Goal: Task Accomplishment & Management: Complete application form

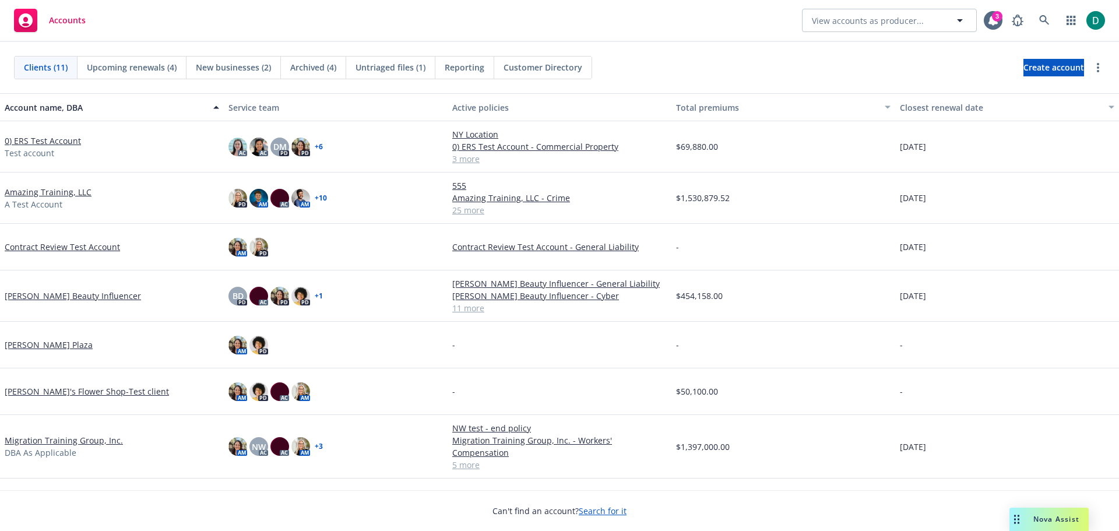
click at [1043, 517] on span "Nova Assist" at bounding box center [1056, 519] width 46 height 10
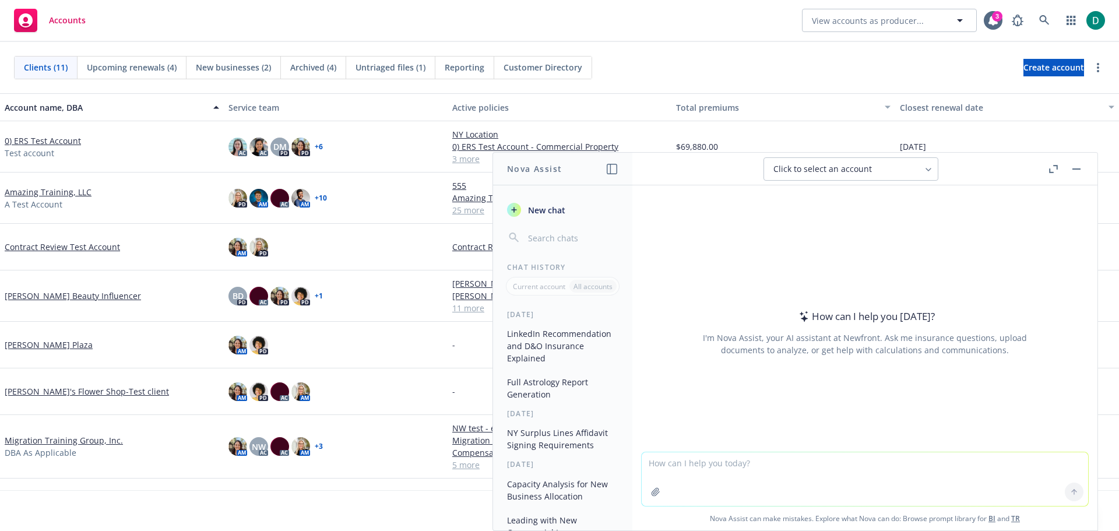
click at [738, 467] on textarea at bounding box center [864, 479] width 446 height 54
type textarea "I"
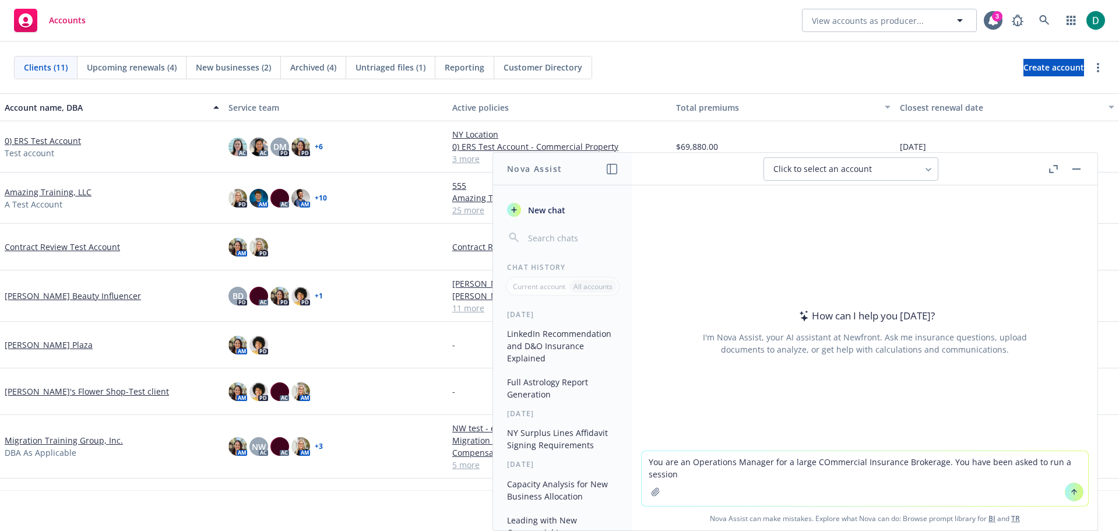
click at [818, 464] on textarea "You are an Operations Manager for a large COmmercial Insurance Brokerage. You h…" at bounding box center [864, 478] width 446 height 55
click at [703, 472] on textarea "You are an Operations Manager for a large Commercial Insurance Brokerage. You h…" at bounding box center [864, 478] width 446 height 55
click at [810, 462] on textarea "You are an Operations Manager for a large Commercial Insurance Brokerage. You h…" at bounding box center [864, 478] width 446 height 55
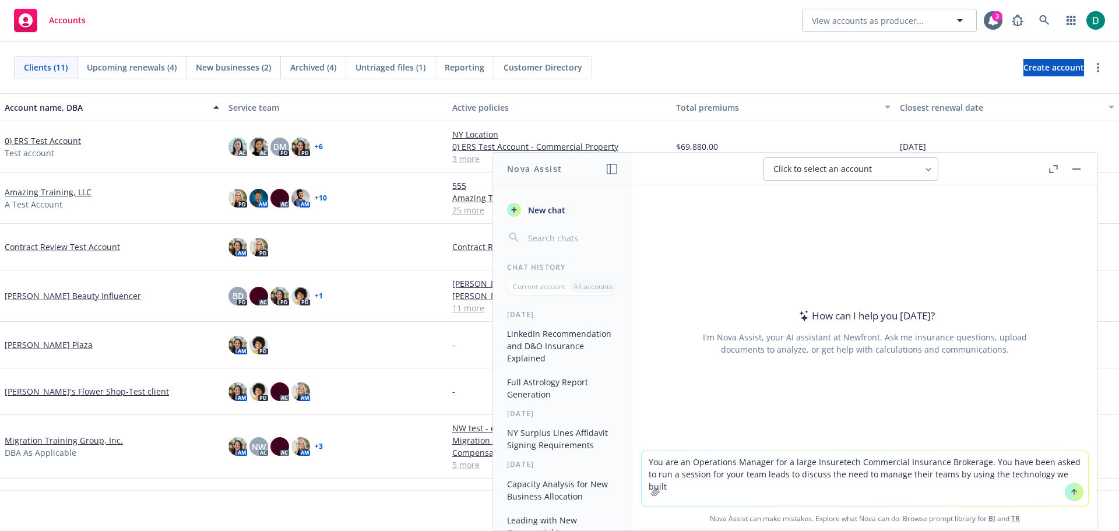
click at [978, 461] on textarea "You are an Operations Manager for a large Insuretech Commercial Insurance Broke…" at bounding box center [864, 478] width 446 height 55
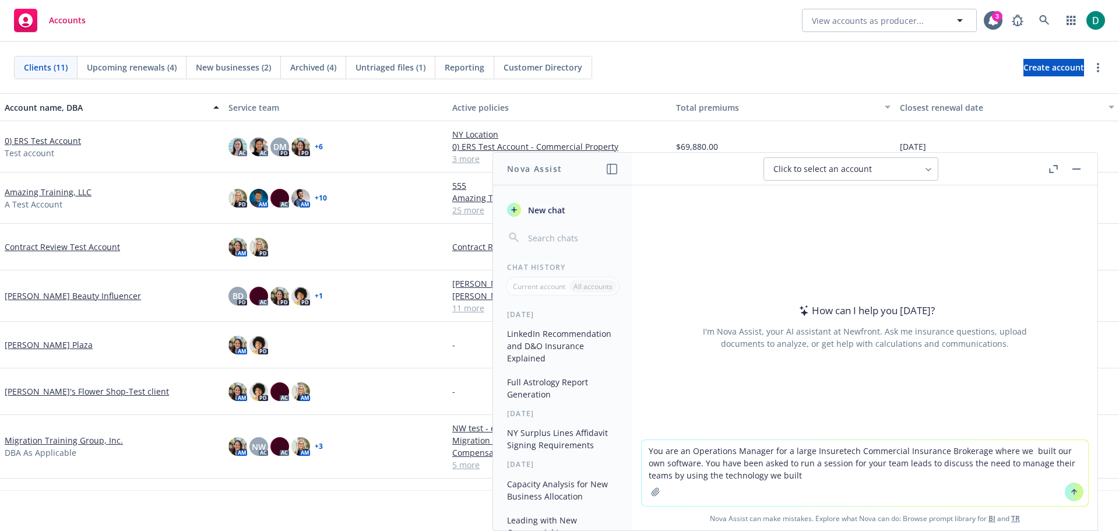
click at [681, 463] on textarea "You are an Operations Manager for a large Insuretech Commercial Insurance Broke…" at bounding box center [864, 473] width 446 height 66
click at [753, 464] on textarea "You are an Operations Manager for a large Insuretech Commercial Insurance Broke…" at bounding box center [864, 473] width 446 height 66
click at [838, 464] on textarea "You are an Operations Manager for a large Insuretech Commercial Insurance Broke…" at bounding box center [864, 473] width 446 height 66
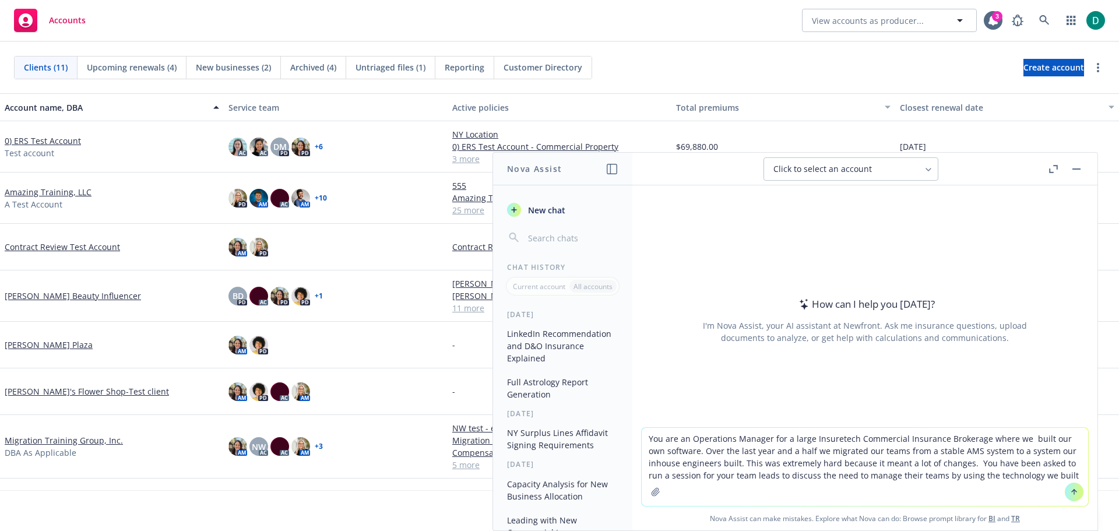
click at [1032, 475] on textarea "You are an Operations Manager for a large Insuretech Commercial Insurance Broke…" at bounding box center [864, 467] width 446 height 78
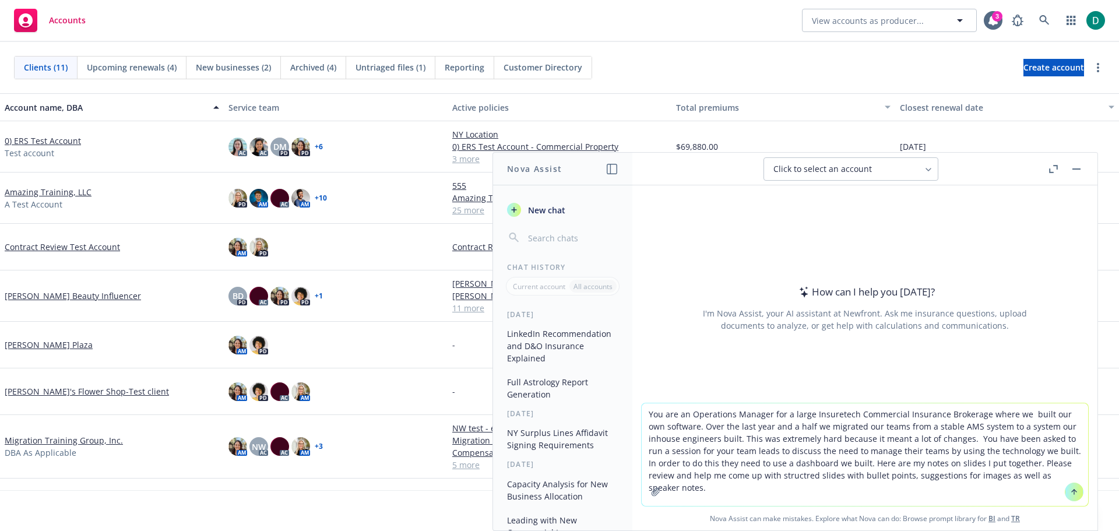
click at [1030, 472] on textarea "You are an Operations Manager for a large Insuretech Commercial Insurance Broke…" at bounding box center [864, 454] width 446 height 103
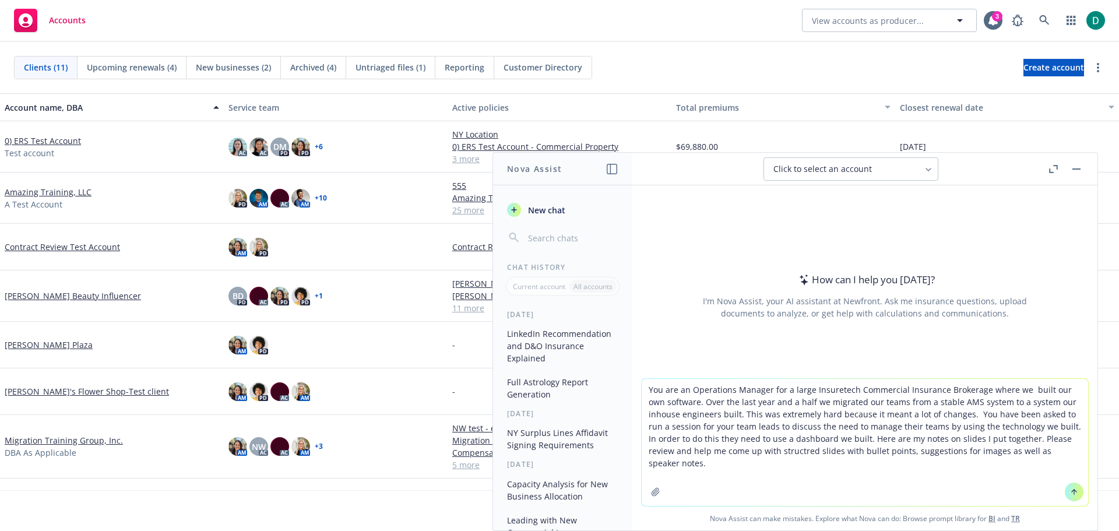
paste textarea "Slide 1: Show an image and acknowledge the hard work the teams have endured goi…"
type textarea "You are an Operations Manager for a large Insuretech Commercial Insurance Broke…"
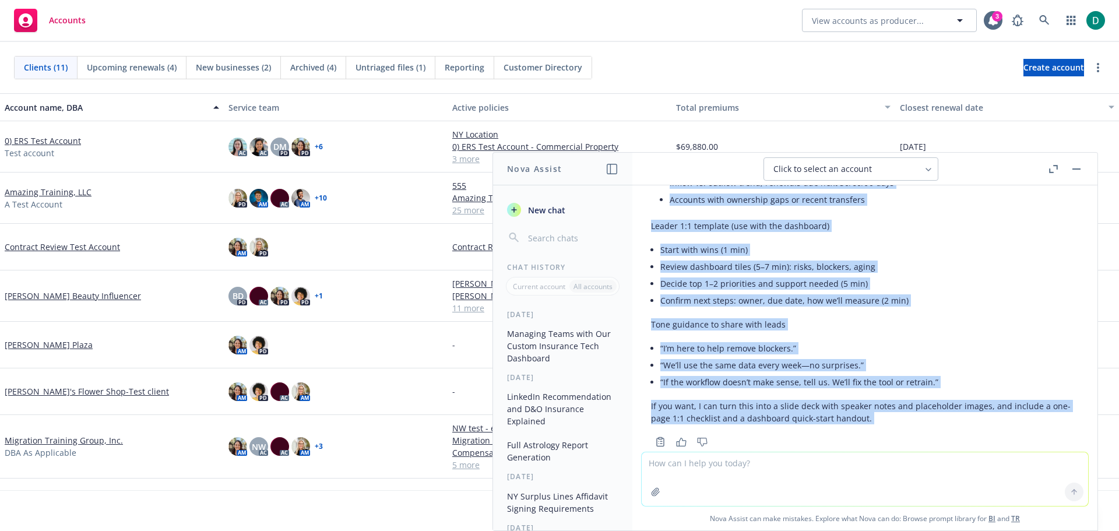
scroll to position [2843, 0]
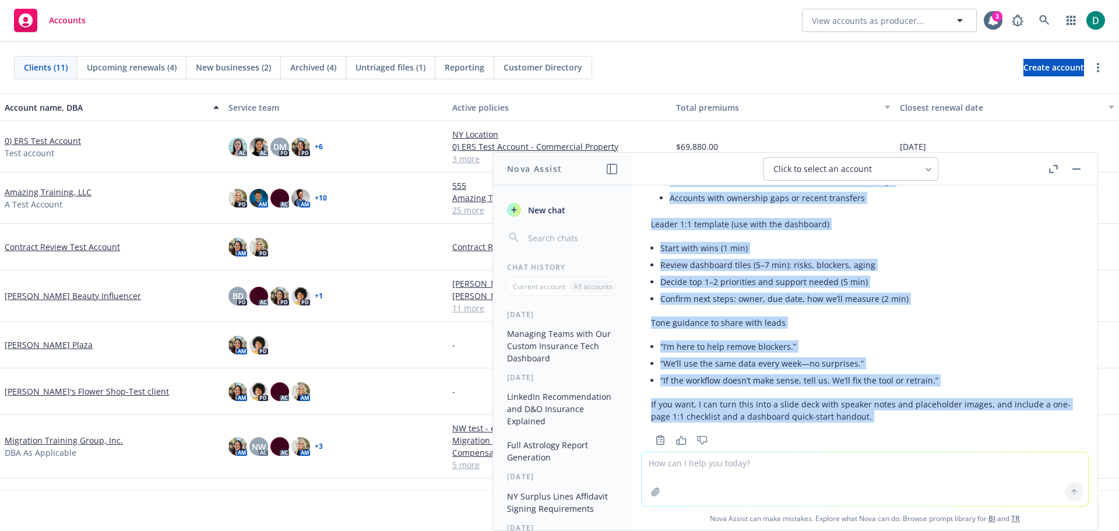
drag, startPoint x: 651, startPoint y: 230, endPoint x: 911, endPoint y: 467, distance: 351.8
click at [911, 467] on div "You are an Operations Manager for a large Insuretech Commercial Insurance Broke…" at bounding box center [864, 357] width 465 height 345
copy div "Below is a structured, ready-to-build slide outline with concise bullets, image…"
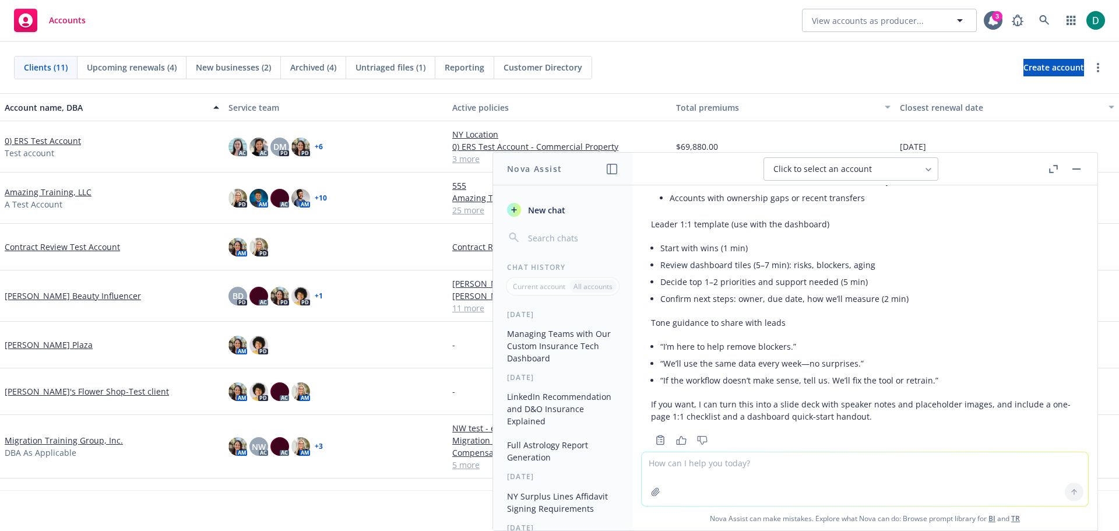
click at [740, 461] on textarea at bounding box center [864, 479] width 446 height 54
type textarea "Yes please"
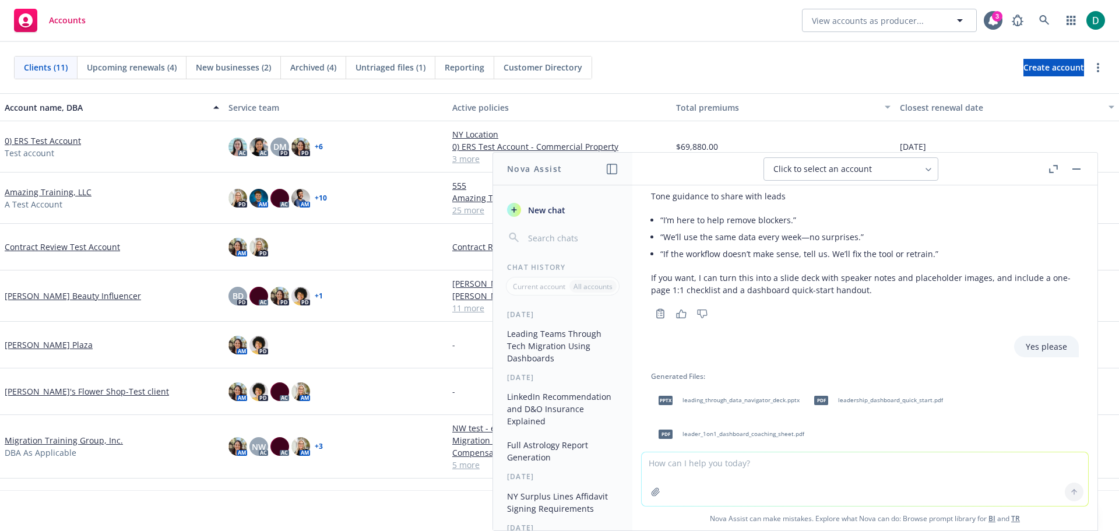
scroll to position [3028, 0]
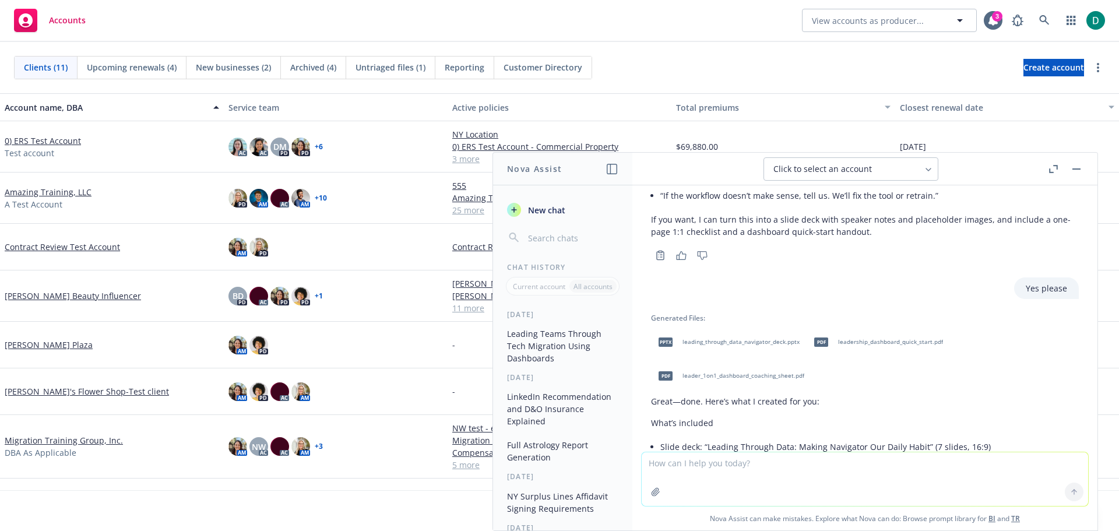
click at [771, 338] on span "leading_through_data_navigator_deck.pptx" at bounding box center [740, 342] width 117 height 8
click at [765, 372] on span "leader_1on1_dashboard_coaching_sheet.pdf" at bounding box center [743, 376] width 122 height 8
click at [1048, 16] on icon at bounding box center [1044, 20] width 10 height 10
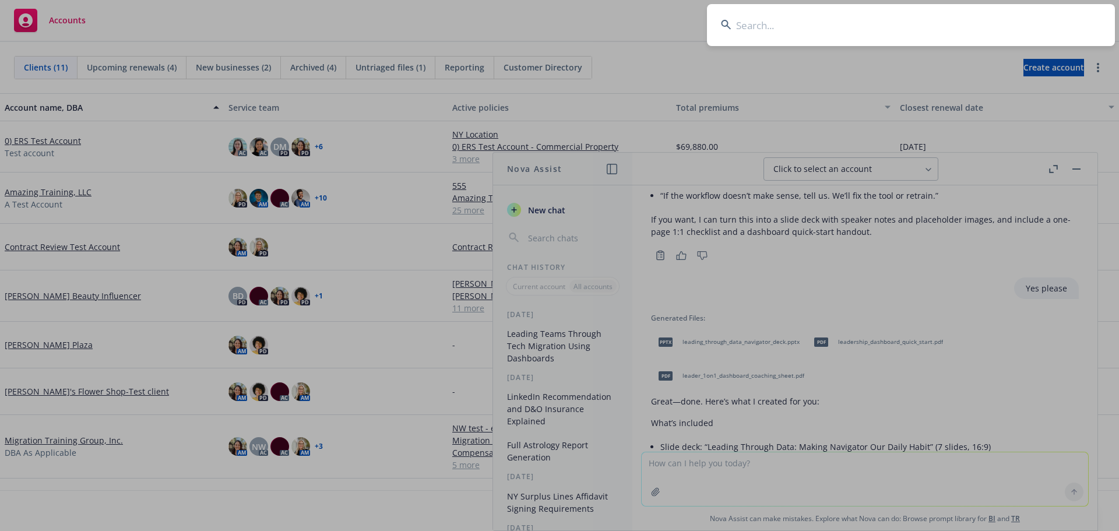
click at [778, 28] on input at bounding box center [911, 25] width 408 height 42
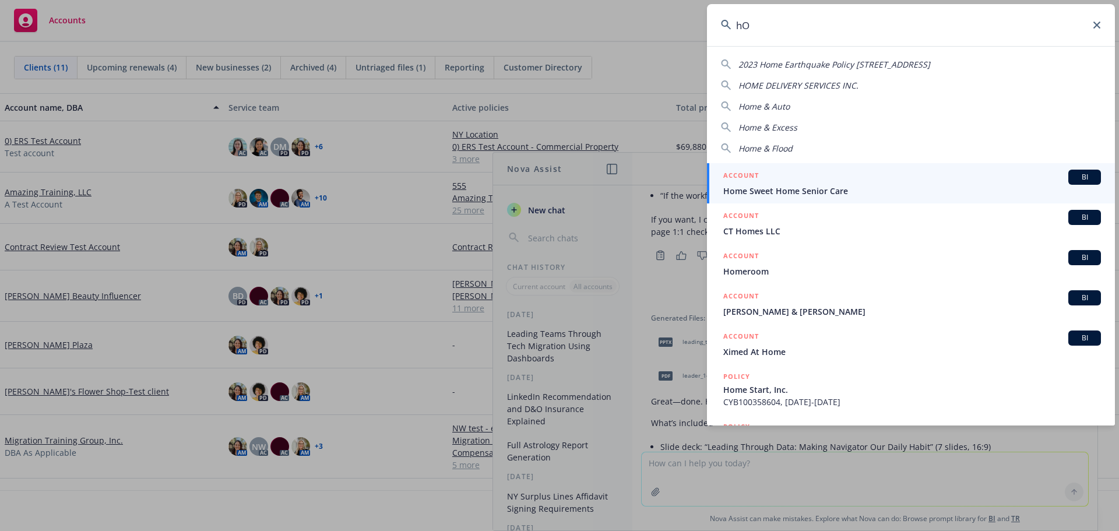
type input "h"
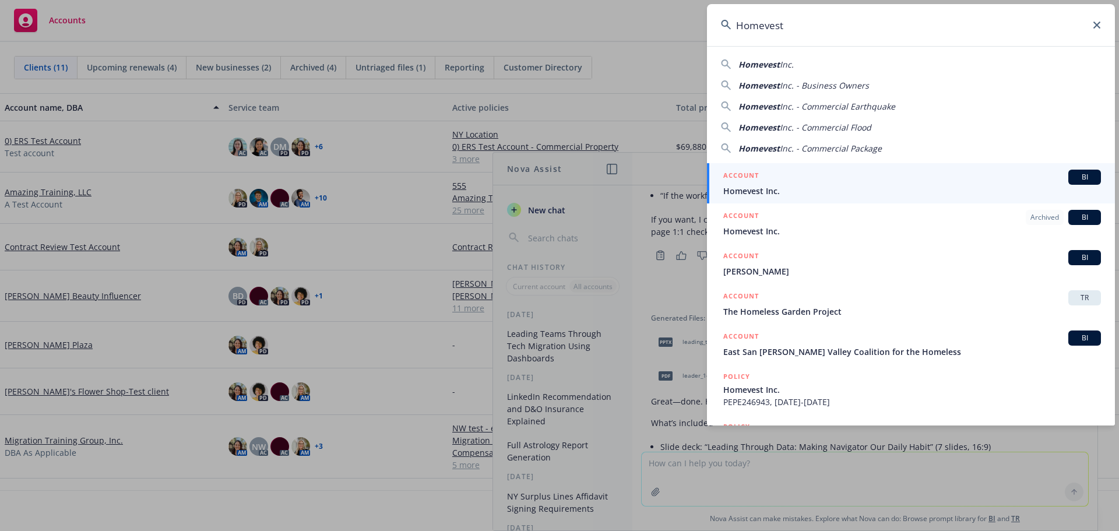
type input "Homevest"
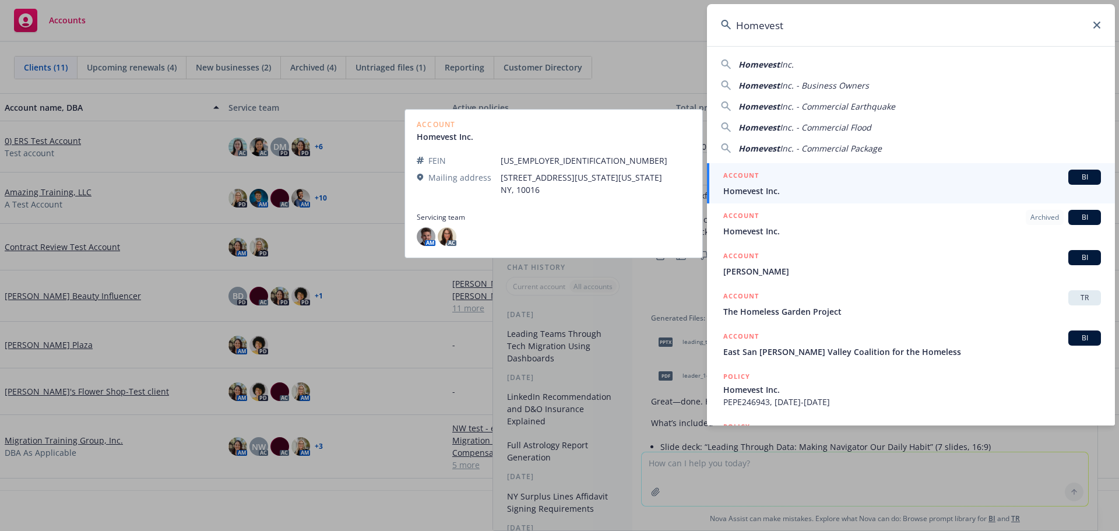
click at [765, 191] on span "Homevest Inc." at bounding box center [912, 191] width 378 height 12
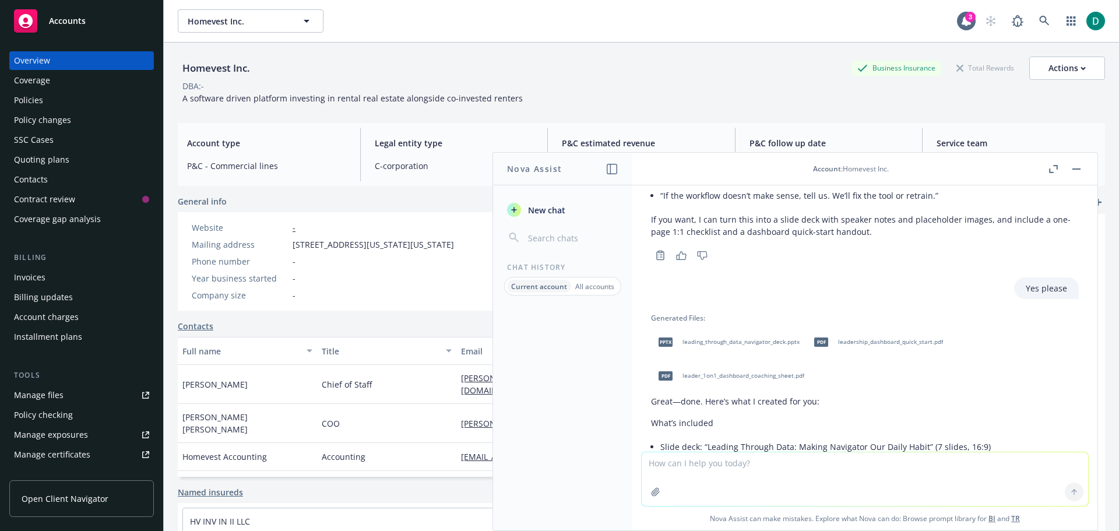
click at [1080, 167] on button "button" at bounding box center [1076, 169] width 14 height 14
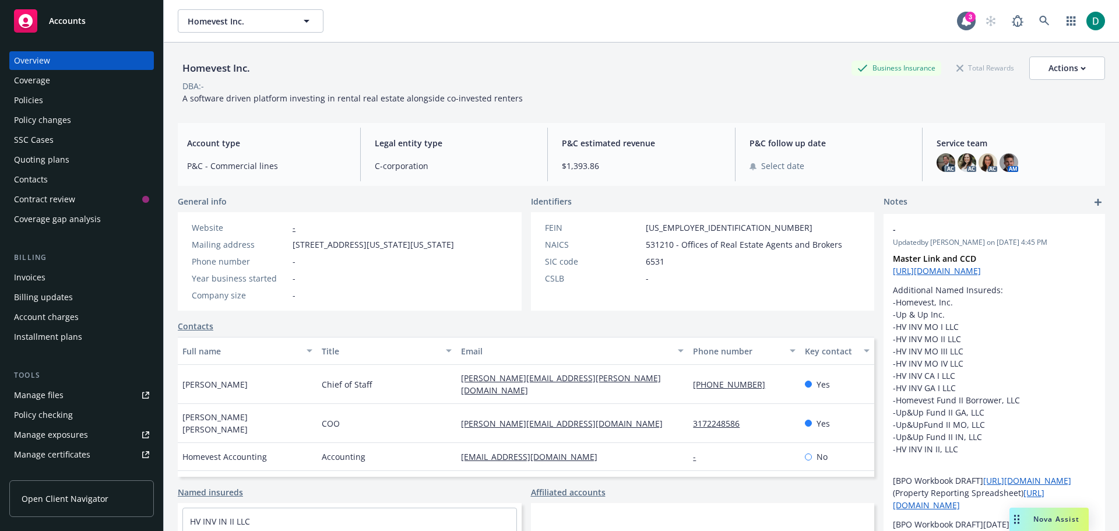
click at [46, 96] on div "Policies" at bounding box center [81, 100] width 135 height 19
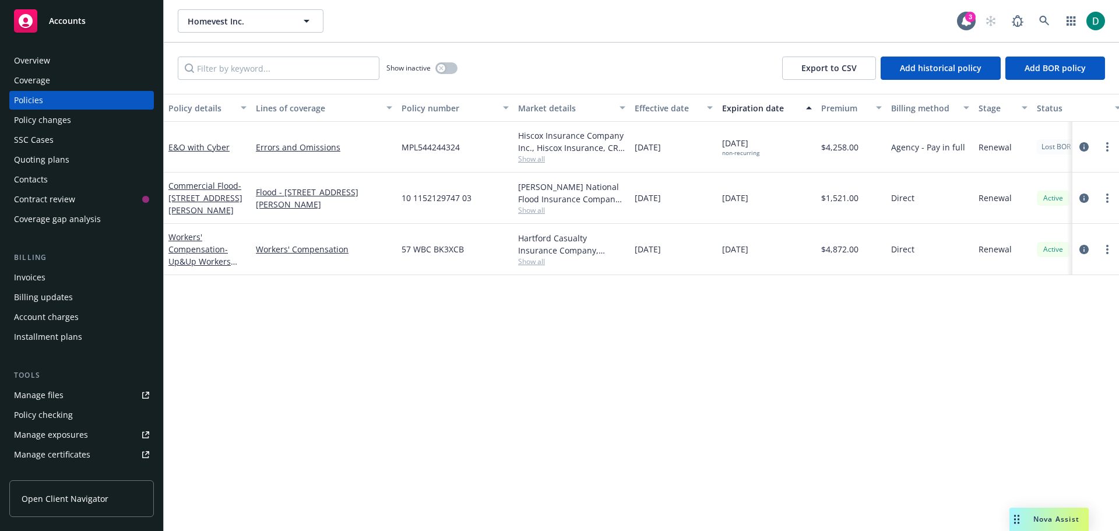
click at [66, 57] on div "Overview" at bounding box center [81, 60] width 135 height 19
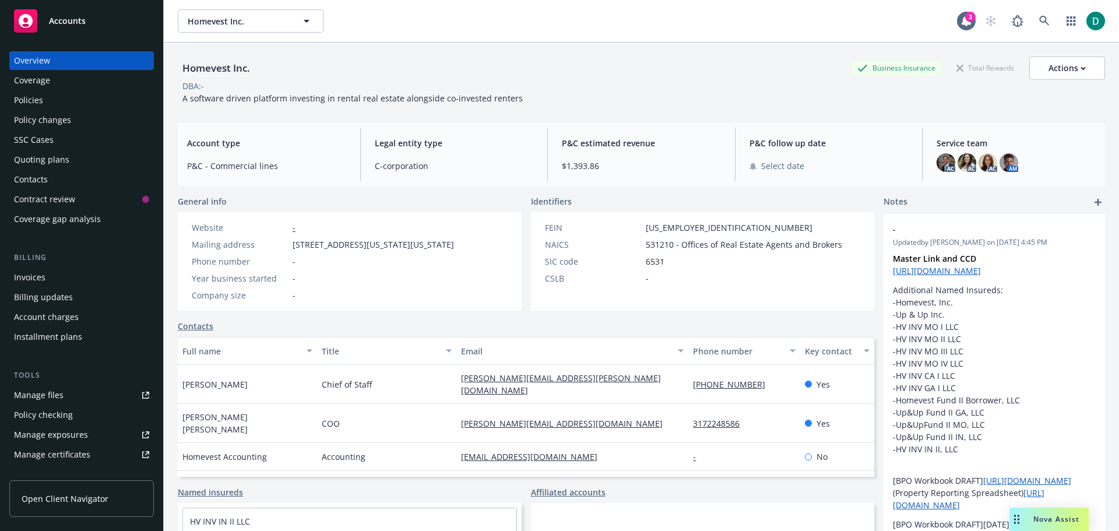
drag, startPoint x: 96, startPoint y: 8, endPoint x: 112, endPoint y: 17, distance: 18.0
click at [96, 8] on link "Accounts" at bounding box center [81, 21] width 144 height 33
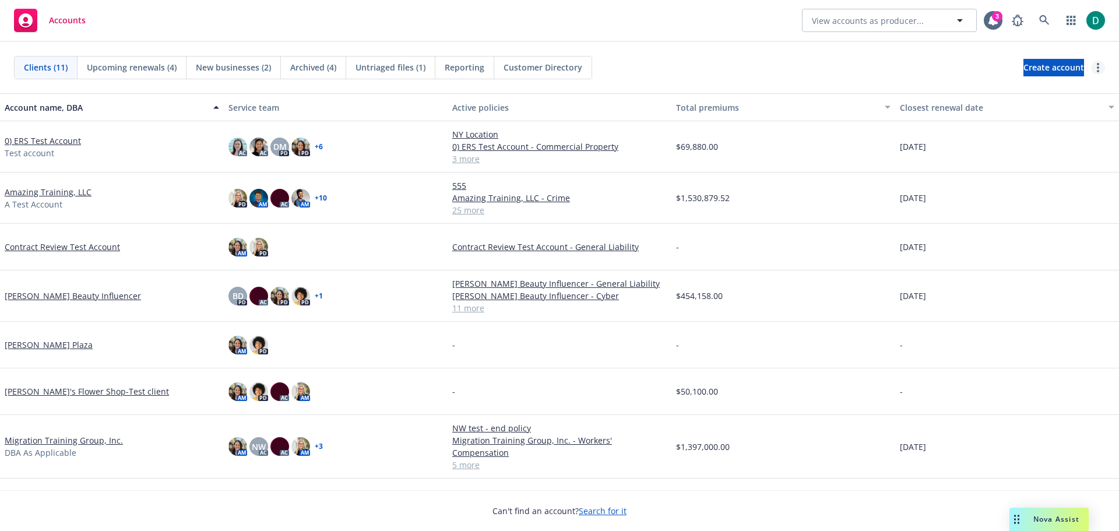
click at [1097, 70] on icon "more" at bounding box center [1097, 67] width 2 height 9
click at [965, 50] on div "Clients (11) Upcoming renewals (4) New businesses (2) Archived (4) Untriaged fi…" at bounding box center [559, 67] width 1119 height 51
click at [1031, 66] on span "Create account" at bounding box center [1053, 68] width 61 height 22
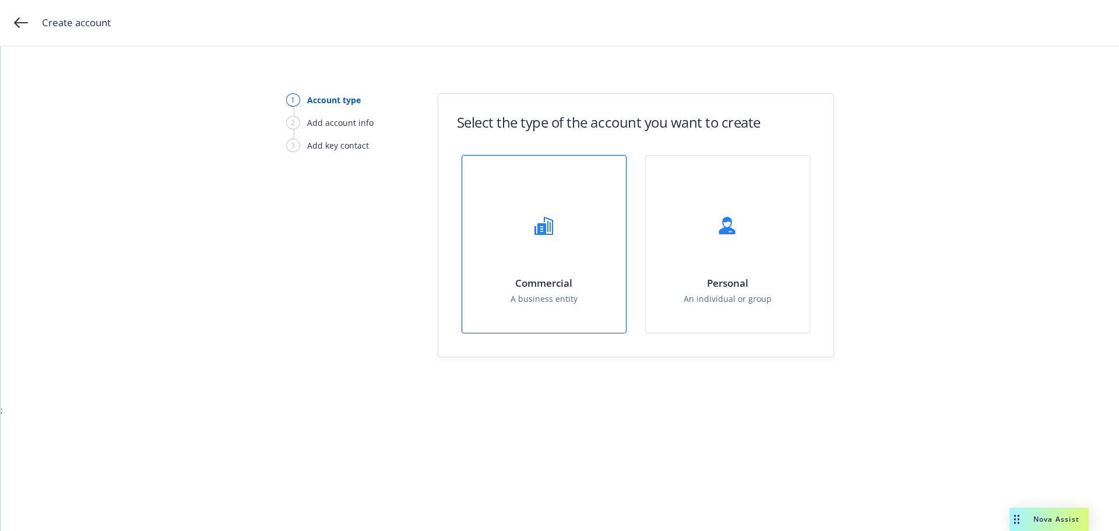
click at [593, 230] on div "Commercial A business entity" at bounding box center [544, 244] width 164 height 177
select select "US"
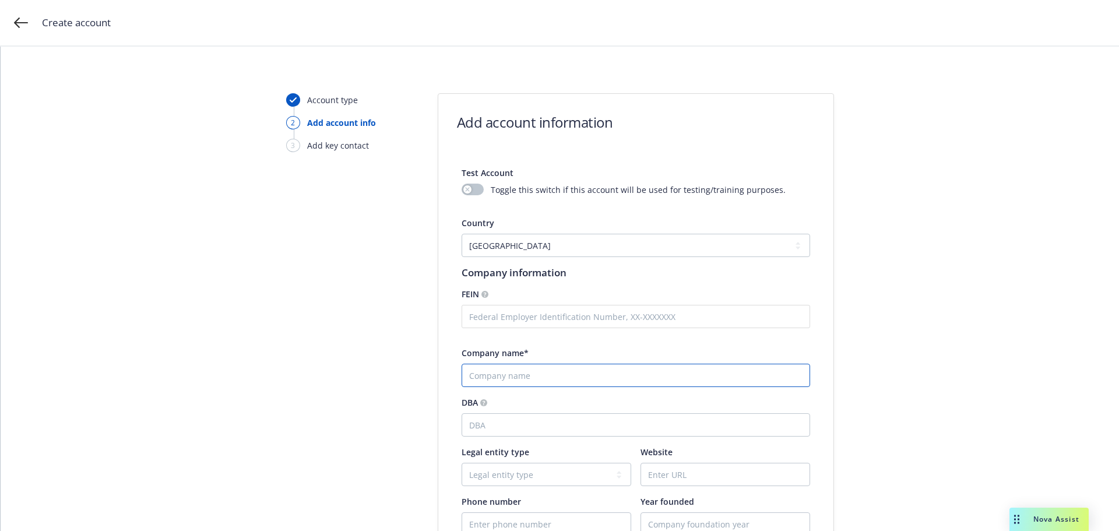
click at [499, 379] on input "Company name*" at bounding box center [635, 375] width 348 height 23
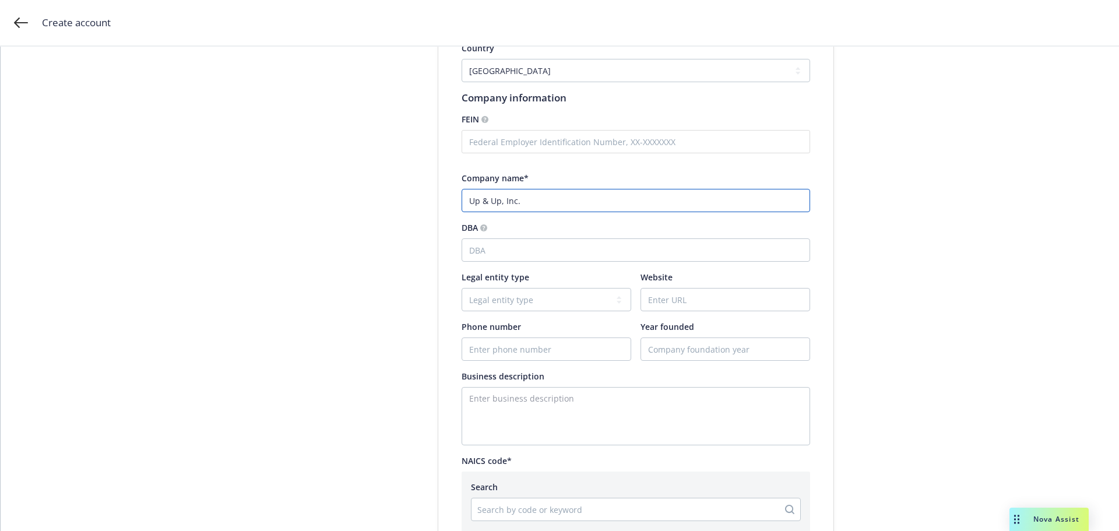
scroll to position [233, 0]
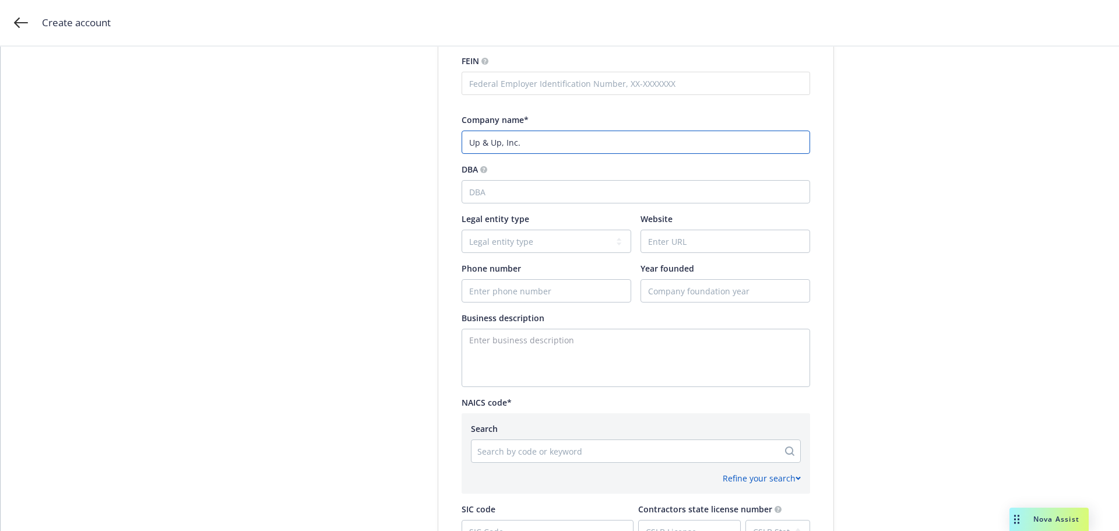
type input "Up & Up, Inc."
click at [530, 453] on div at bounding box center [624, 451] width 295 height 14
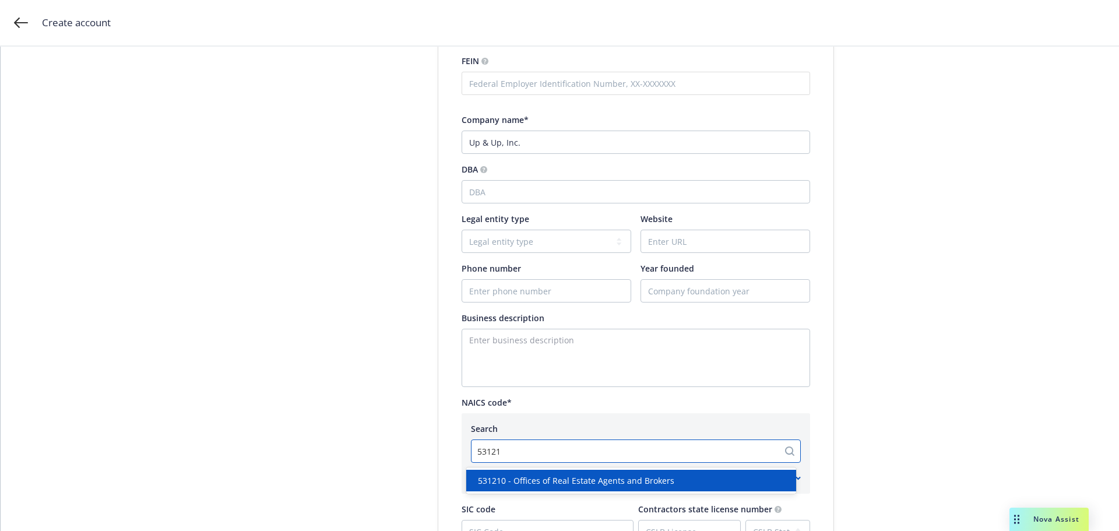
type input "531210"
click at [559, 481] on span "531210 - Offices of Real Estate Agents and Brokers" at bounding box center [576, 480] width 196 height 12
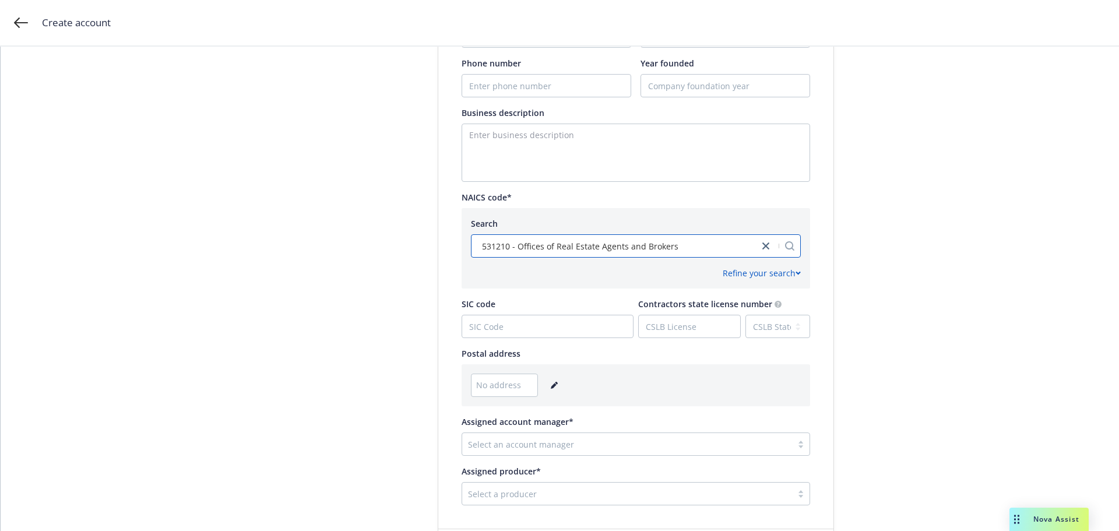
scroll to position [466, 0]
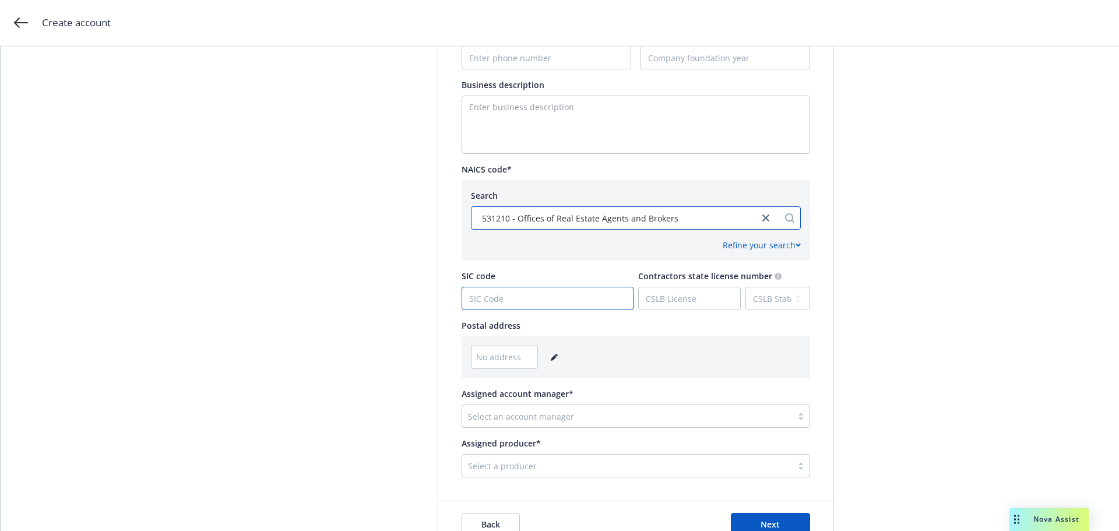
click at [498, 297] on input "SIC code" at bounding box center [547, 298] width 171 height 22
type input "6531"
click at [550, 349] on div "No address" at bounding box center [636, 356] width 330 height 23
click at [551, 356] on icon "editPencil" at bounding box center [554, 357] width 7 height 7
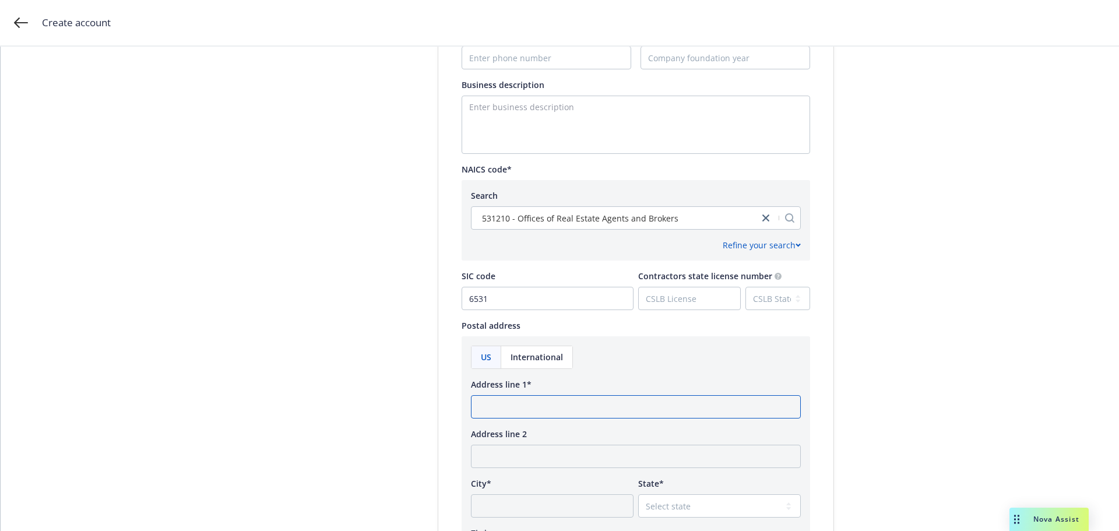
click at [493, 408] on input "Address line 1*" at bounding box center [636, 406] width 330 height 23
type input "169 Madison Ave., Suite 2485"
type input "New York"
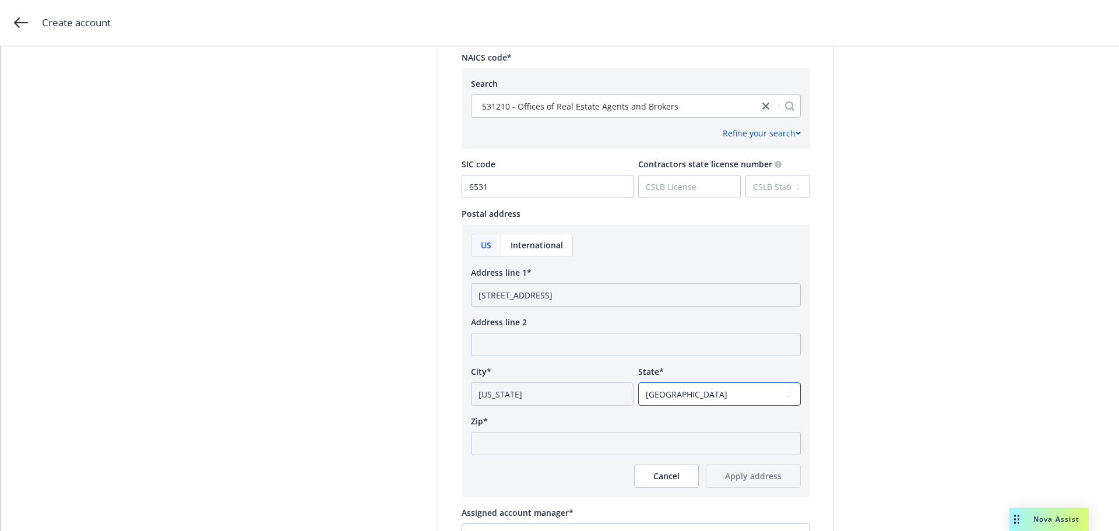
scroll to position [641, 0]
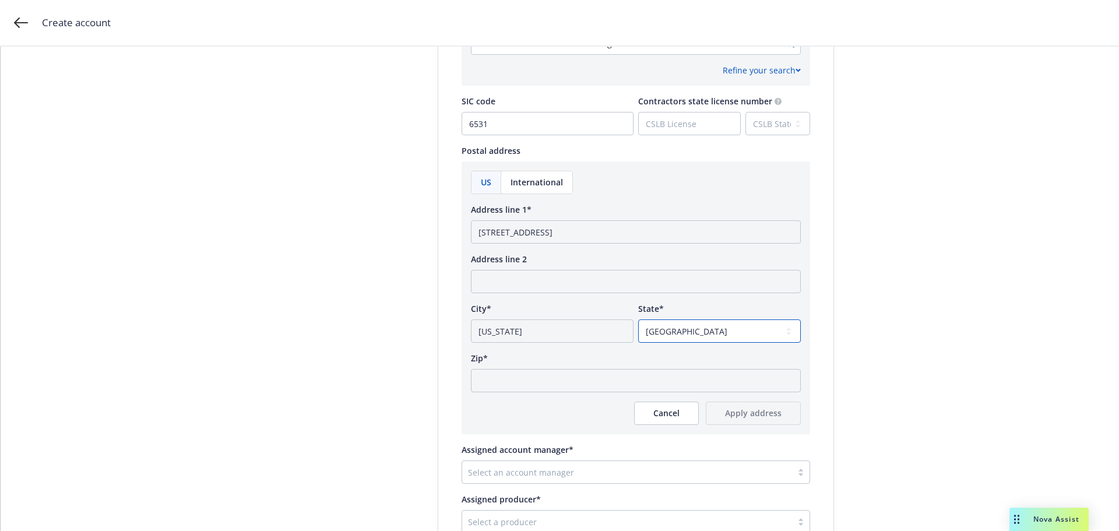
click at [700, 332] on select "Select state Alabama Alaska American Samoa Arizona Arkansas Baker Island Califo…" at bounding box center [719, 330] width 163 height 23
select select "NY"
click at [638, 319] on select "Select state Alabama Alaska American Samoa Arizona Arkansas Baker Island Califo…" at bounding box center [719, 330] width 163 height 23
click at [517, 382] on input "Zip*" at bounding box center [636, 380] width 330 height 23
type input "10016"
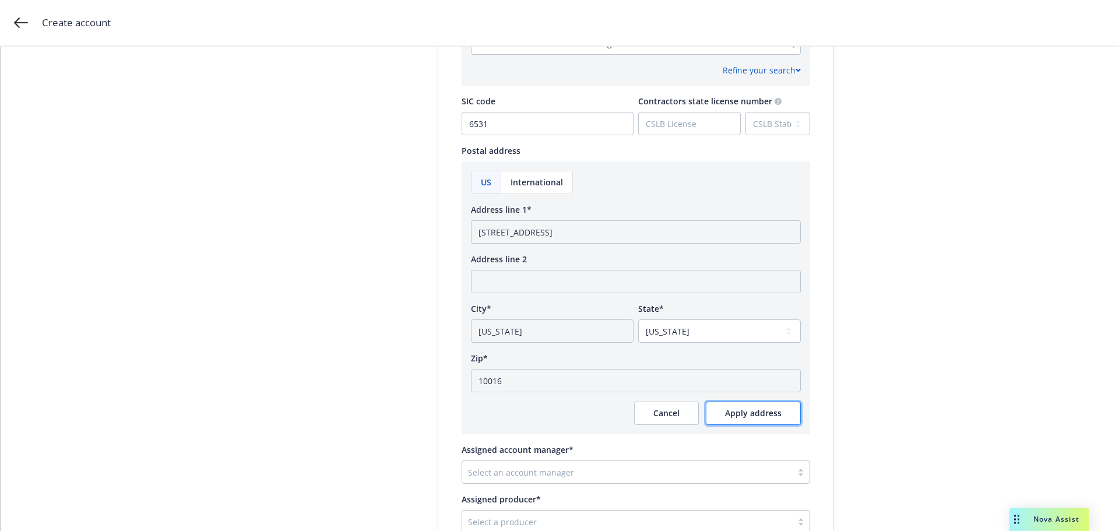
click at [754, 410] on span "Apply address" at bounding box center [753, 412] width 57 height 11
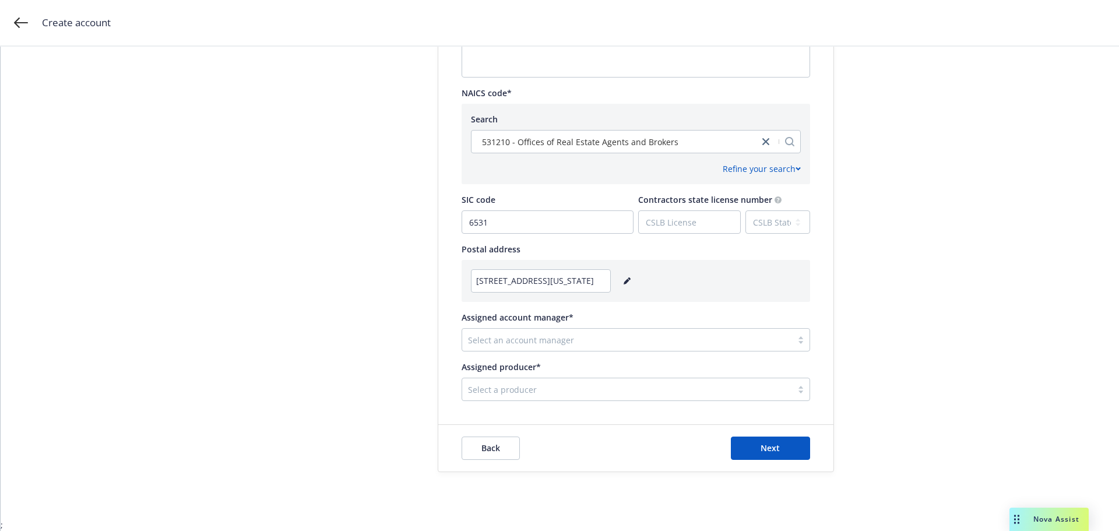
scroll to position [542, 0]
click at [545, 342] on div at bounding box center [627, 340] width 318 height 14
click at [551, 335] on div at bounding box center [627, 340] width 318 height 14
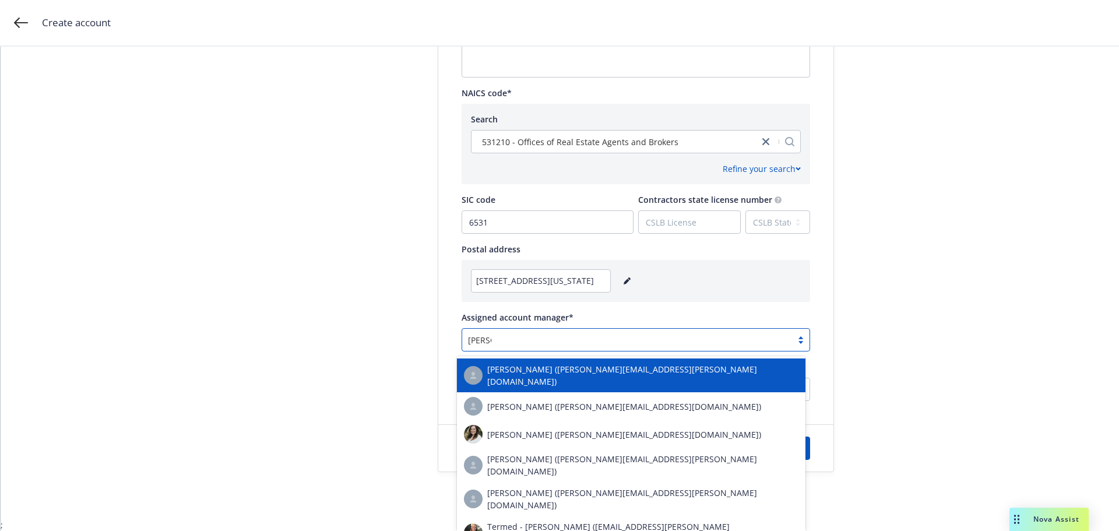
type input "Hannah"
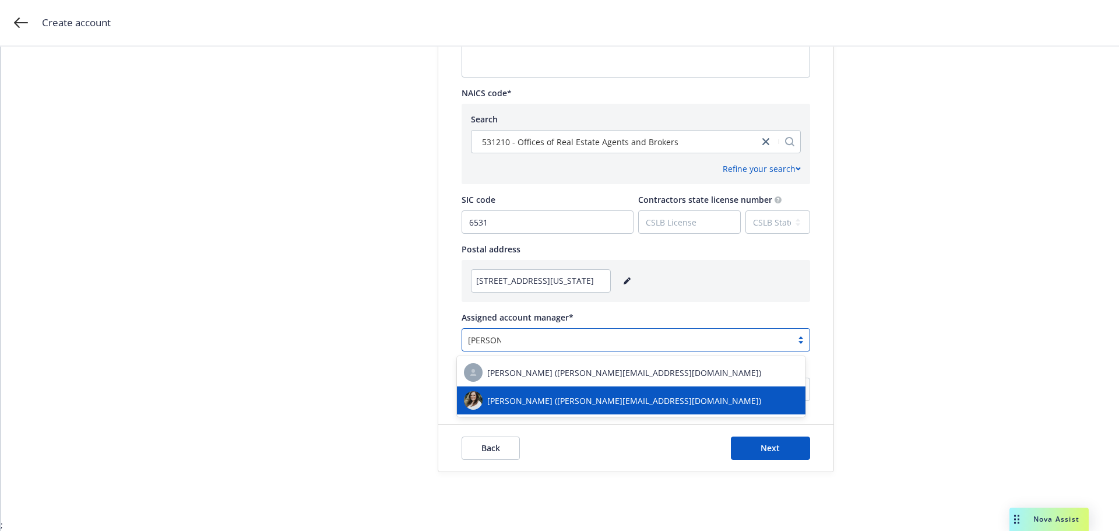
click at [553, 394] on span "Hannah Smith (hannah.smith@newfront.com)" at bounding box center [624, 400] width 274 height 12
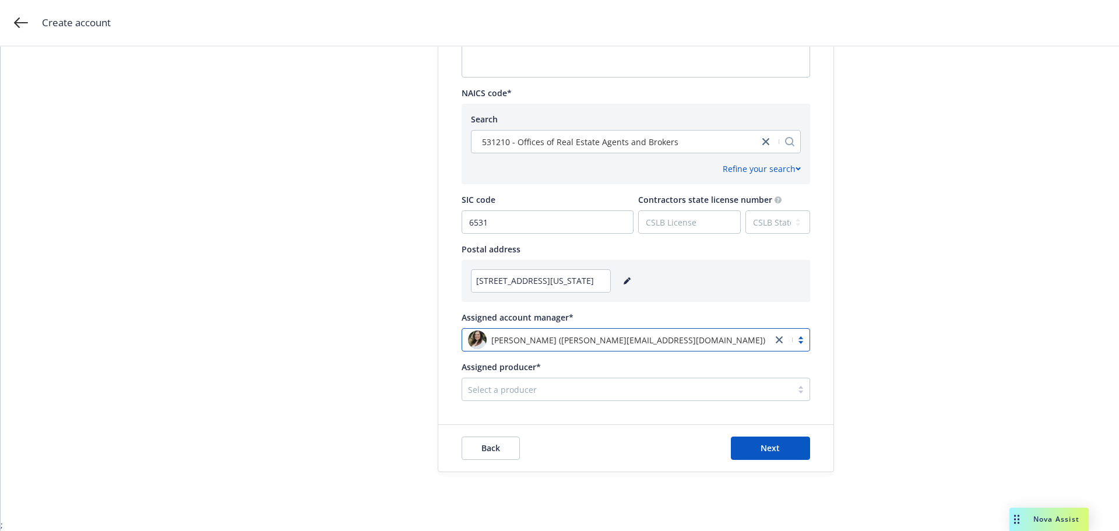
click at [521, 386] on div at bounding box center [627, 389] width 318 height 14
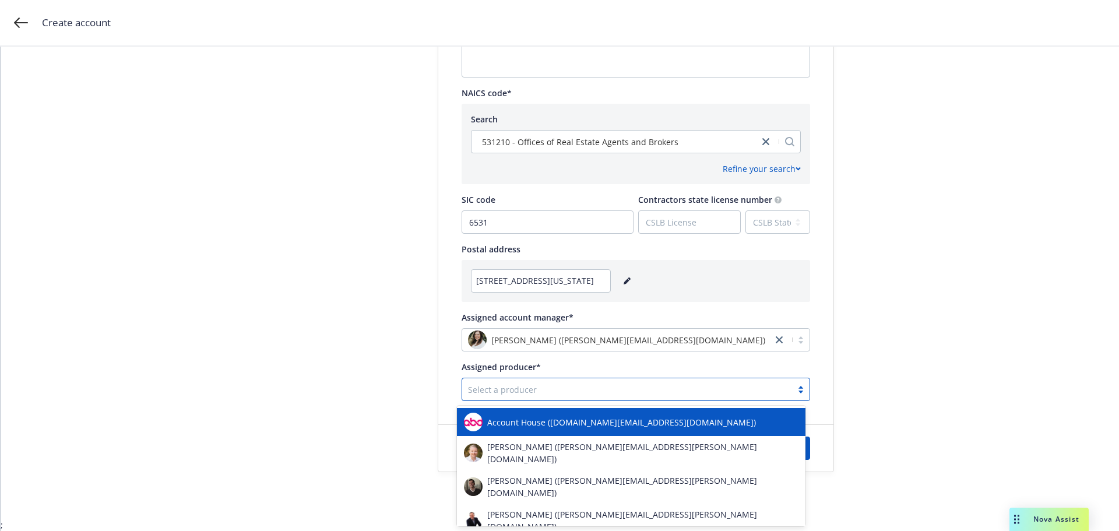
click at [523, 428] on span "Account House (account.house@newfront.com)" at bounding box center [621, 422] width 269 height 12
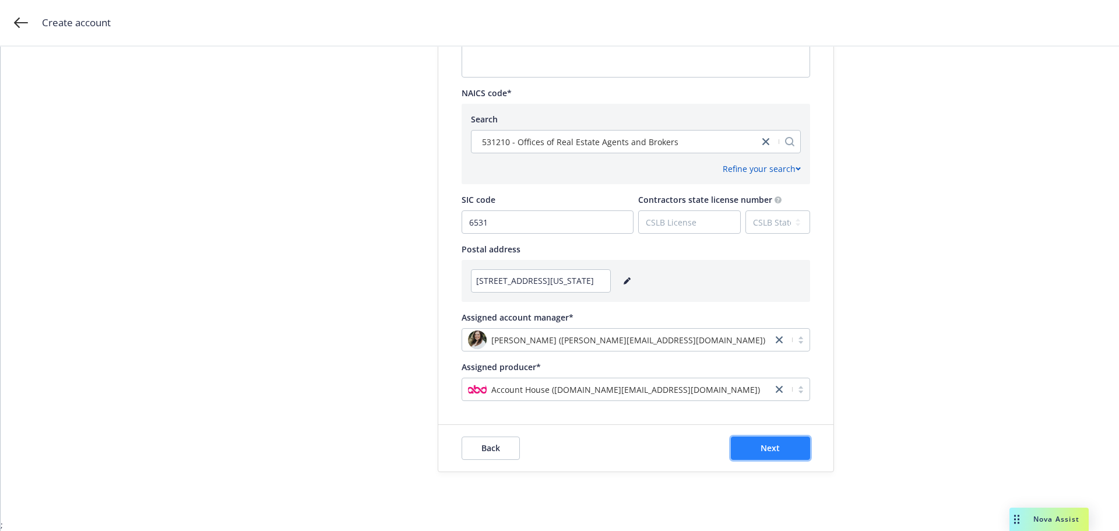
click at [763, 456] on button "Next" at bounding box center [770, 447] width 79 height 23
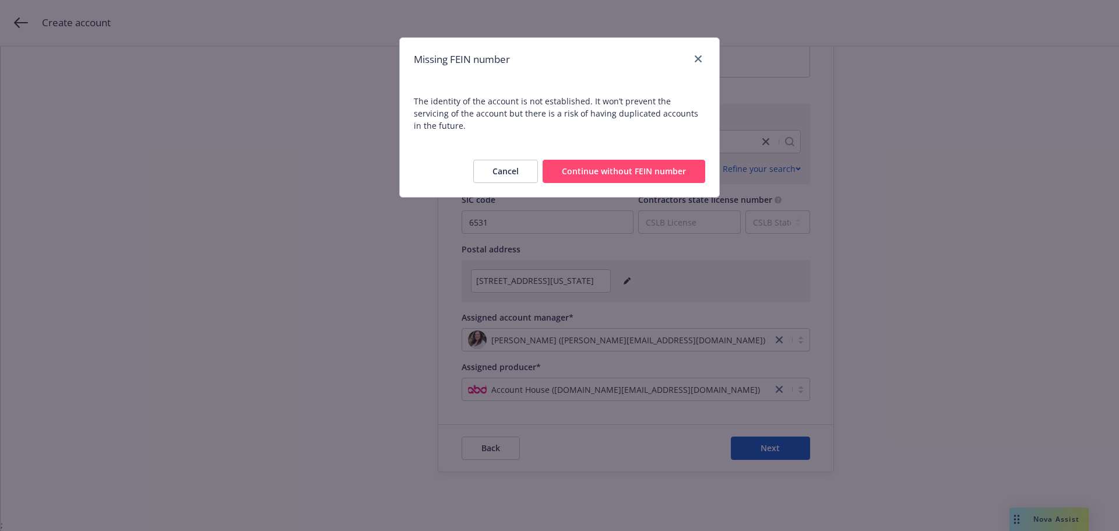
click at [612, 163] on button "Continue without FEIN number" at bounding box center [623, 171] width 163 height 23
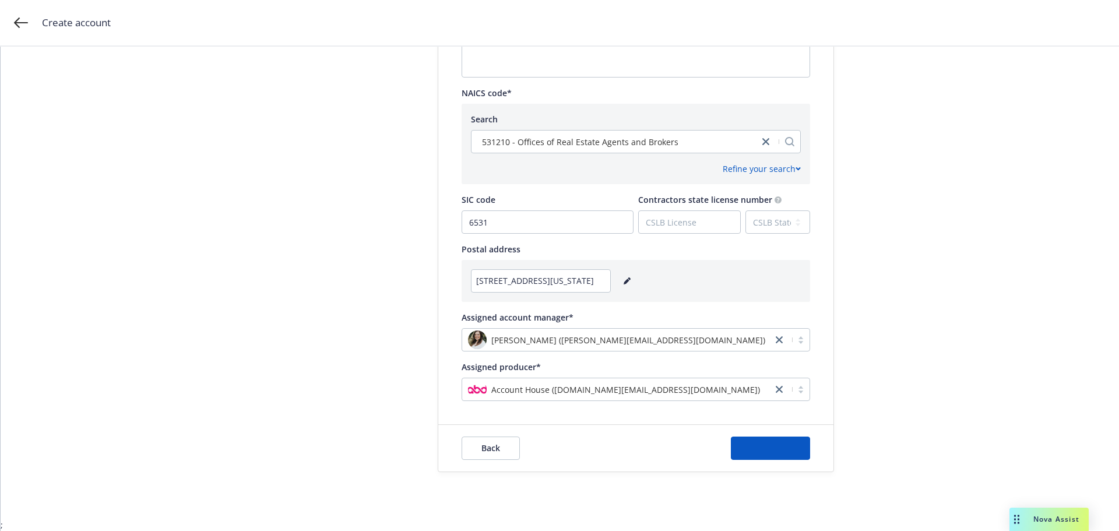
scroll to position [0, 0]
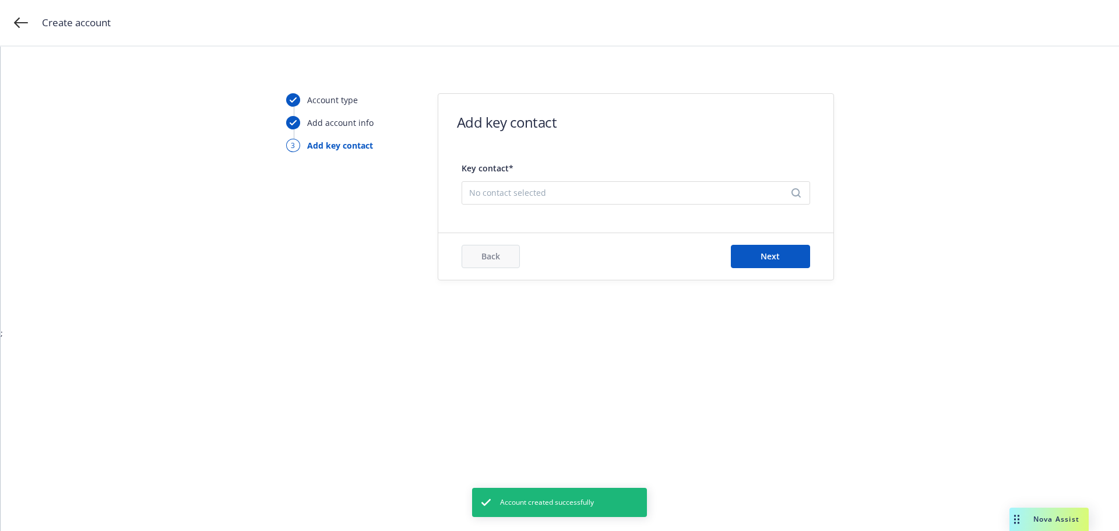
click at [542, 189] on span "No contact selected" at bounding box center [631, 192] width 324 height 12
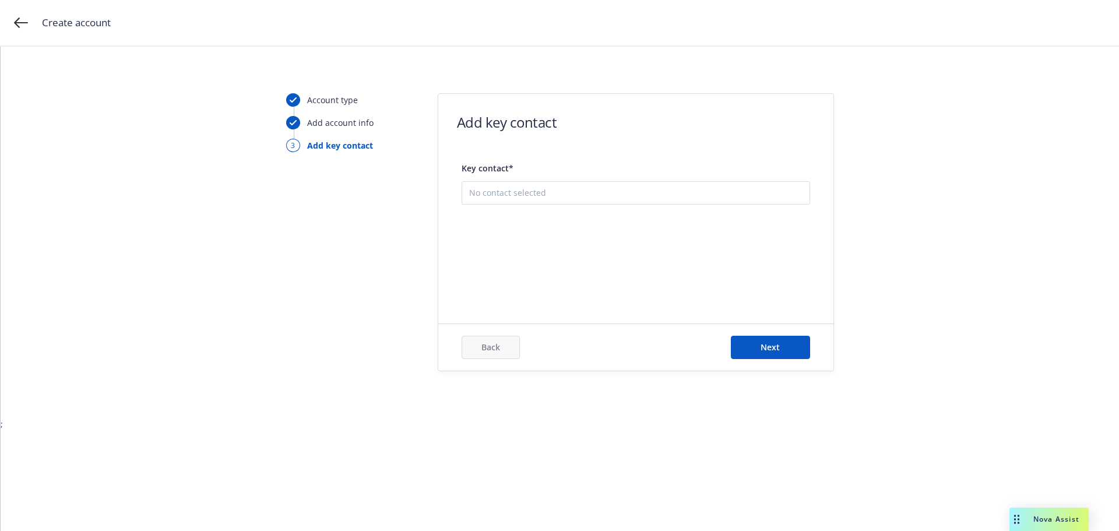
click at [639, 253] on button "Add new contact" at bounding box center [635, 250] width 333 height 23
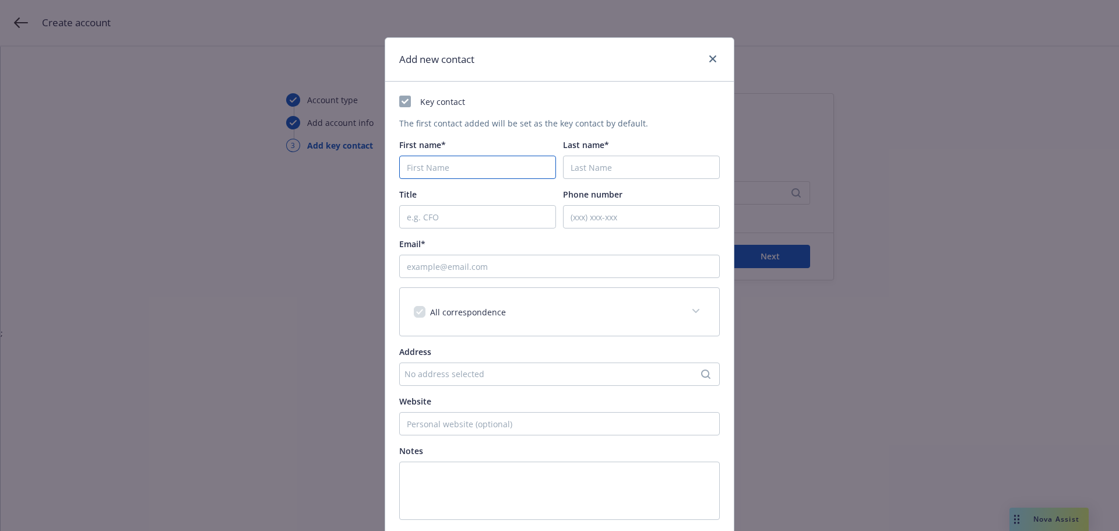
click at [430, 167] on input "First name*" at bounding box center [477, 167] width 157 height 23
type input "Needham"
type input "Hurst"
type input "Needham@upandup.com"
click at [572, 214] on input "Phone number" at bounding box center [641, 216] width 157 height 23
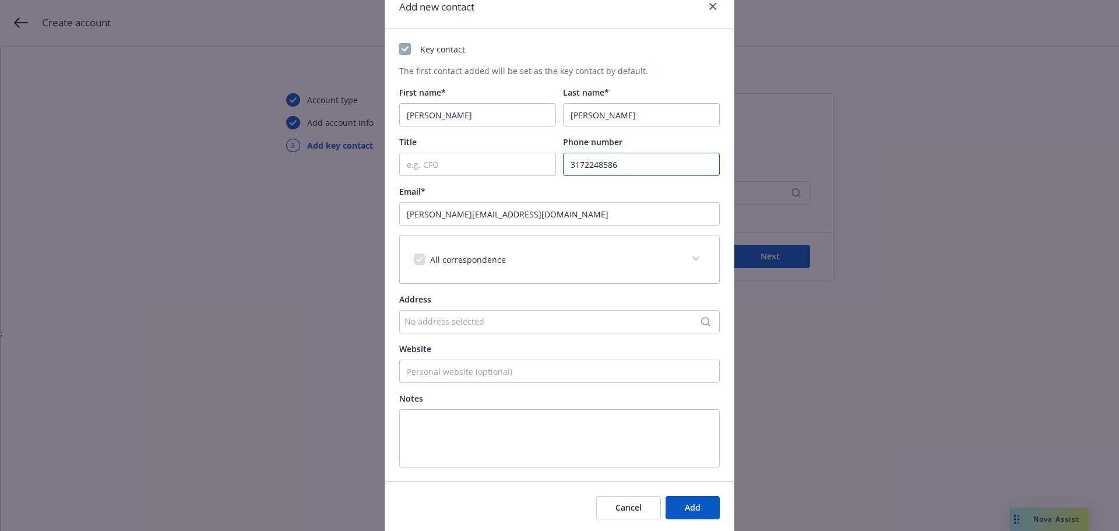
scroll to position [34, 0]
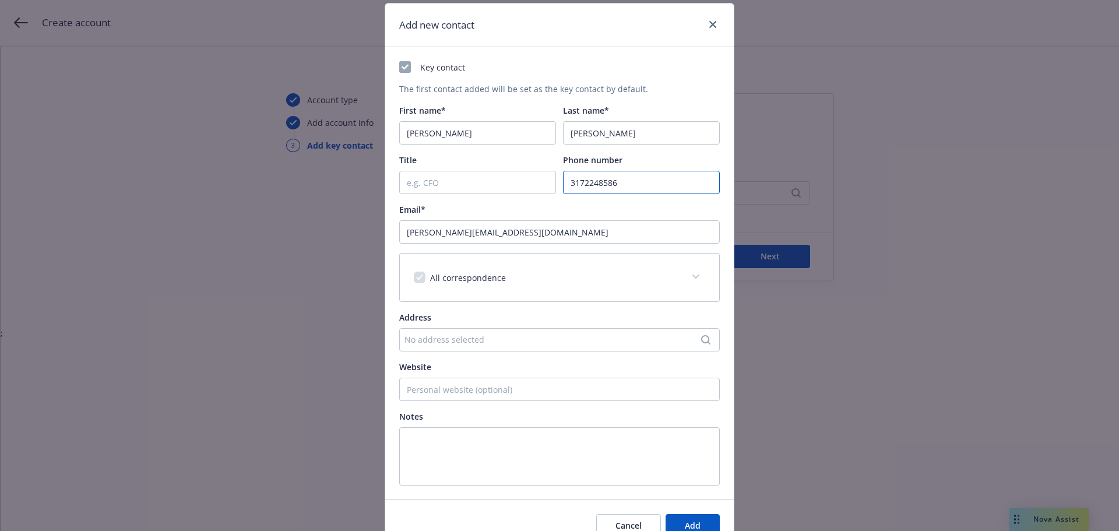
type input "3172248586"
click at [436, 181] on input "Title" at bounding box center [477, 182] width 157 height 23
type input "COO"
click at [692, 521] on span "Add" at bounding box center [693, 525] width 16 height 11
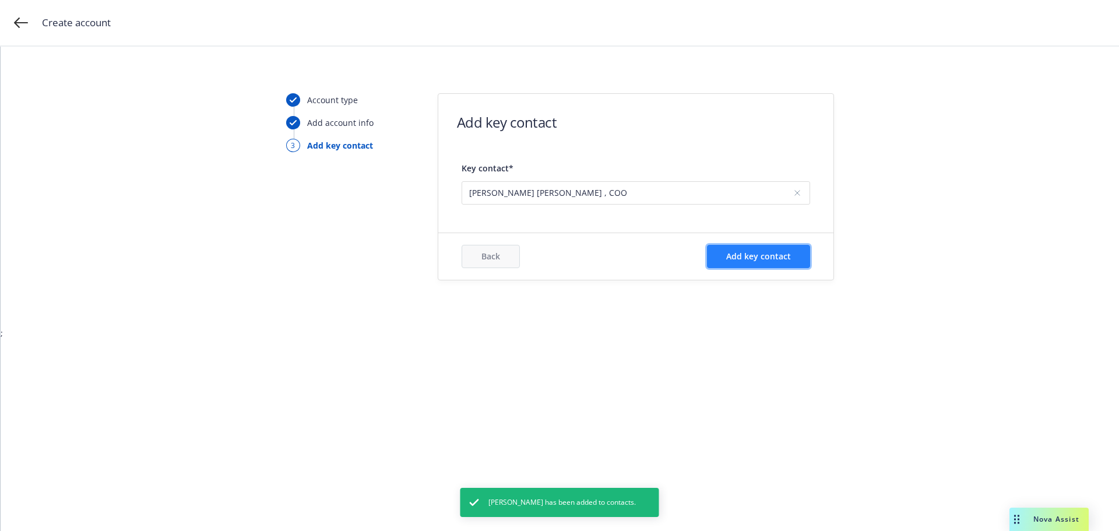
click at [740, 253] on span "Add key contact" at bounding box center [758, 256] width 65 height 11
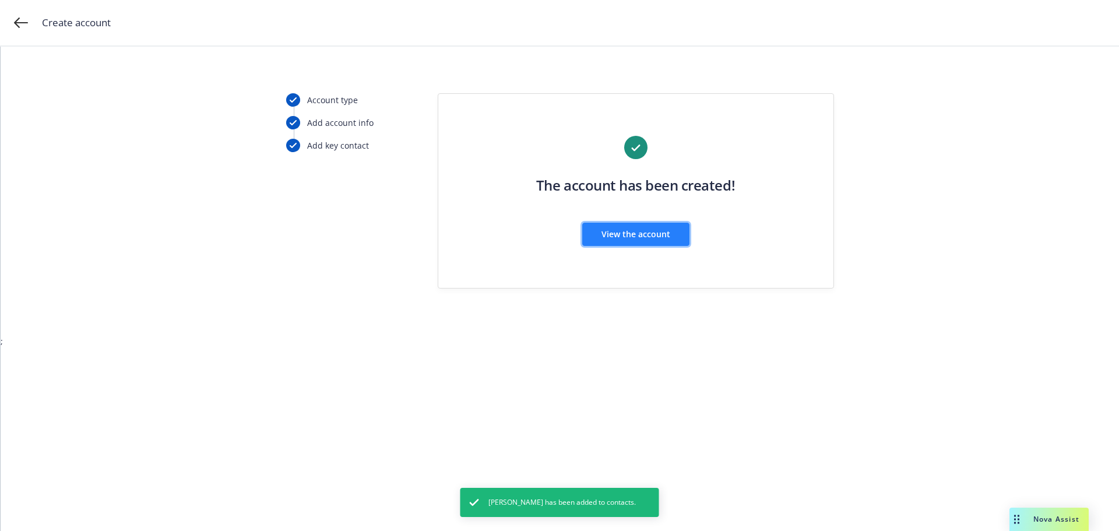
click at [615, 232] on span "View the account" at bounding box center [635, 233] width 69 height 11
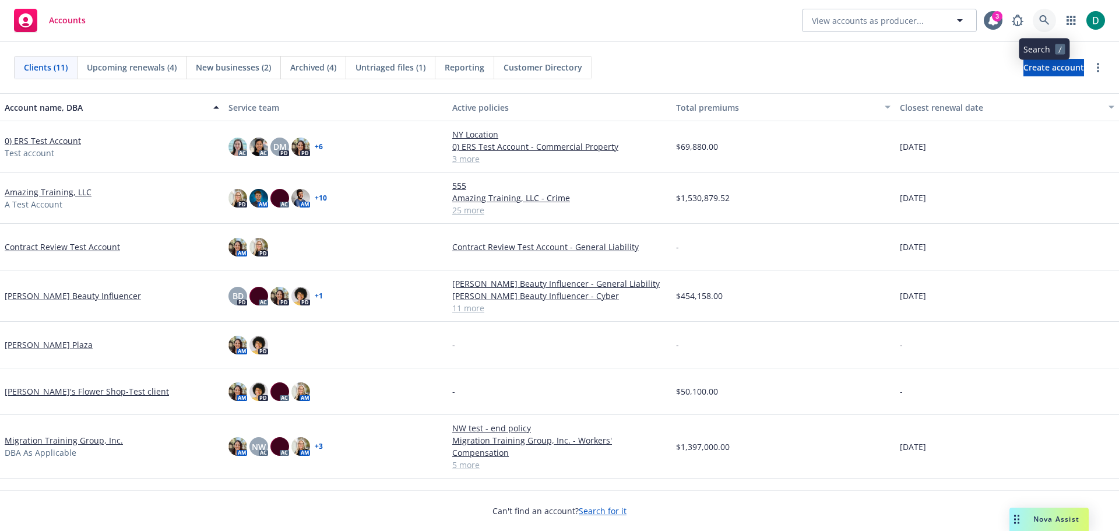
click at [1036, 23] on link at bounding box center [1043, 20] width 23 height 23
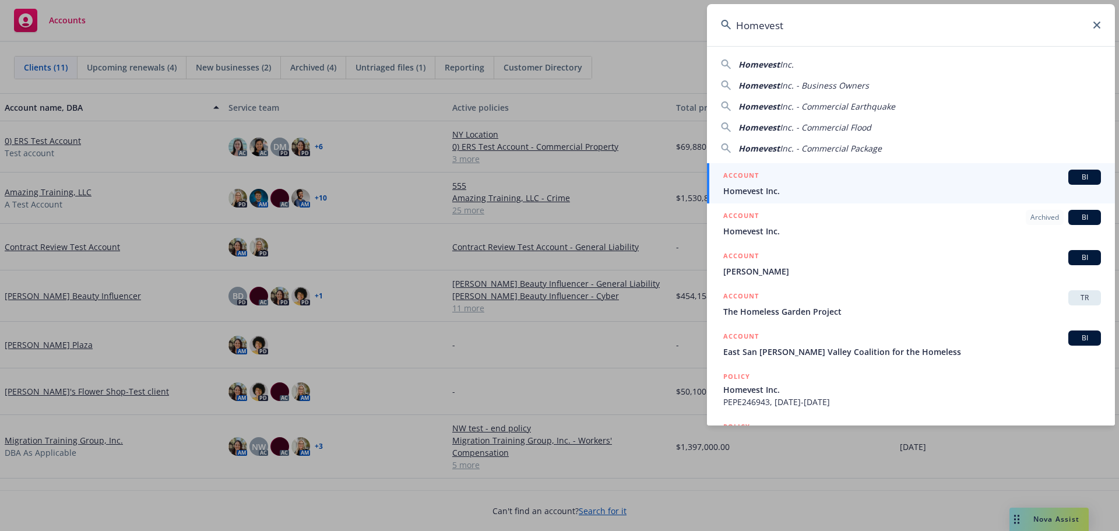
type input "Homevest"
click at [821, 175] on div "ACCOUNT BI" at bounding box center [912, 177] width 378 height 15
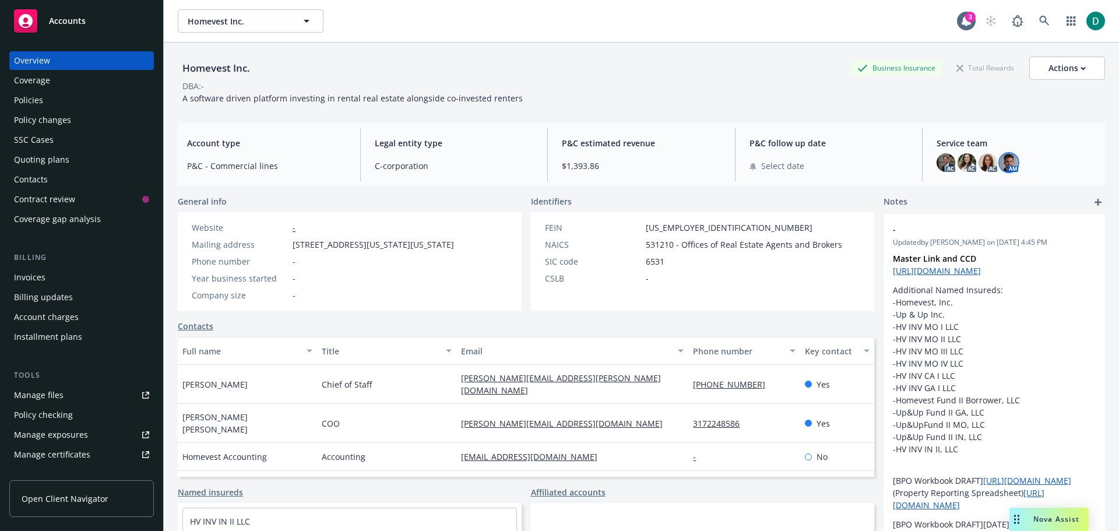
click at [1004, 164] on img at bounding box center [1008, 162] width 19 height 19
click at [978, 163] on img at bounding box center [987, 162] width 19 height 19
click at [957, 163] on img at bounding box center [966, 162] width 19 height 19
click at [978, 163] on img at bounding box center [987, 162] width 19 height 19
click at [957, 161] on img at bounding box center [966, 162] width 19 height 19
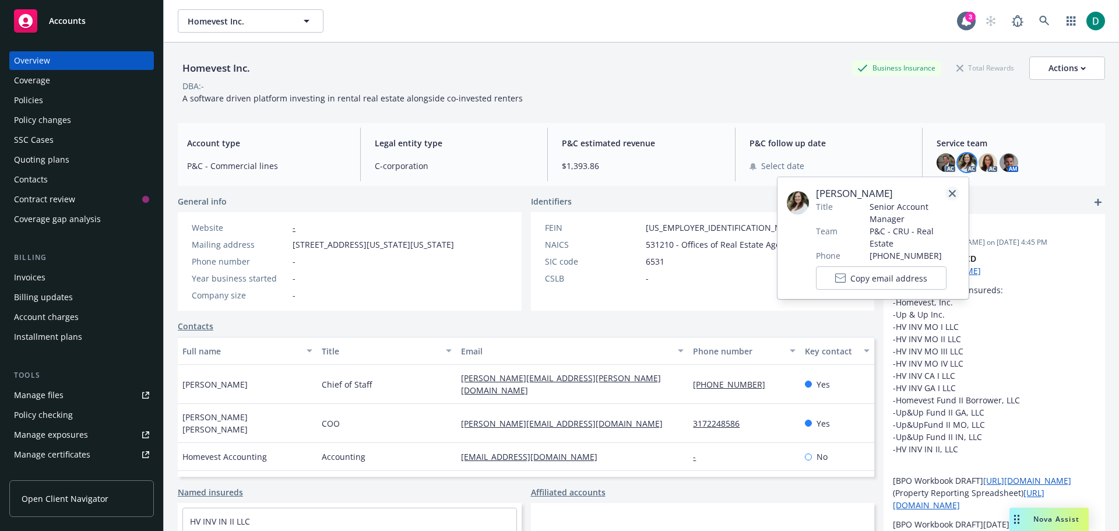
click at [948, 193] on icon "close" at bounding box center [951, 193] width 7 height 7
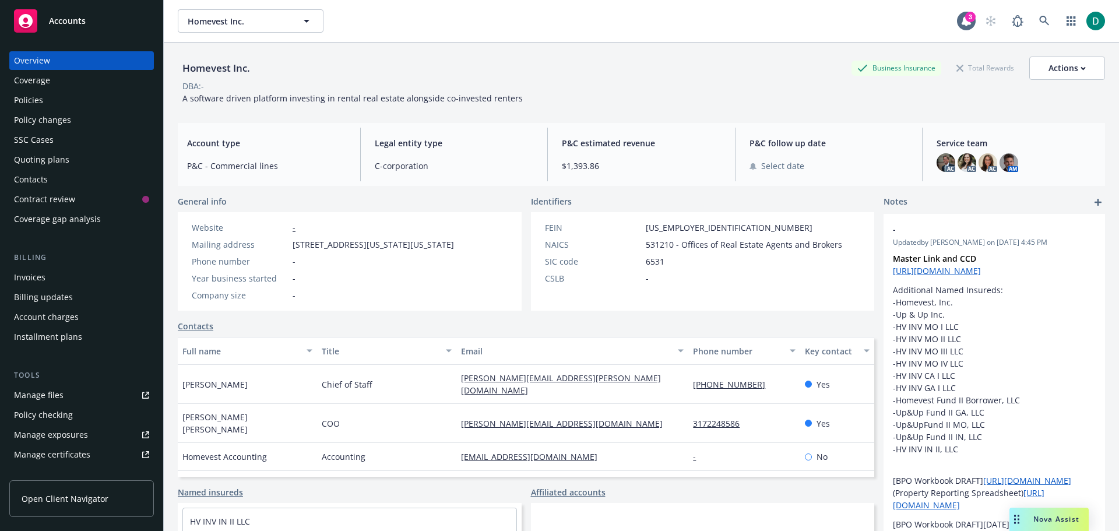
click at [70, 22] on span "Accounts" at bounding box center [67, 20] width 37 height 9
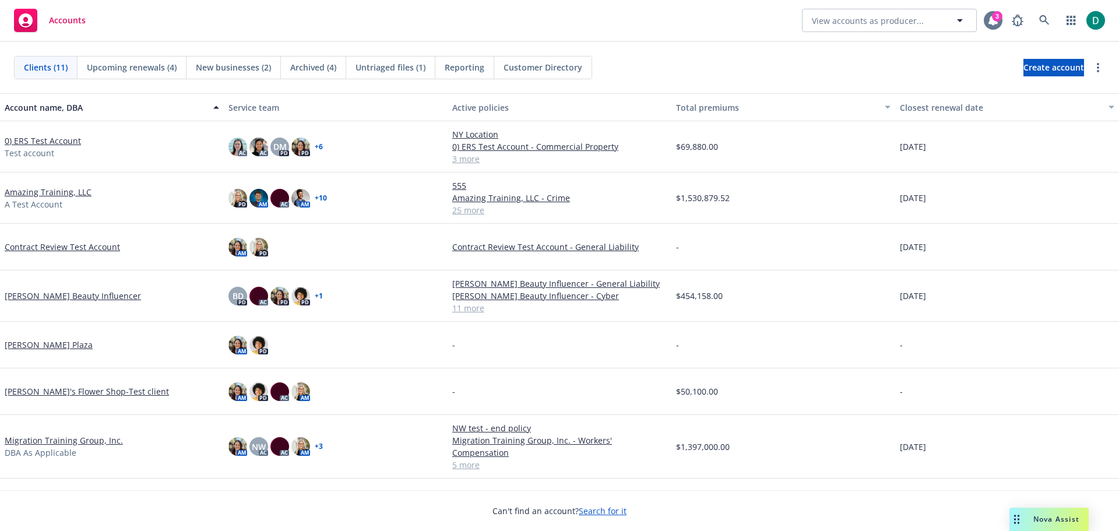
click at [992, 21] on icon at bounding box center [992, 20] width 9 height 10
click at [1047, 21] on icon at bounding box center [1044, 20] width 10 height 10
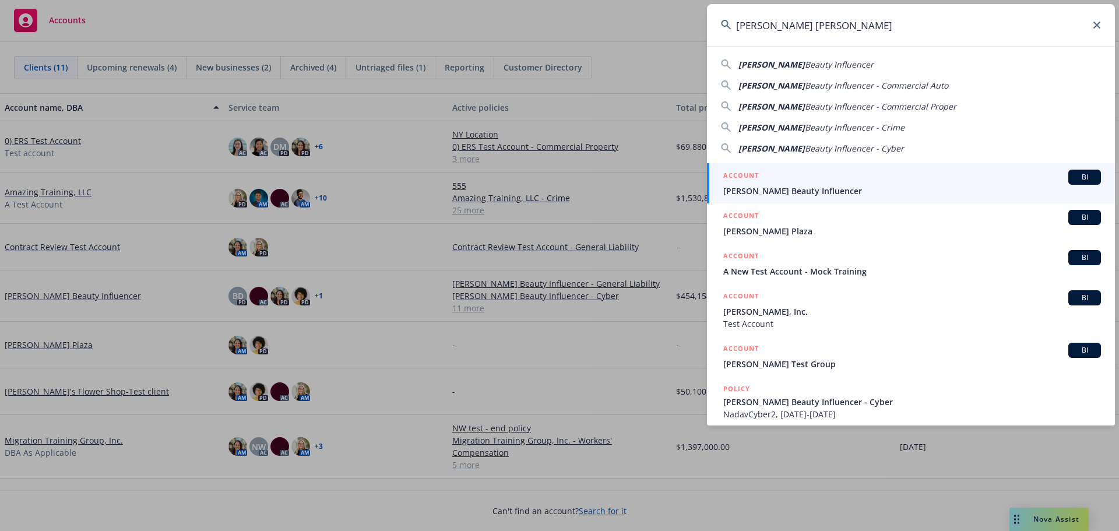
type input "Dawn Beasley beau"
click at [857, 190] on span "[PERSON_NAME] Beauty Influencer" at bounding box center [912, 191] width 378 height 12
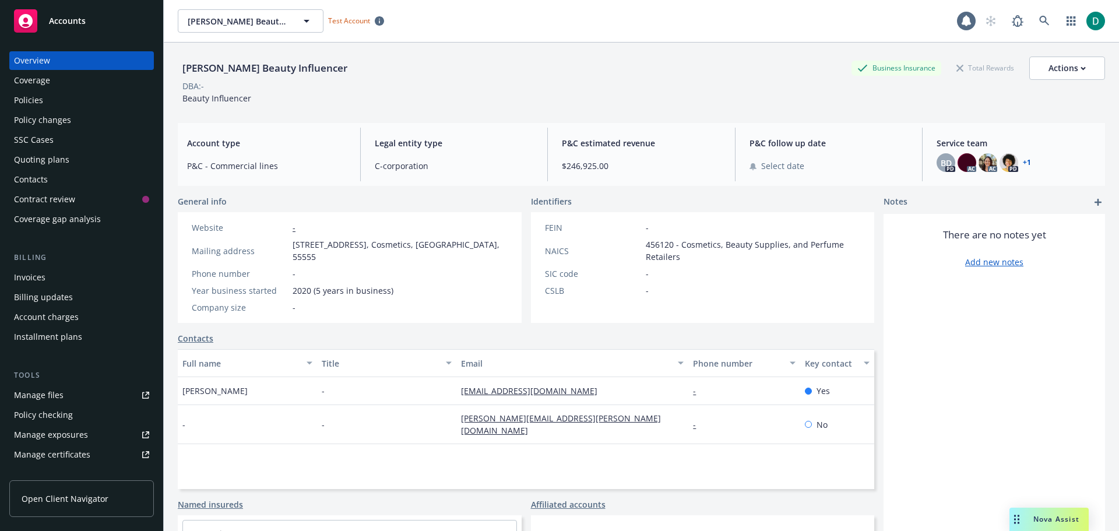
click at [58, 119] on div "Policy changes" at bounding box center [42, 120] width 57 height 19
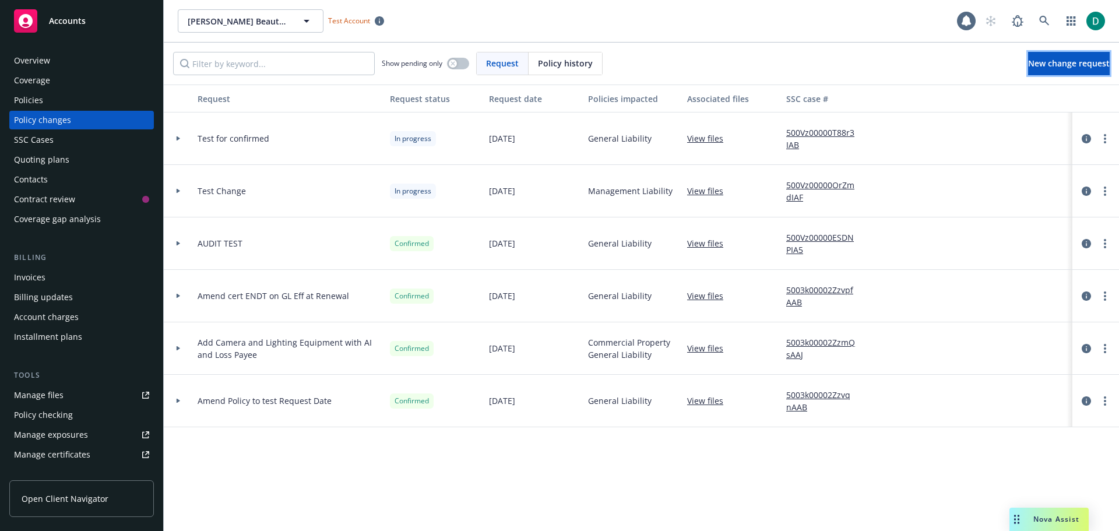
click at [1055, 65] on span "New change request" at bounding box center [1069, 63] width 82 height 11
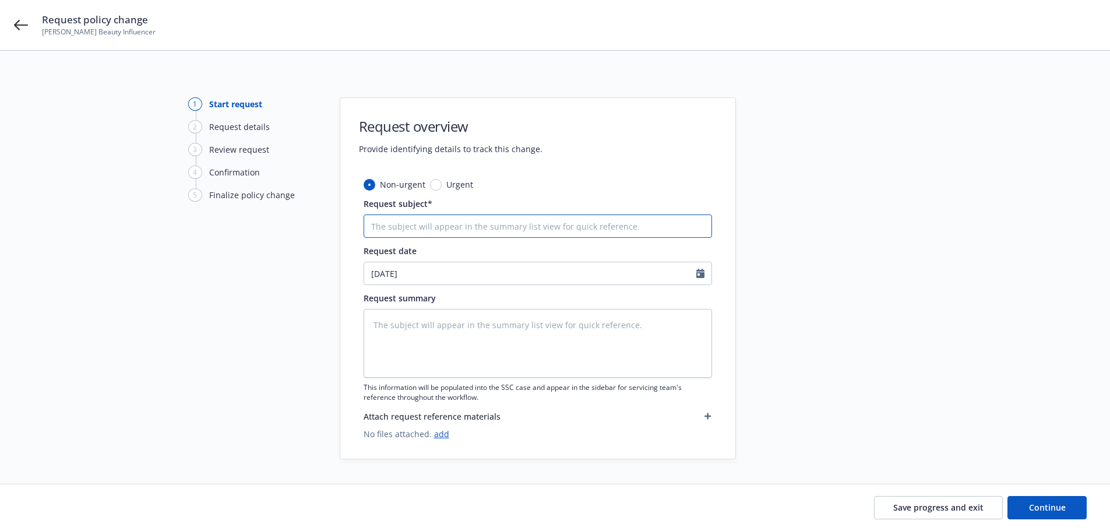
click at [448, 226] on input "Request subject*" at bounding box center [538, 225] width 348 height 23
type textarea "x"
type input "T"
type textarea "x"
type input "Te"
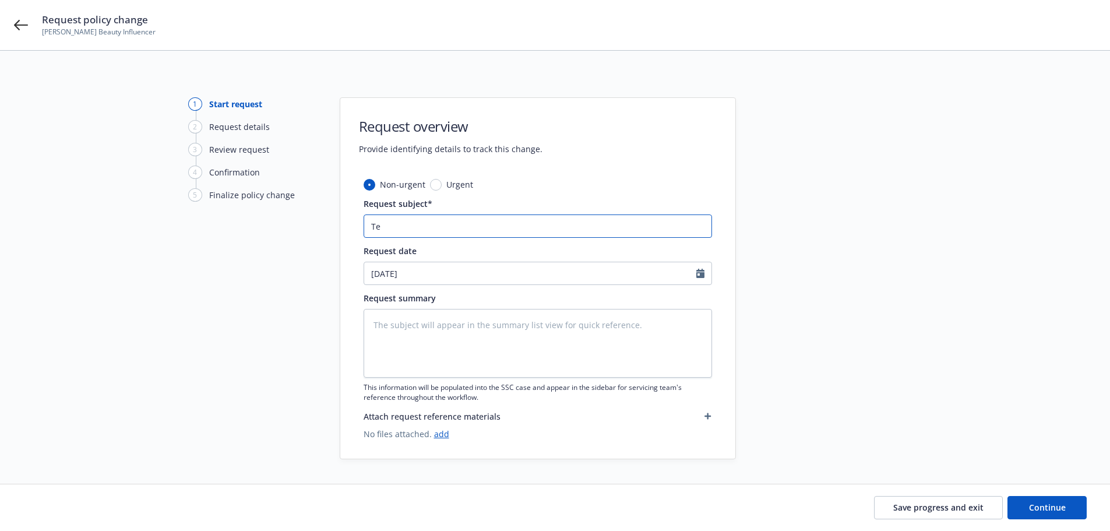
type textarea "x"
type input "Tes"
type textarea "x"
type input "Test"
type textarea "x"
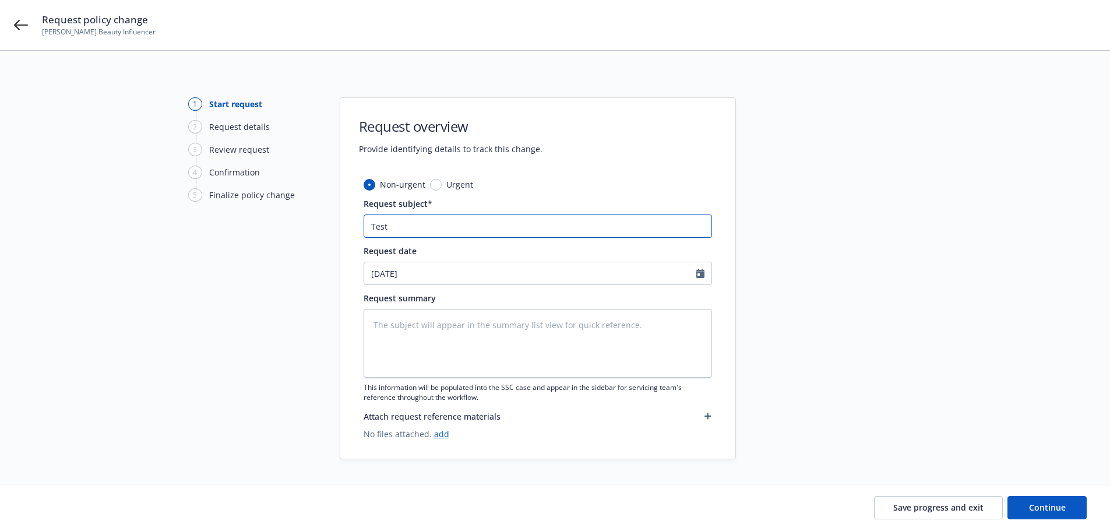
type input "Test"
type textarea "x"
type input "Test f"
type textarea "x"
type input "Test fo"
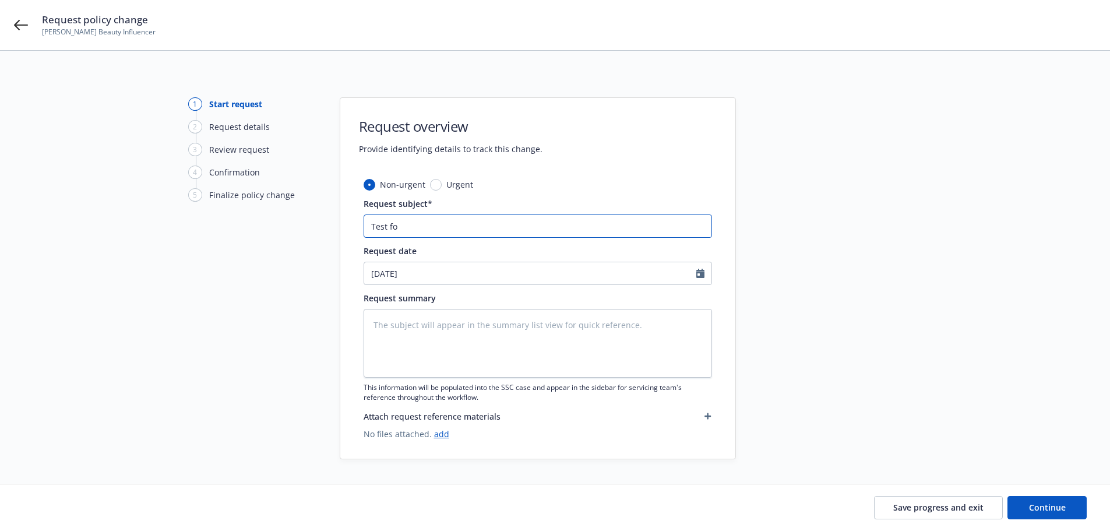
type textarea "x"
type input "Test for"
type textarea "x"
type input "Test fo"
type textarea "x"
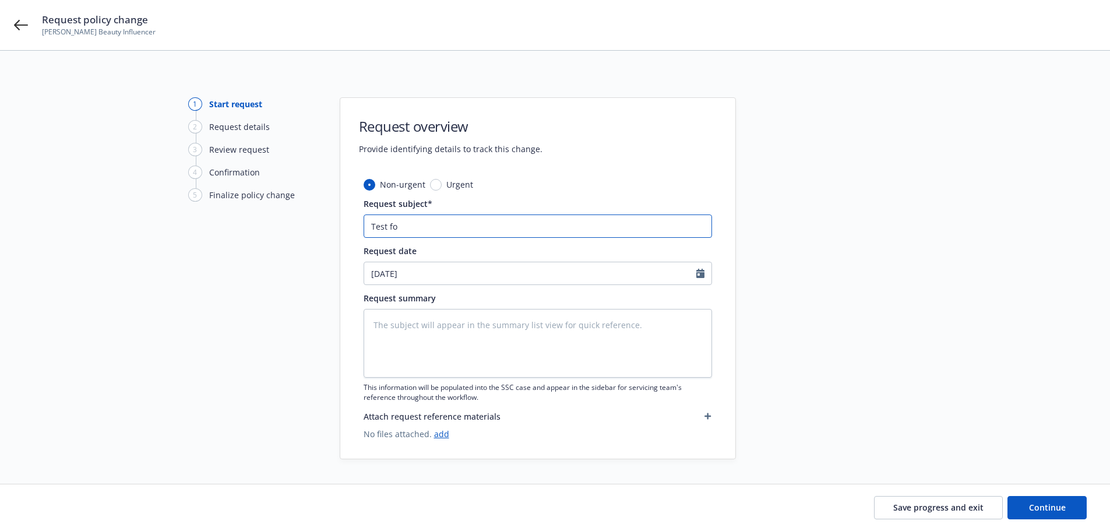
type input "Test f"
type textarea "x"
type input "Test"
type textarea "x"
type input "Test"
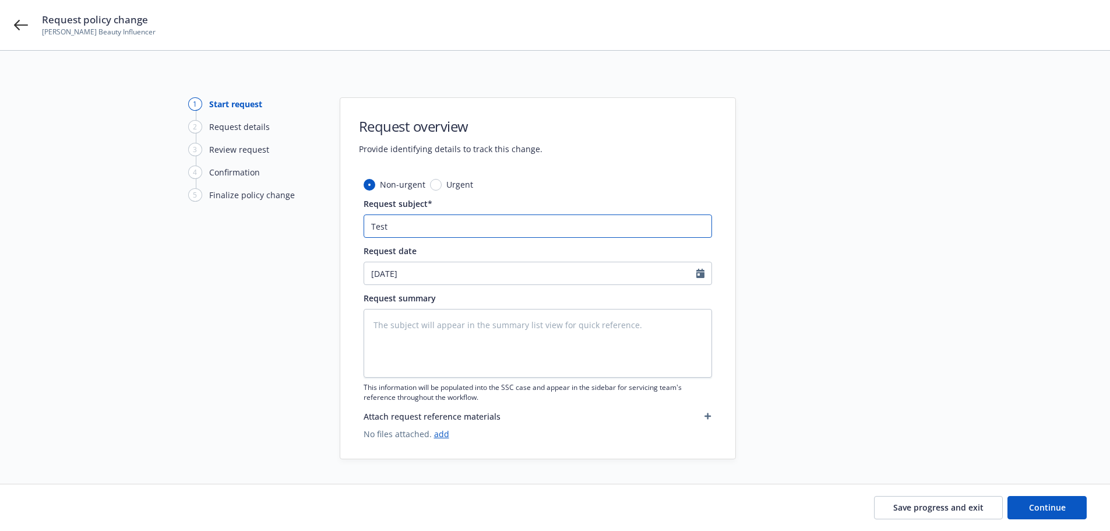
type textarea "x"
type input "Tes"
type textarea "x"
type input "Te"
type textarea "x"
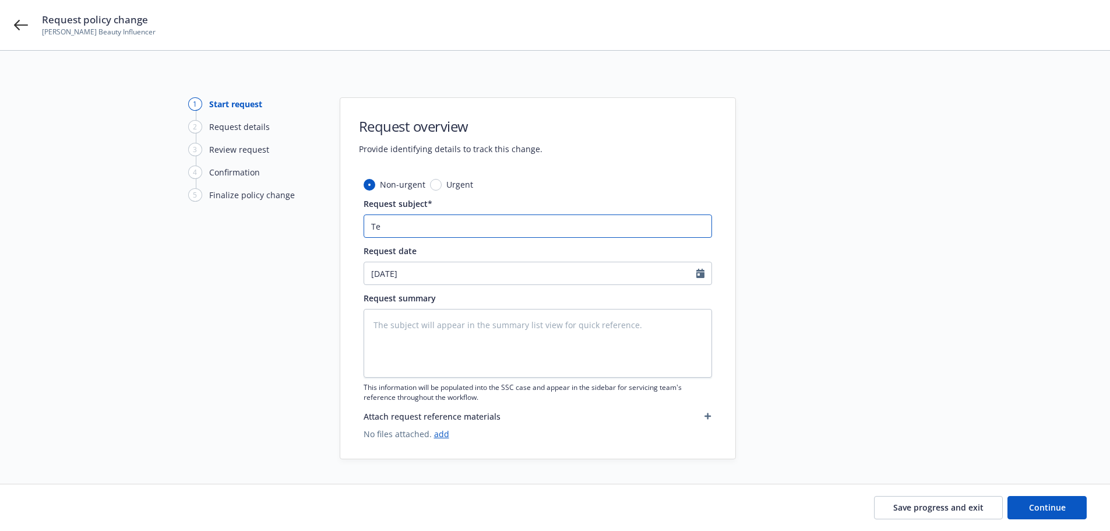
type input "T"
type textarea "x"
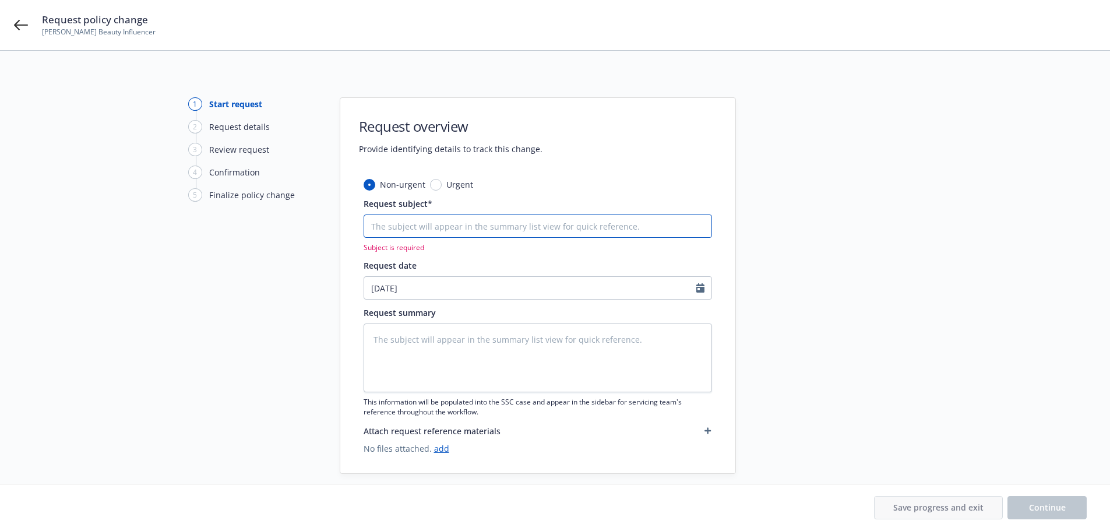
type textarea "x"
type input "S"
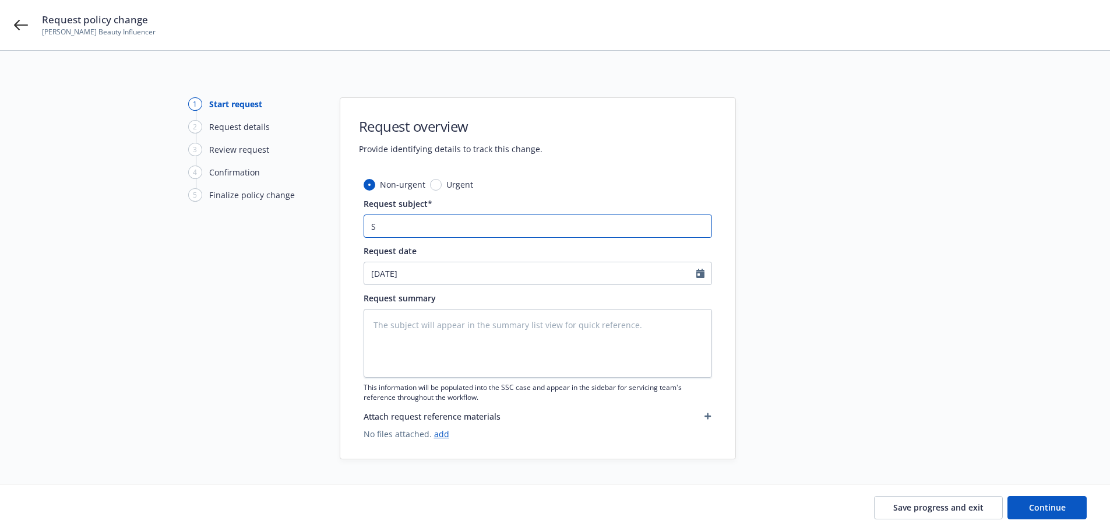
type textarea "x"
type input "Sa"
type textarea "x"
type input "Sam"
type textarea "x"
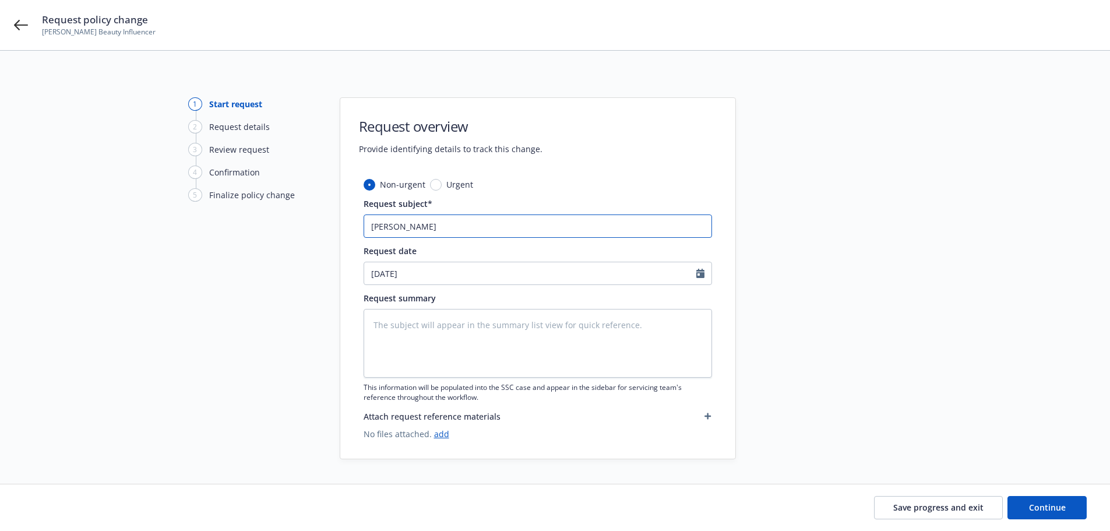
type input "Samp"
type textarea "x"
type input "Sampl"
type textarea "x"
type input "Sample"
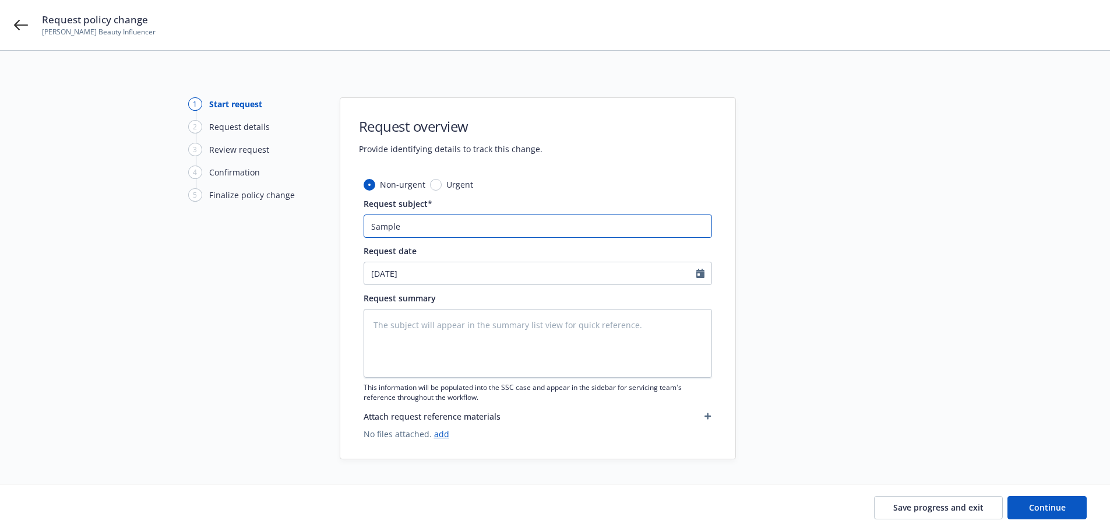
type textarea "x"
type input "Sampl"
type textarea "x"
type input "Samp"
type textarea "x"
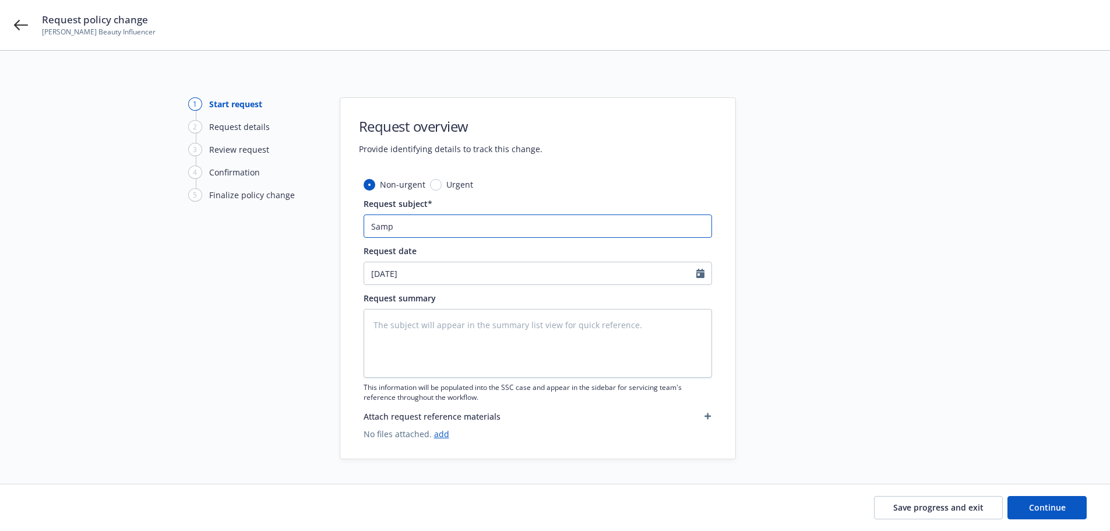
type input "Sam"
type textarea "x"
type input "Sa"
type textarea "x"
type input "S"
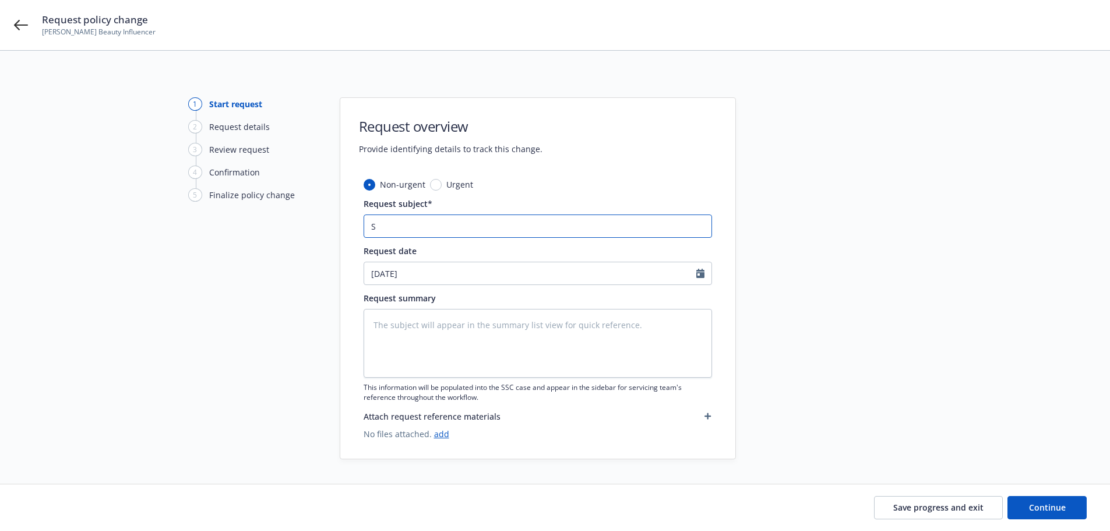
type textarea "x"
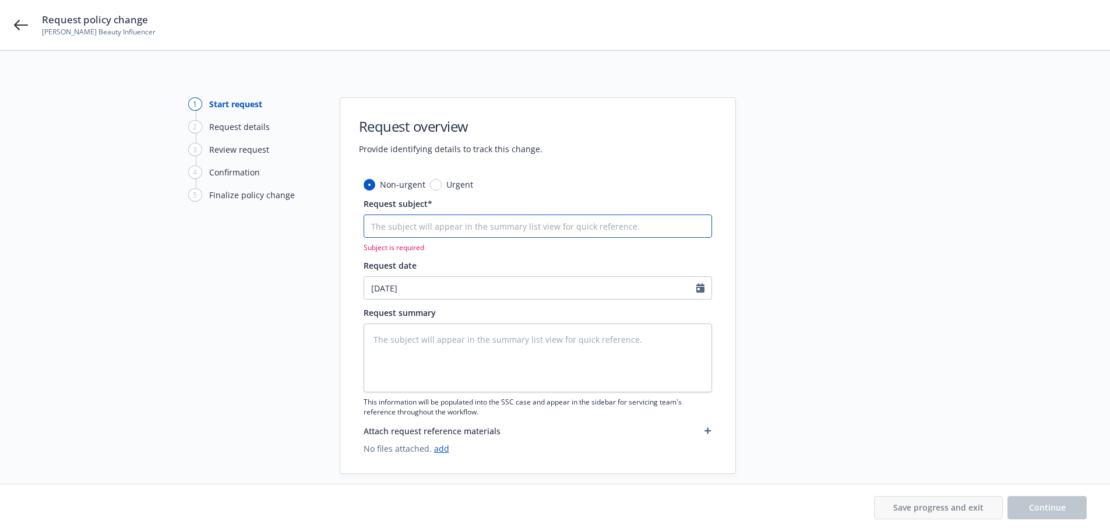
type textarea "x"
type input "B"
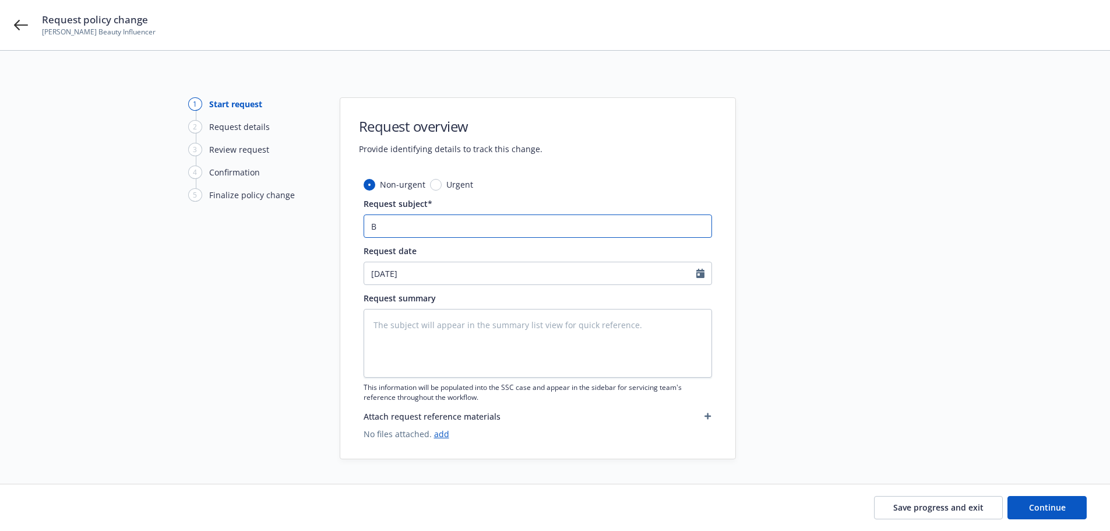
type textarea "x"
type input "Bi"
type textarea "x"
type input "Bil"
type textarea "x"
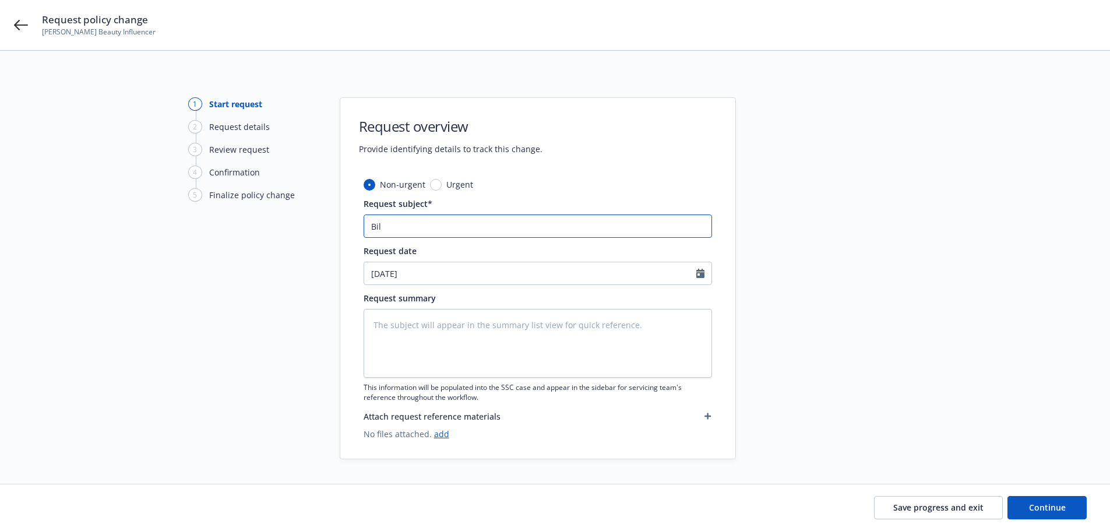
type input "Bill"
type textarea "x"
type input "Bil"
type textarea "x"
type input "Bi"
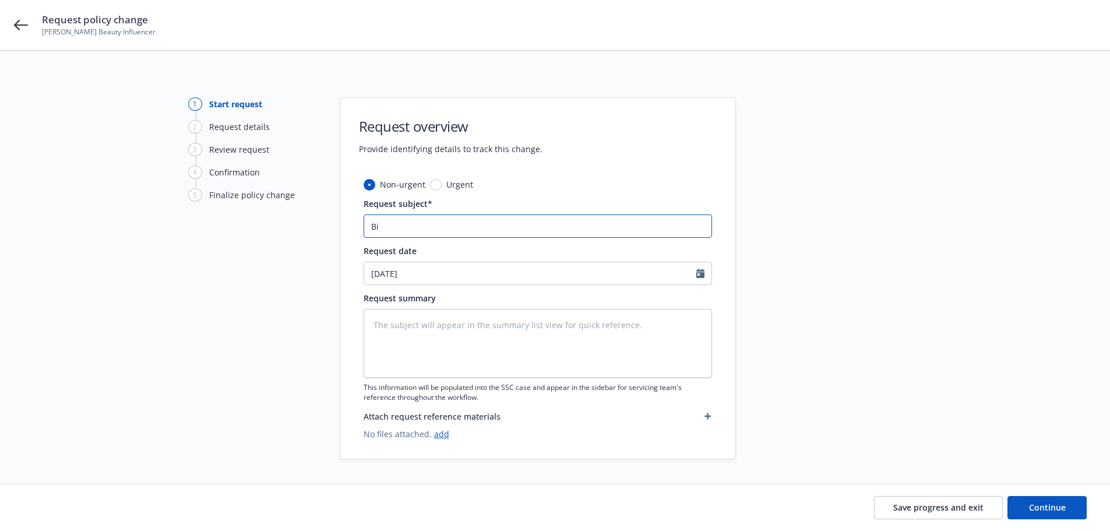
type textarea "x"
type input "B"
type textarea "x"
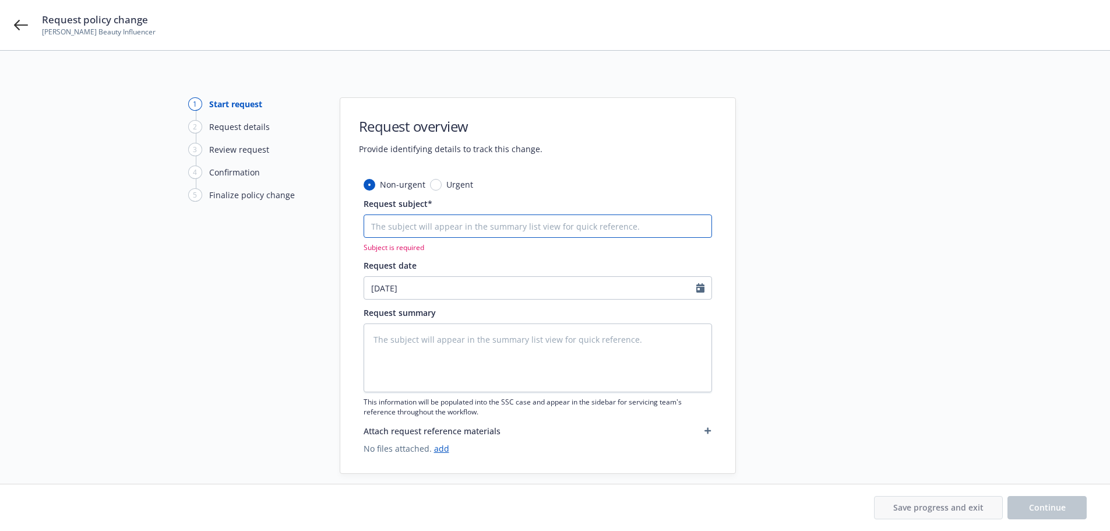
type textarea "x"
type input "A"
type textarea "x"
type input "Au"
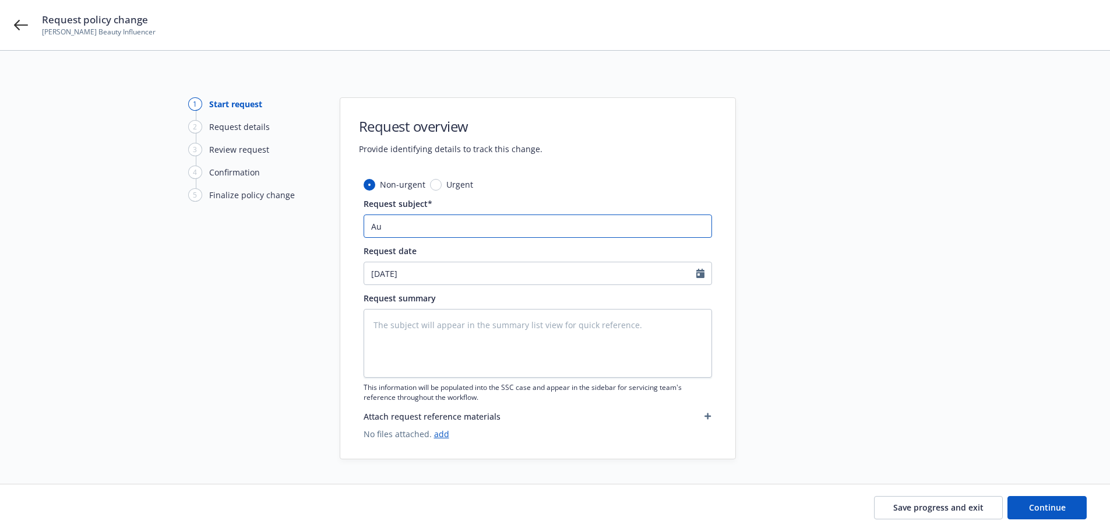
type textarea "x"
type input "Aud"
type textarea "x"
type input "Audi"
type textarea "x"
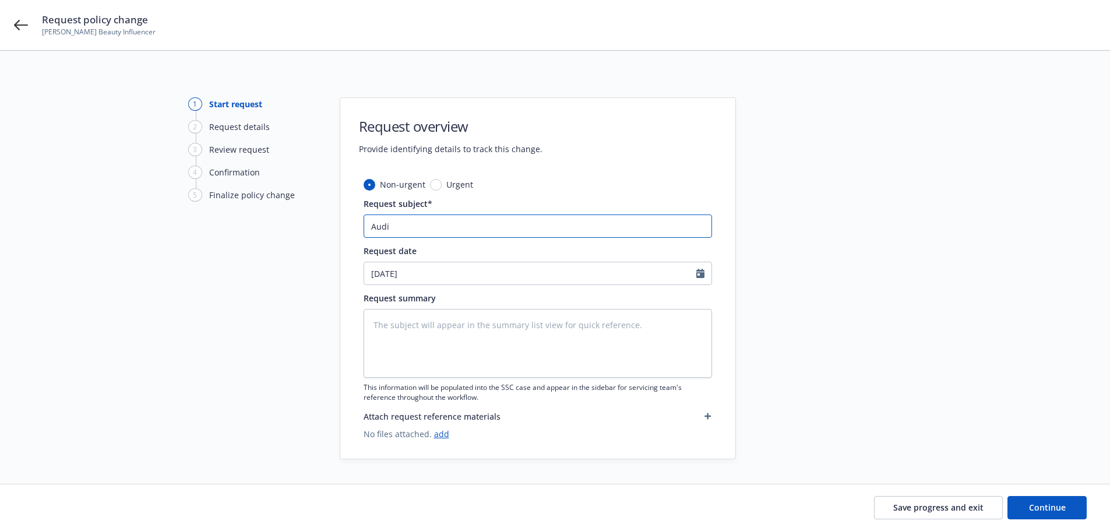
type input "Audit"
type textarea "x"
type input "Audit"
type textarea "x"
type input "Audit w"
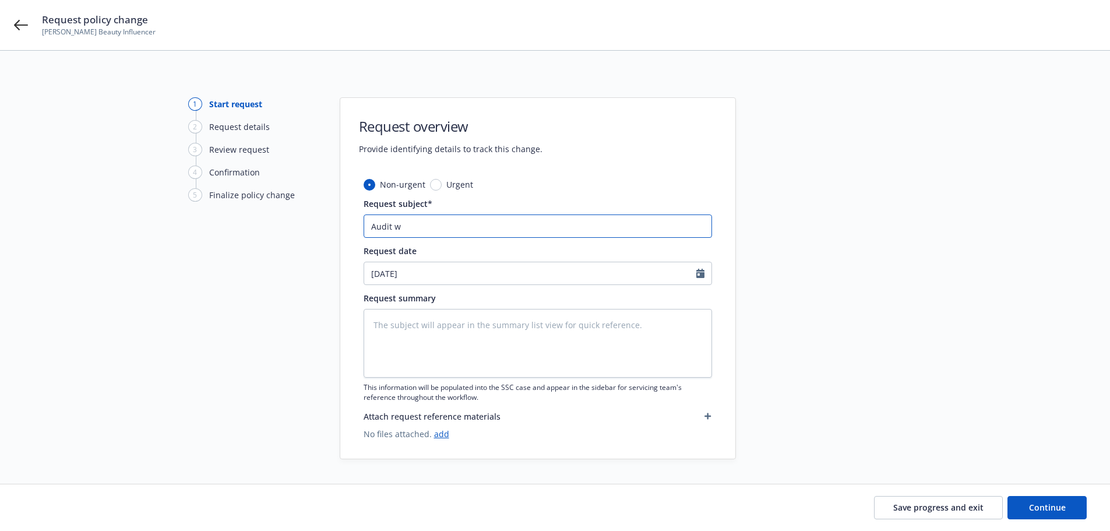
type textarea "x"
type input "Audit wi"
type textarea "x"
type input "Audit wit"
type textarea "x"
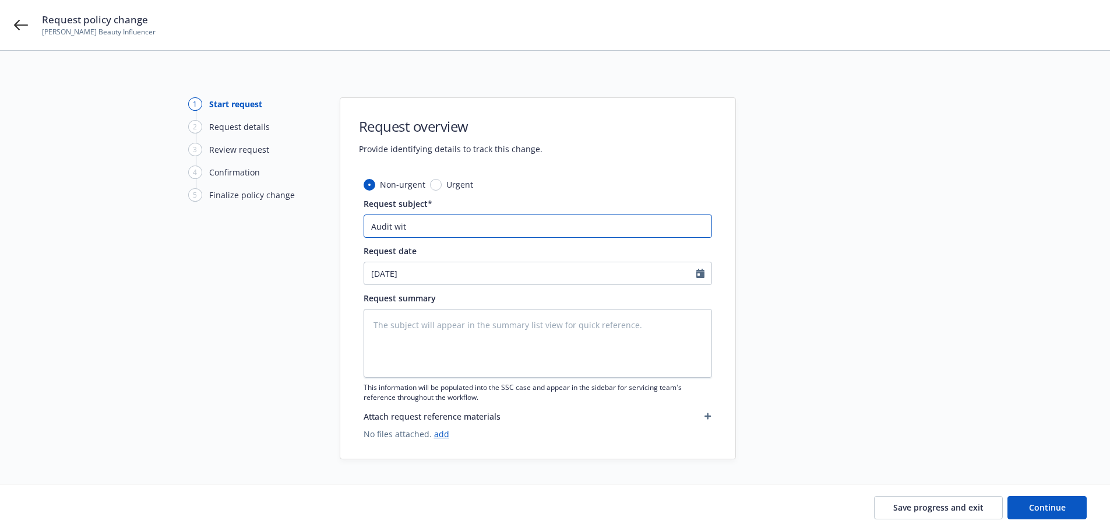
type input "Audit with"
type textarea "x"
type input "Audit with"
type textarea "x"
type input "Audit with A"
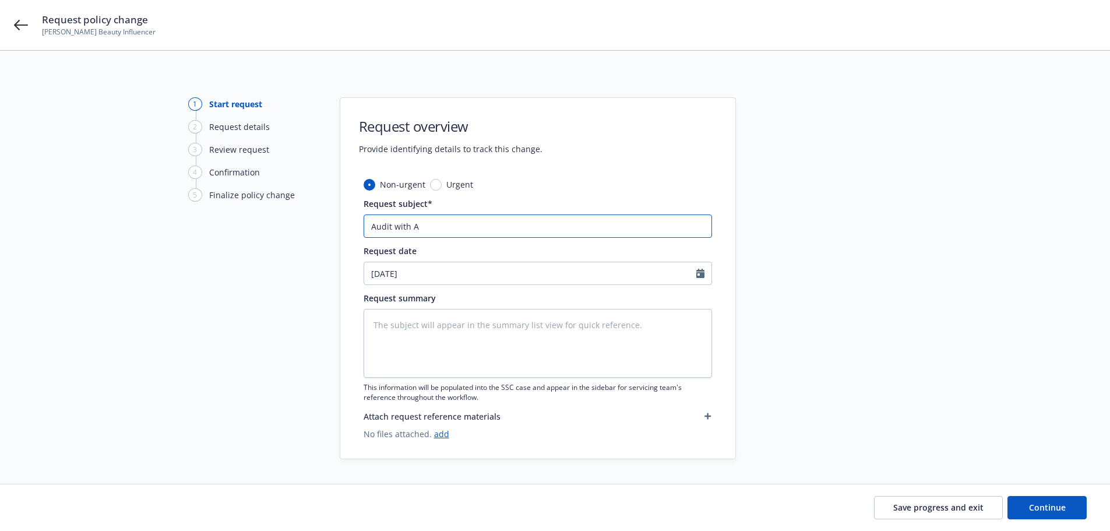
type textarea "x"
type input "Audit with AB"
type textarea "x"
type input "Audit with AB"
type textarea "x"
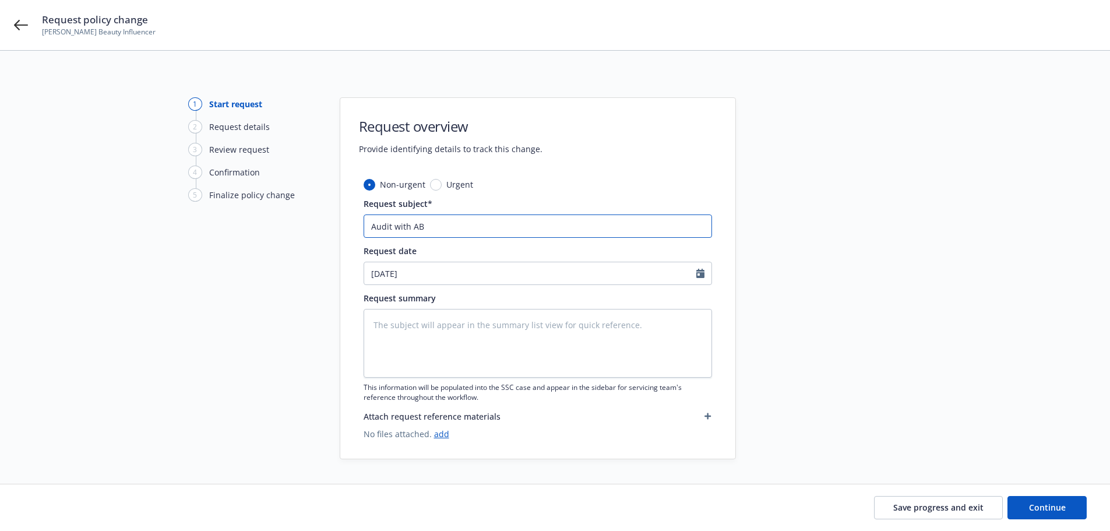
type input "Audit with AB t"
type textarea "x"
type input "Audit with AB te"
type textarea "x"
type input "Audit with AB tes"
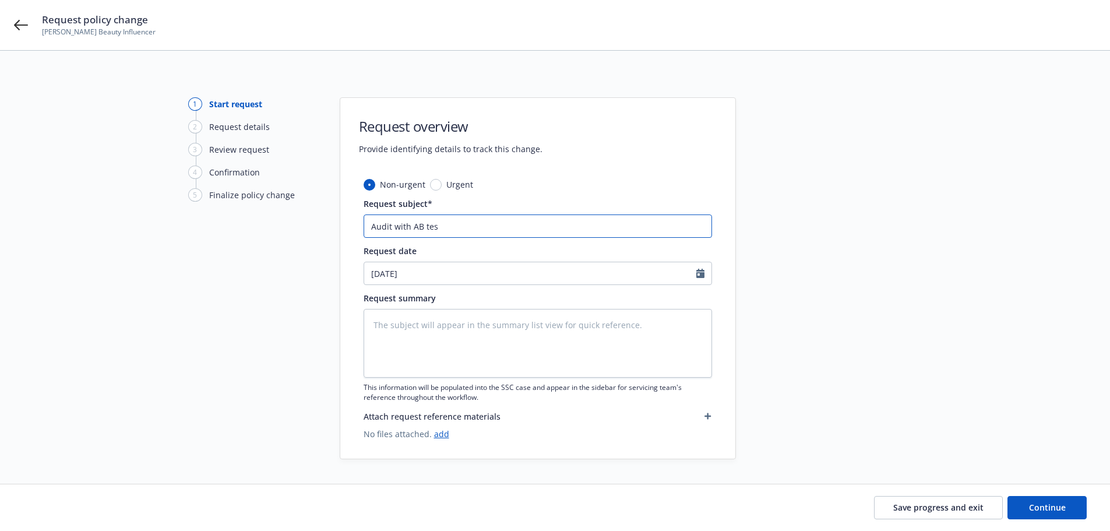
type textarea "x"
type input "Audit with AB test"
type textarea "x"
type input "Audit with AB tes"
type textarea "x"
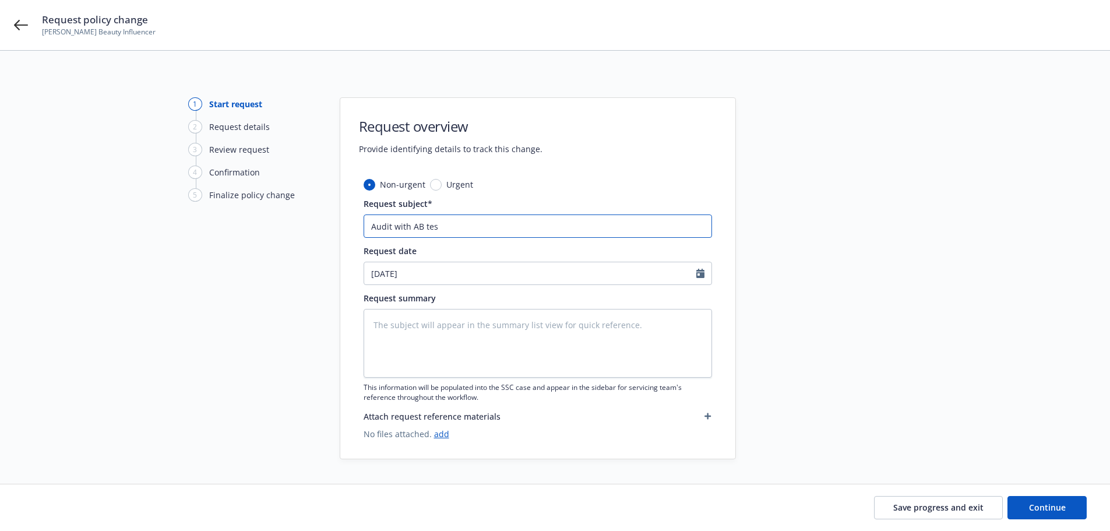
type input "Audit with AB te"
type textarea "x"
type input "Audit with AB t"
type textarea "x"
type input "Audit with AB"
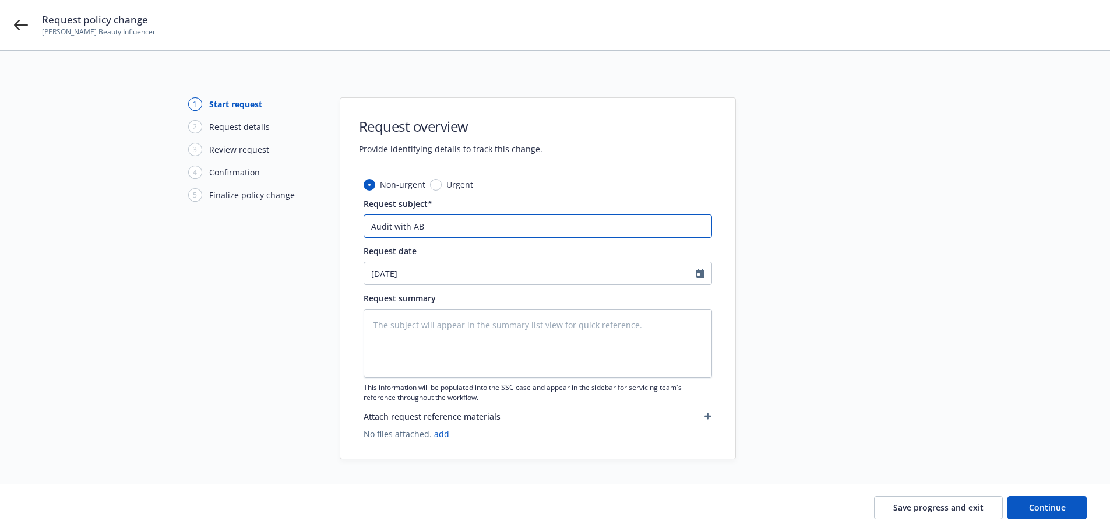
type textarea "x"
type input "Audit with AB t"
type textarea "x"
type input "Audit with AB tr"
type textarea "x"
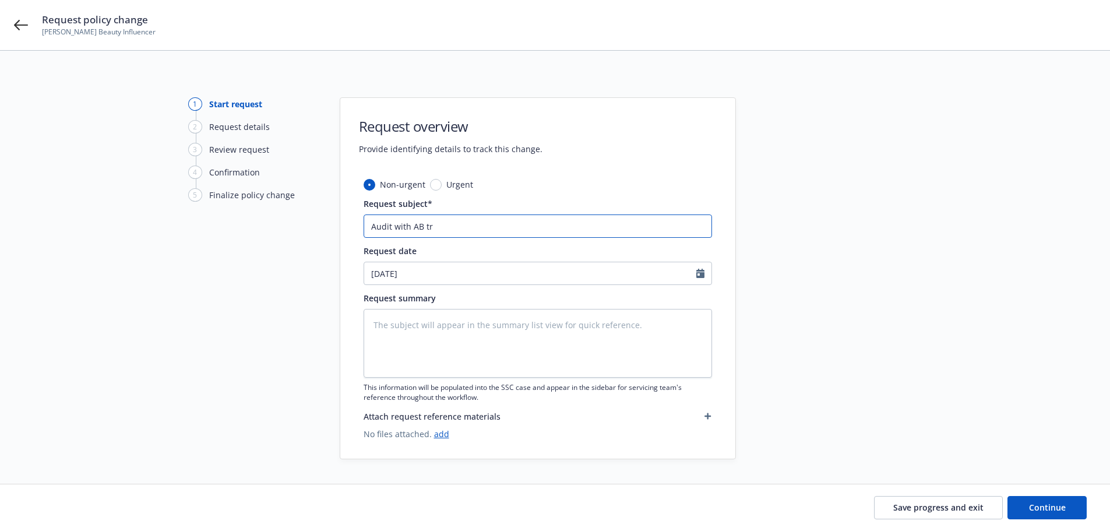
type input "Audit with AB tra"
type textarea "x"
type input "Audit with AB trai"
type textarea "x"
type input "Audit with AB train"
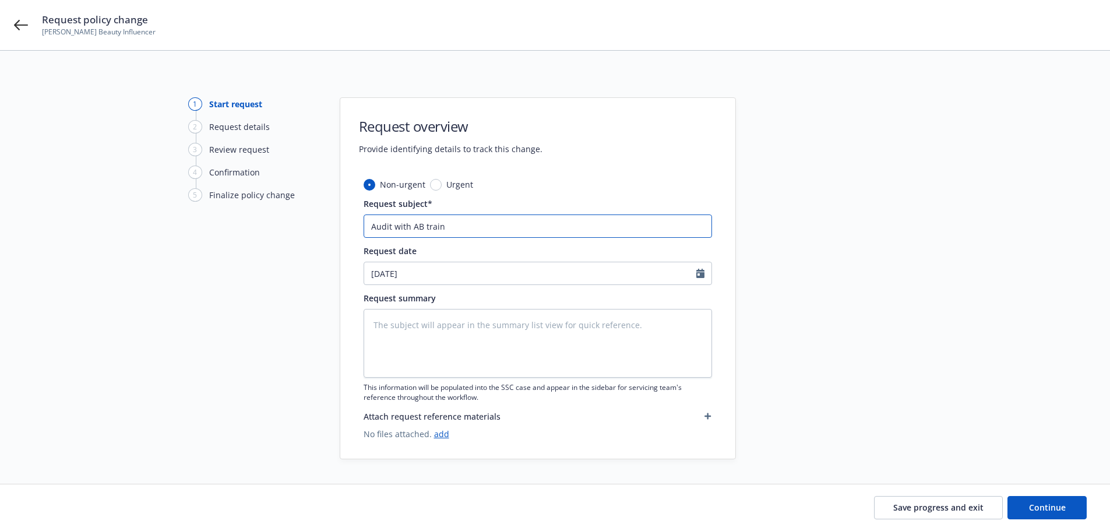
type textarea "x"
type input "Audit with AB traini"
type textarea "x"
type input "Audit with AB trainin"
type textarea "x"
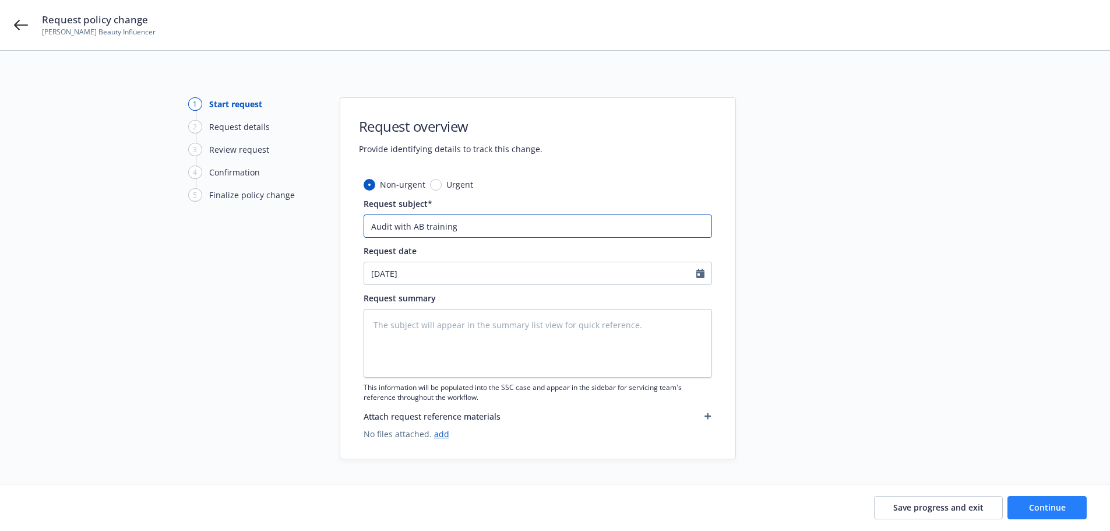
type input "Audit with AB training"
click at [1034, 507] on span "Continue" at bounding box center [1047, 507] width 37 height 11
type textarea "x"
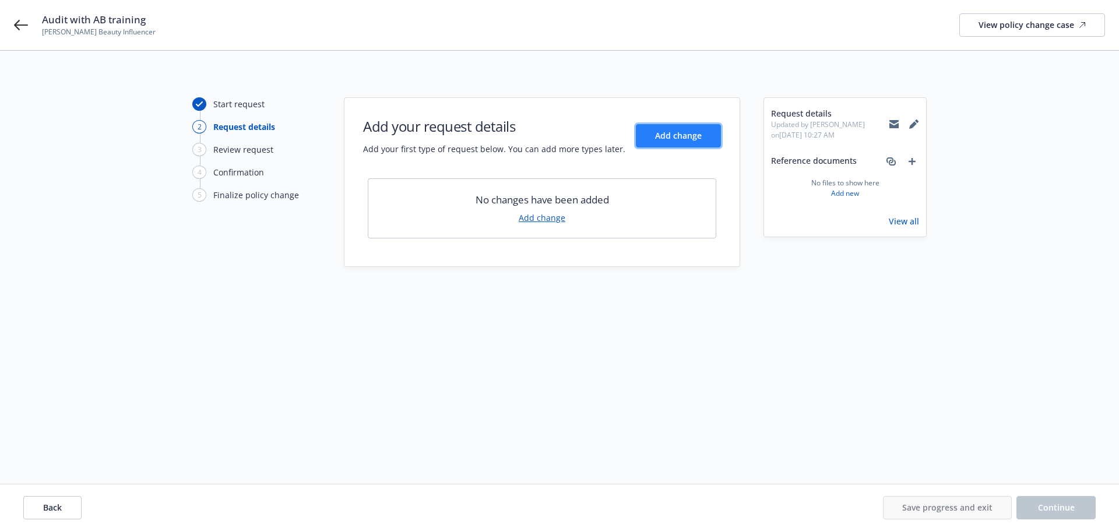
click at [679, 138] on span "Add change" at bounding box center [678, 135] width 47 height 11
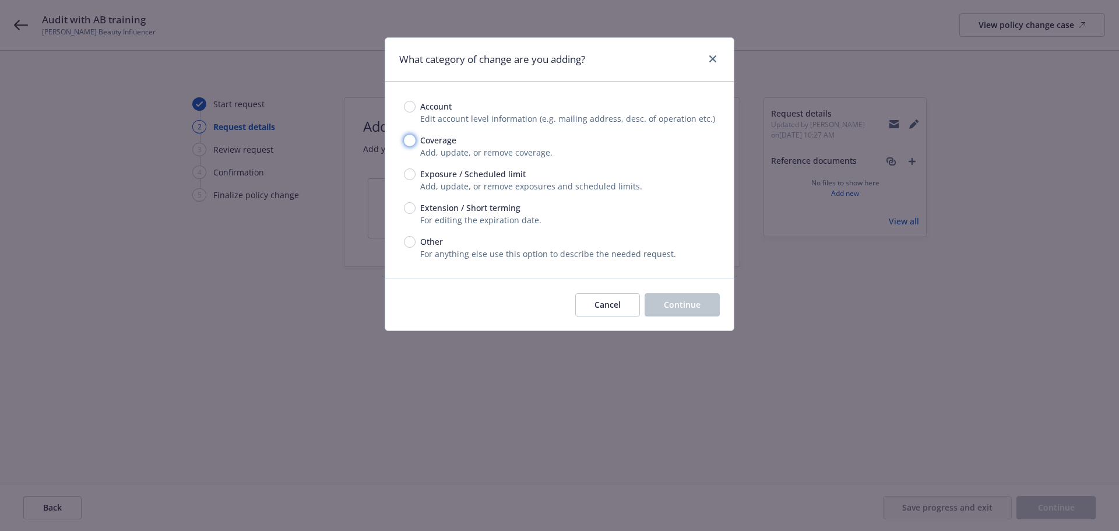
click at [411, 142] on input "Coverage" at bounding box center [410, 141] width 12 height 12
radio input "true"
click at [669, 307] on span "Continue" at bounding box center [682, 304] width 37 height 11
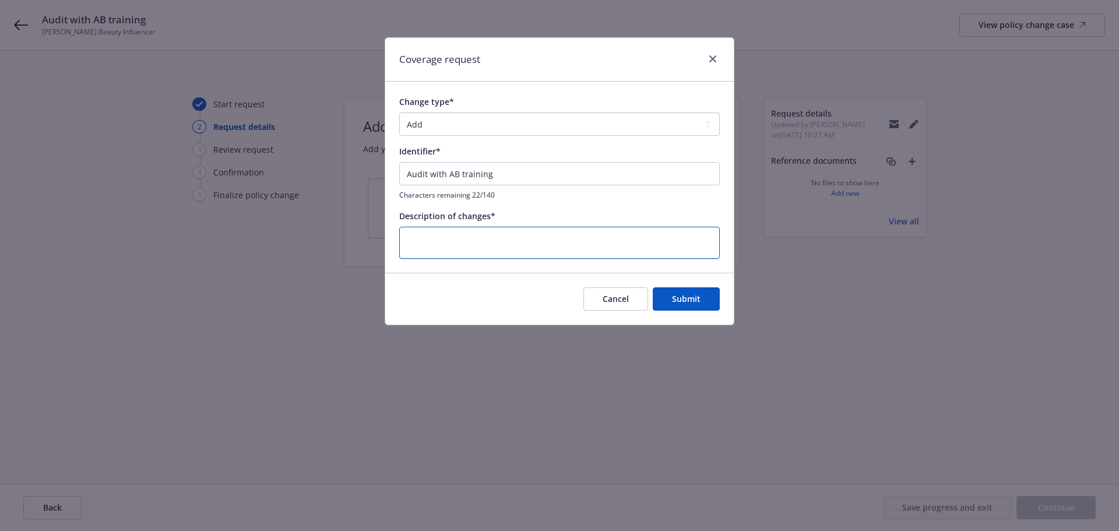
click at [491, 237] on textarea at bounding box center [559, 243] width 320 height 32
type textarea "x"
type textarea "2"
type textarea "x"
type textarea "24"
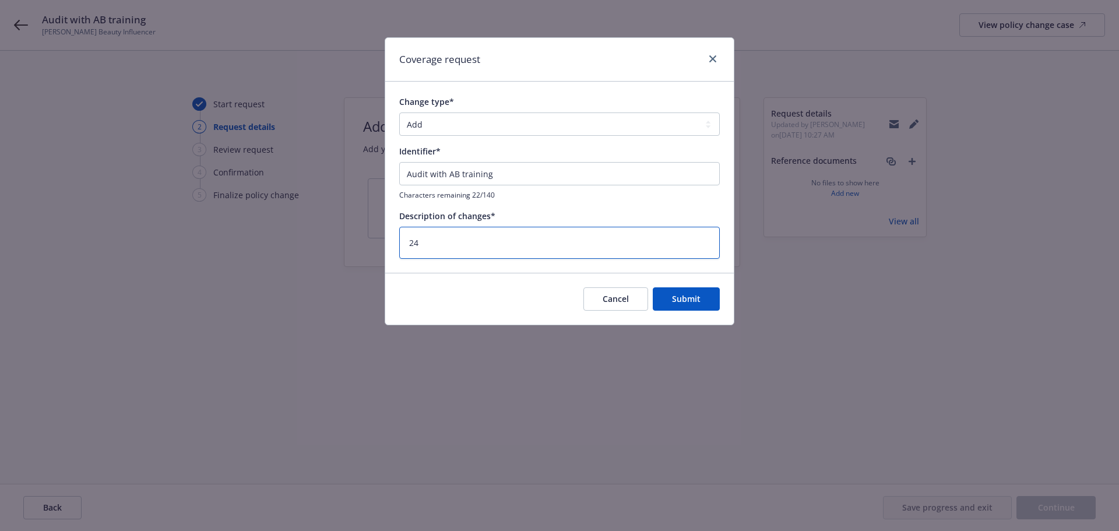
type textarea "x"
type textarea "24/"
type textarea "x"
type textarea "24/2"
type textarea "x"
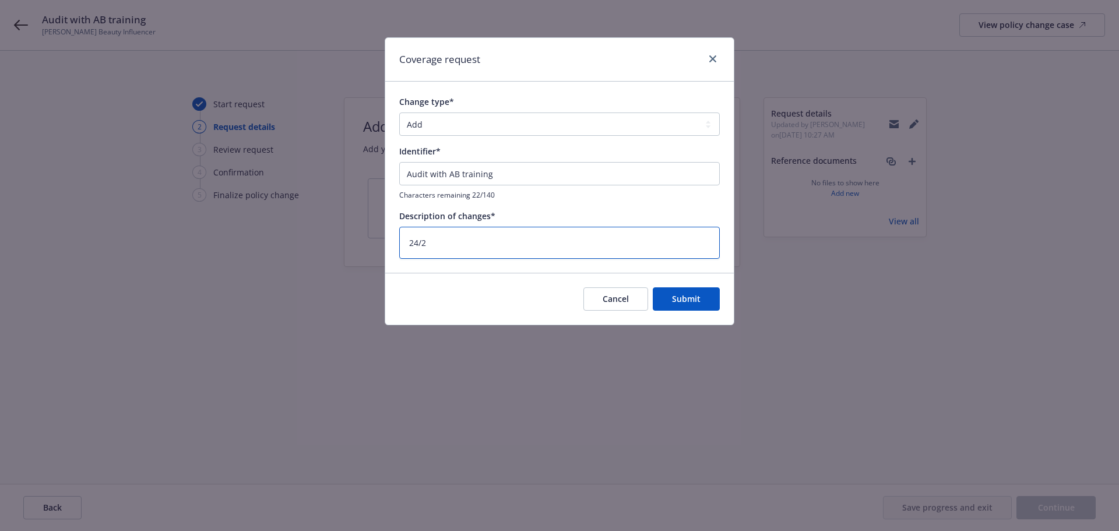
type textarea "24/25"
type textarea "x"
type textarea "24/25"
type textarea "x"
type textarea "24/25 A"
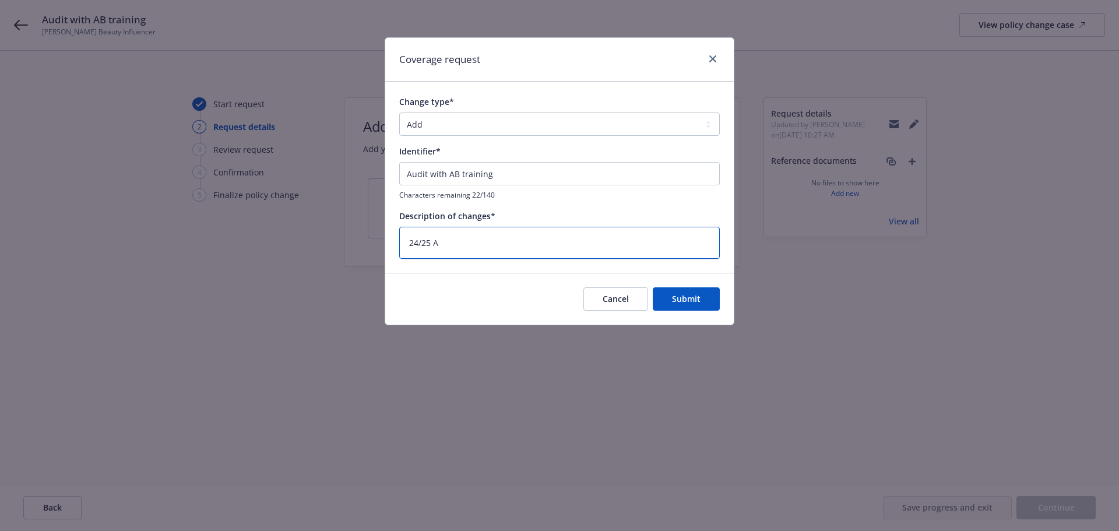
type textarea "x"
type textarea "24/25 Au"
type textarea "x"
type textarea "24/25 Aud"
type textarea "x"
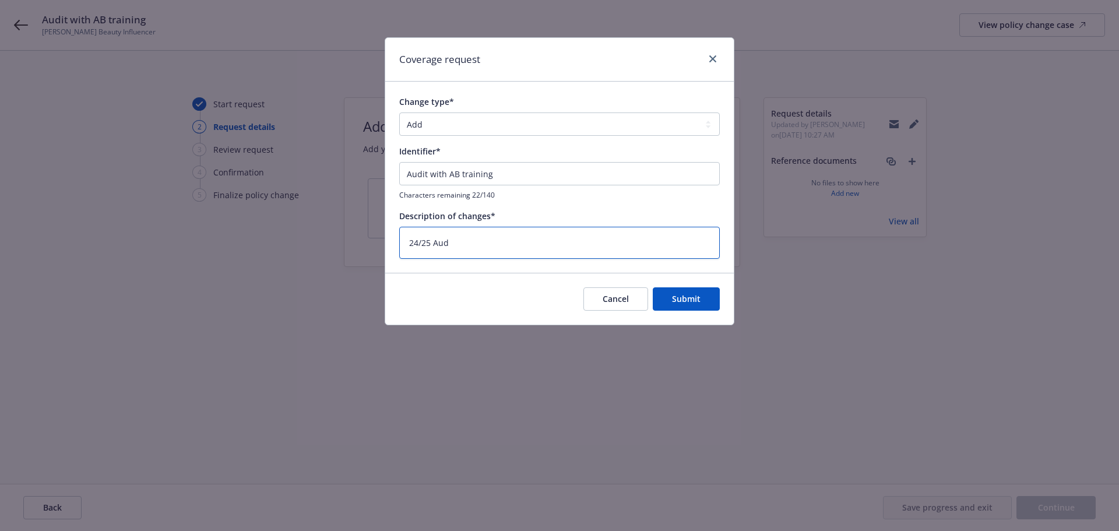
type textarea "24/25 Audi"
type textarea "x"
type textarea "24/25 Audit"
type textarea "x"
type textarea "24/25 Audit"
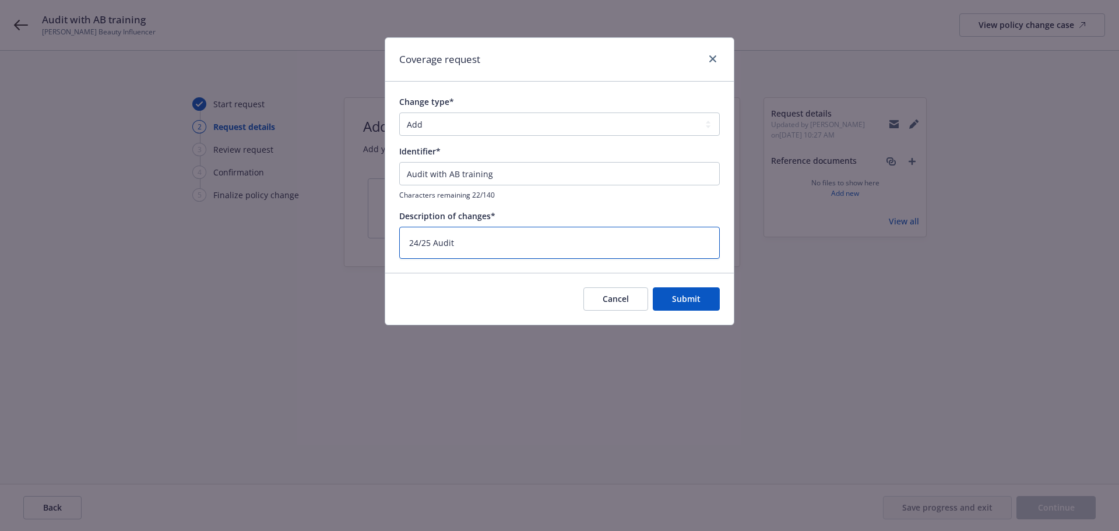
type textarea "x"
type textarea "24/25 Audit t"
type textarea "x"
type textarea "24/25 Audit th"
type textarea "x"
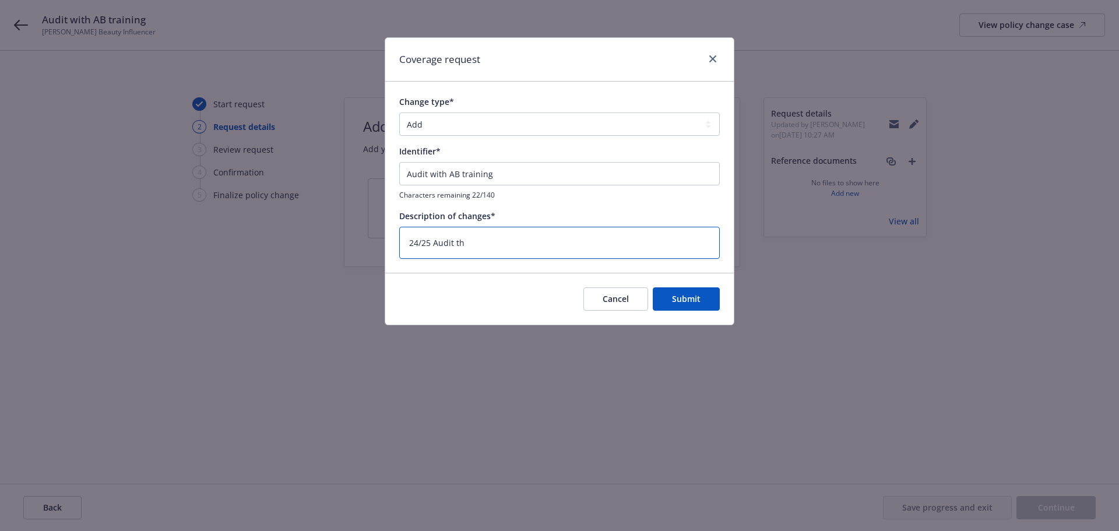
type textarea "24/25 Audit tha"
type textarea "x"
type textarea "24/25 Audit that"
type textarea "x"
type textarea "24/25 Audit that"
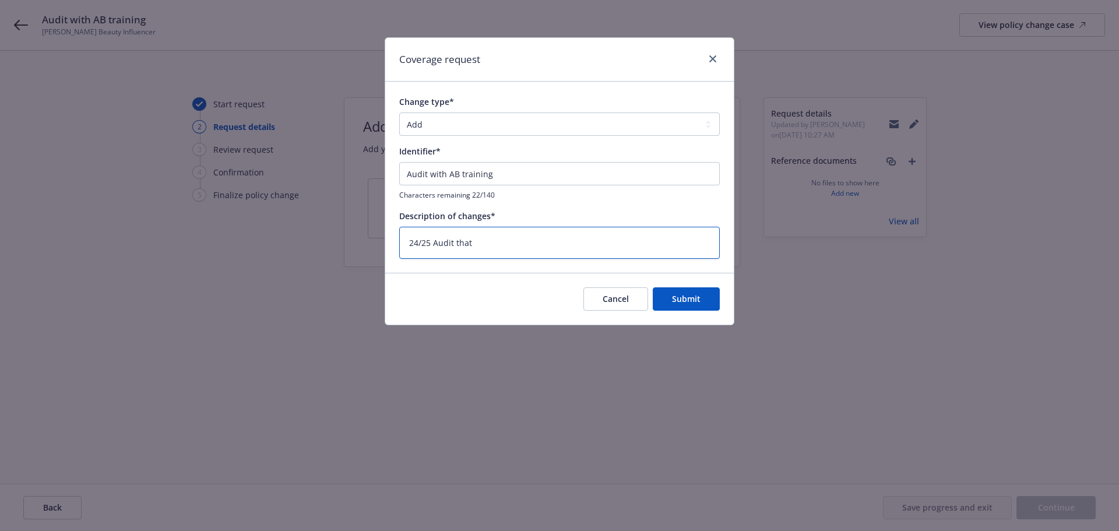
type textarea "x"
type textarea "24/25 Audit that i"
type textarea "x"
type textarea "24/25 Audit that is"
type textarea "x"
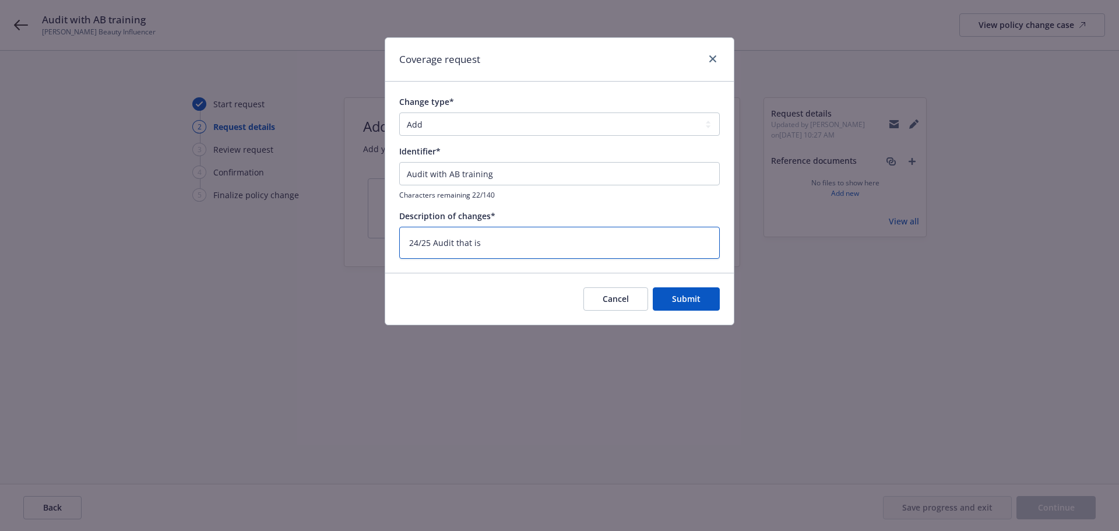
type textarea "24/25 Audit that is"
type textarea "x"
type textarea "24/25 Audit that is A"
type textarea "x"
type textarea "24/25 Audit that is AB"
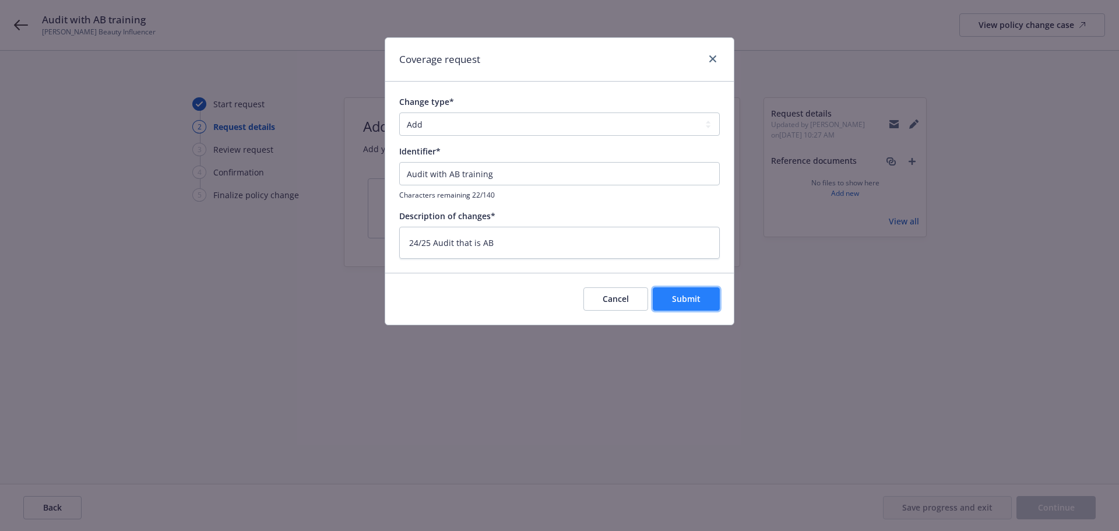
click at [685, 296] on span "Submit" at bounding box center [686, 298] width 29 height 11
type textarea "x"
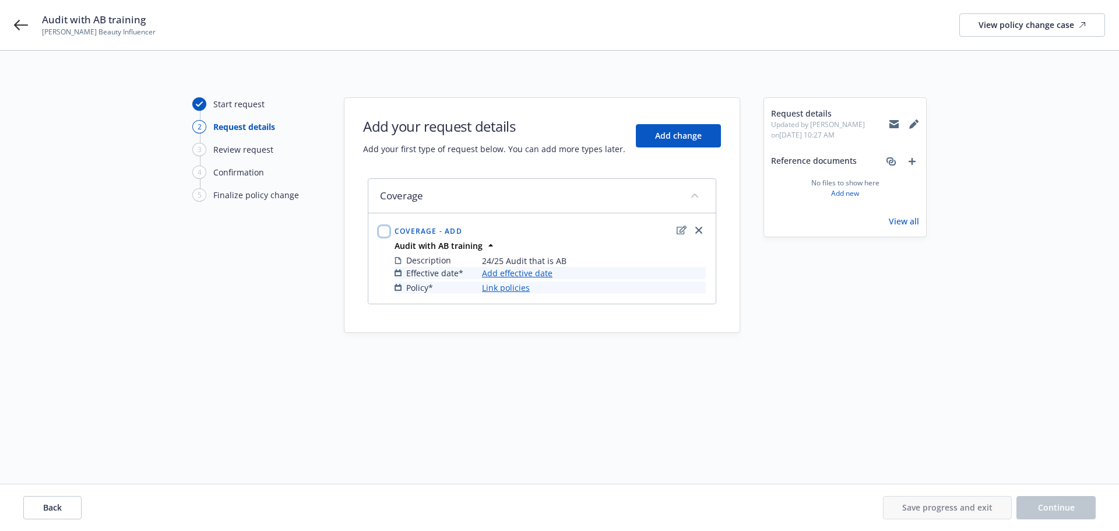
click at [385, 234] on input "checkbox" at bounding box center [384, 231] width 12 height 12
checkbox input "true"
click at [526, 274] on link "Add effective date" at bounding box center [517, 273] width 70 height 12
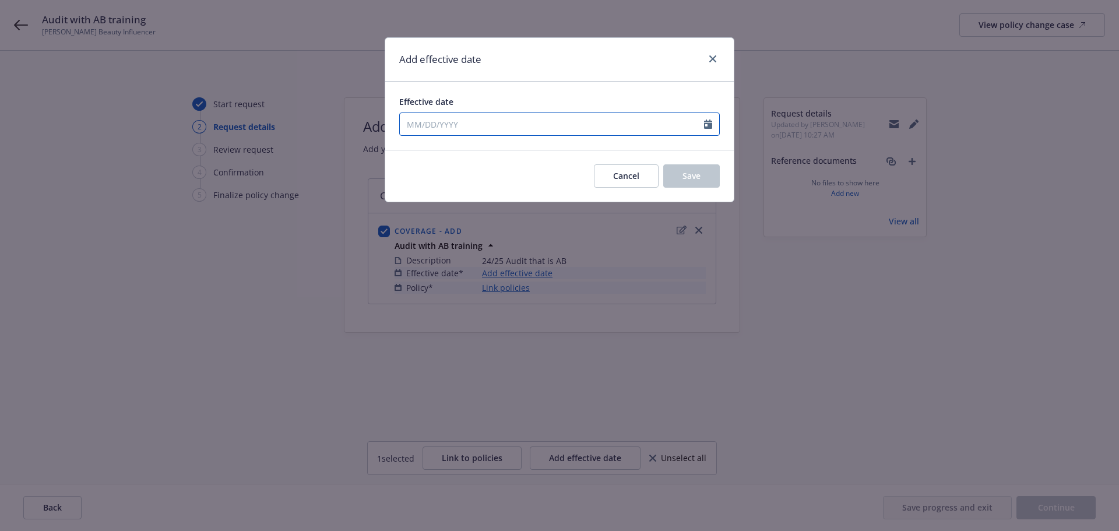
select select "10"
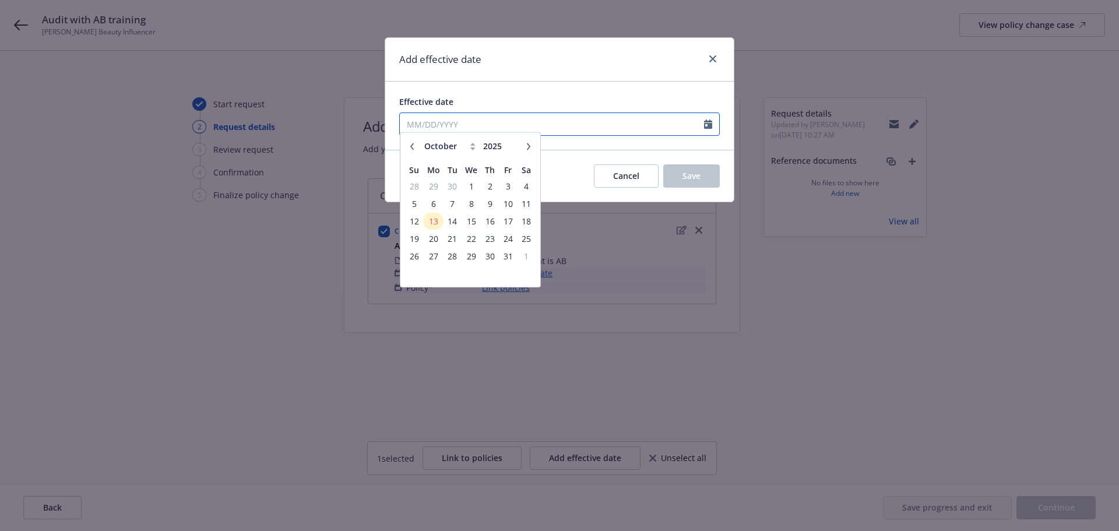
click at [457, 126] on input "Effective date" at bounding box center [552, 124] width 304 height 22
click at [433, 228] on span "13" at bounding box center [432, 227] width 17 height 15
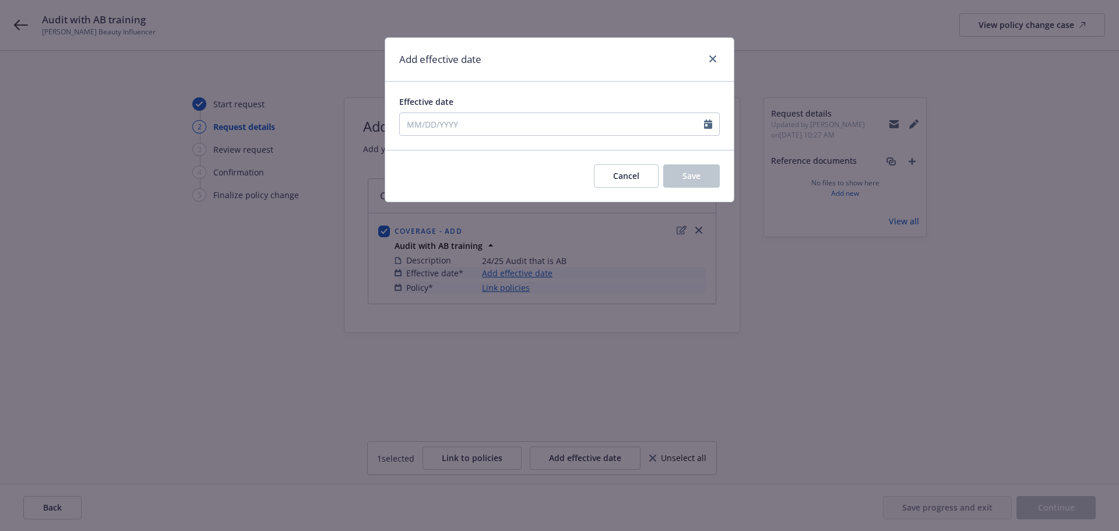
type input "10/13/2025"
click at [693, 182] on button "Save" at bounding box center [691, 175] width 57 height 23
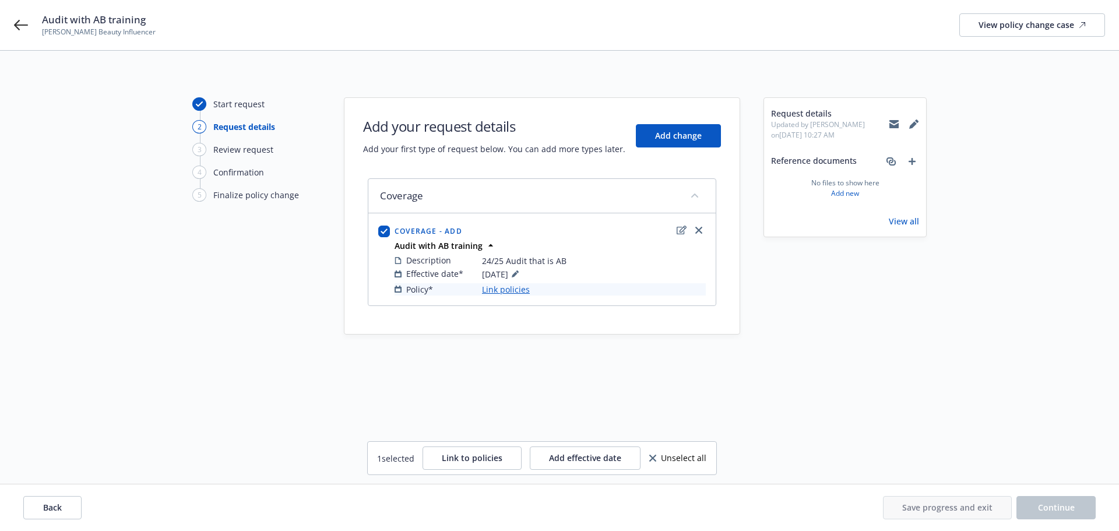
click at [500, 292] on link "Link policies" at bounding box center [506, 289] width 48 height 12
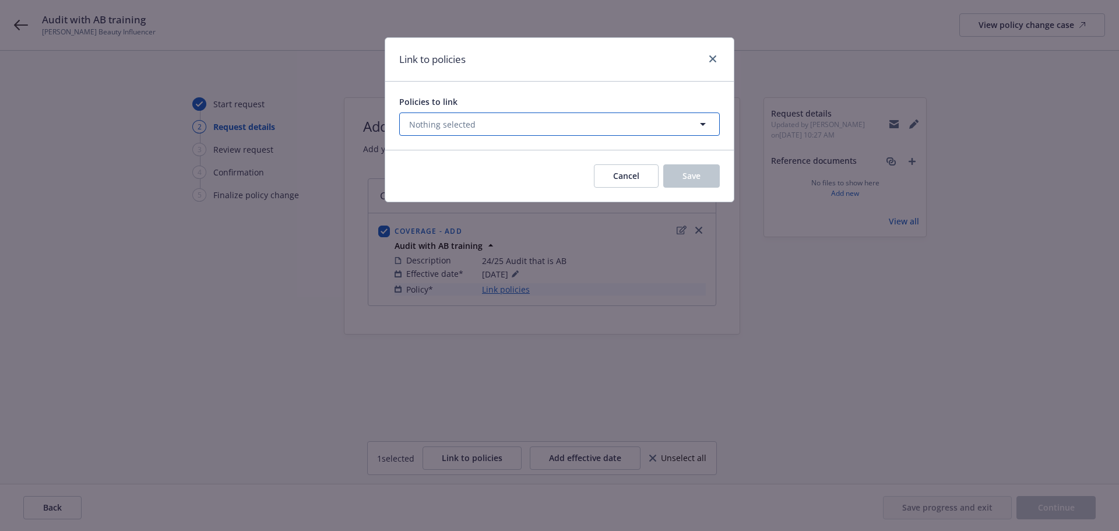
click at [474, 128] on button "Nothing selected" at bounding box center [559, 123] width 320 height 23
select select "ACTIVE"
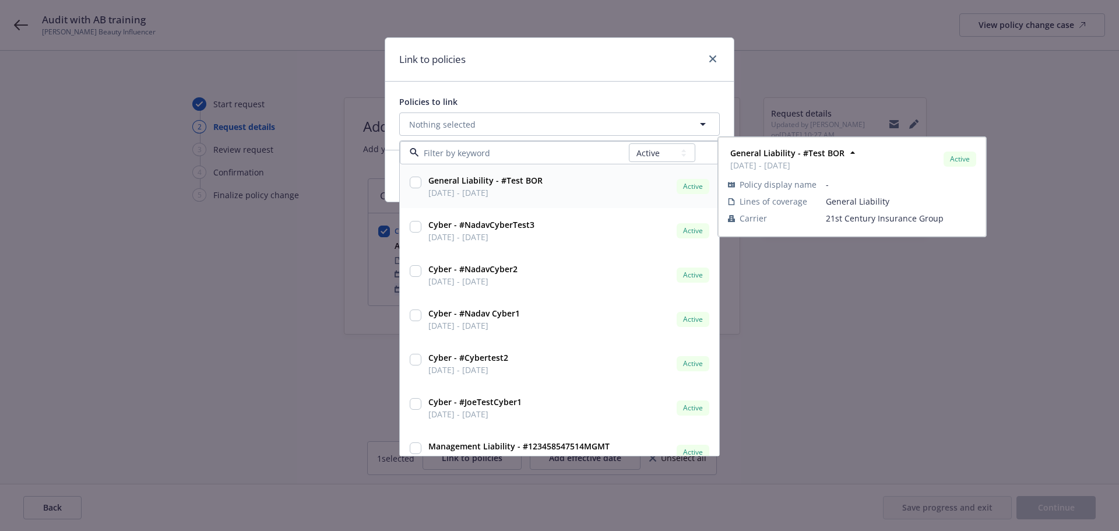
click at [413, 185] on input "checkbox" at bounding box center [416, 183] width 12 height 12
checkbox input "true"
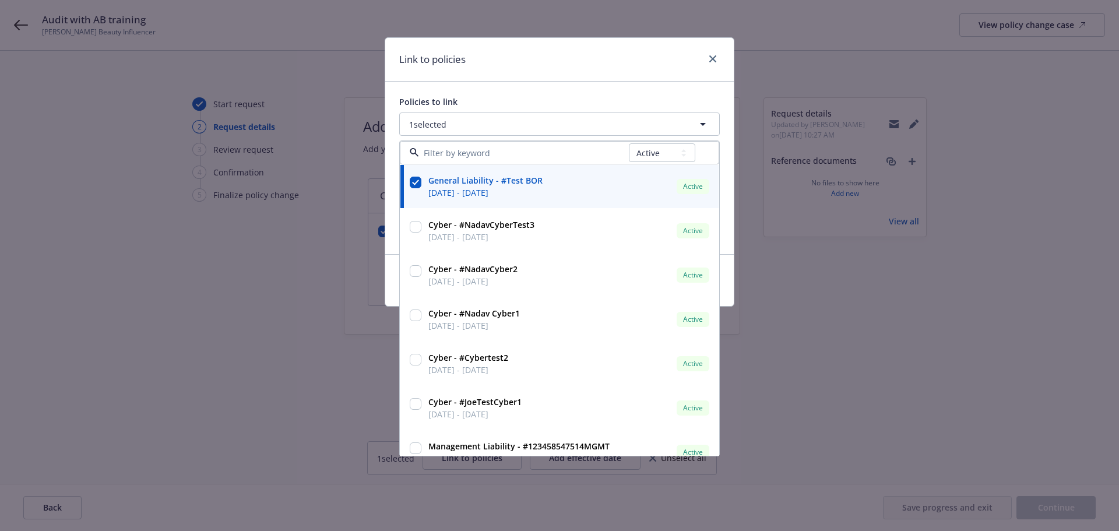
click at [514, 97] on div "Policies to link" at bounding box center [559, 102] width 320 height 12
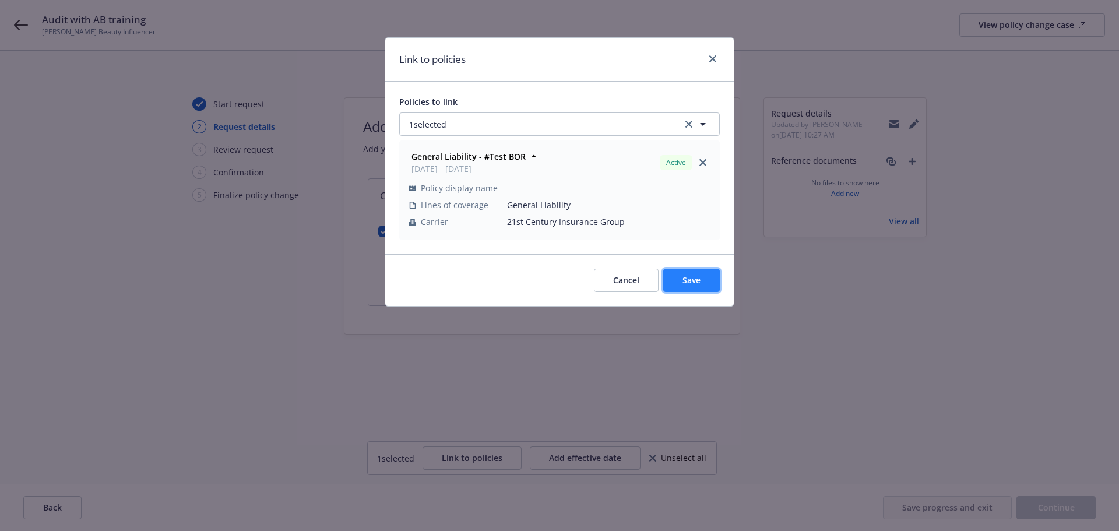
click at [706, 278] on button "Save" at bounding box center [691, 280] width 57 height 23
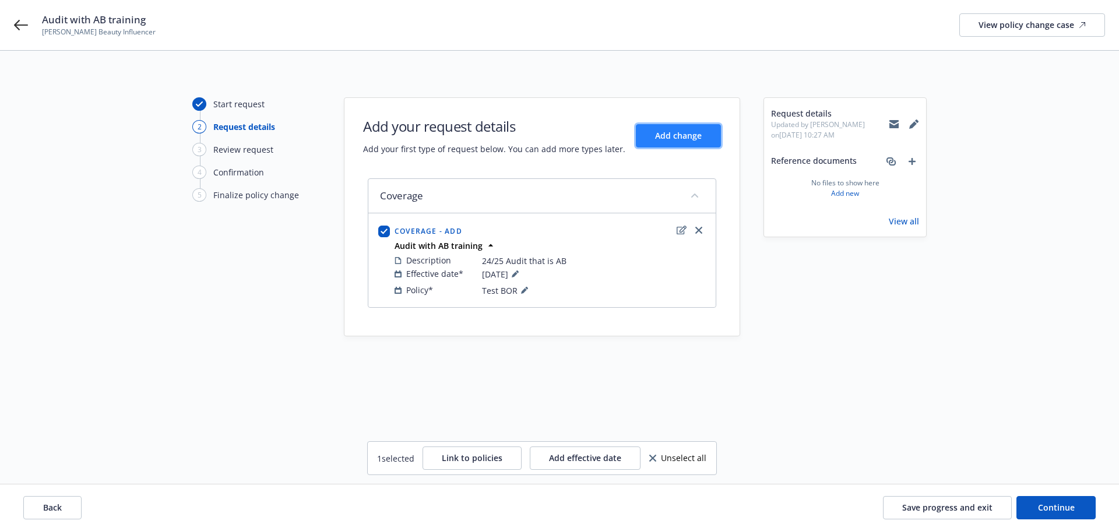
click at [693, 131] on span "Add change" at bounding box center [678, 135] width 47 height 11
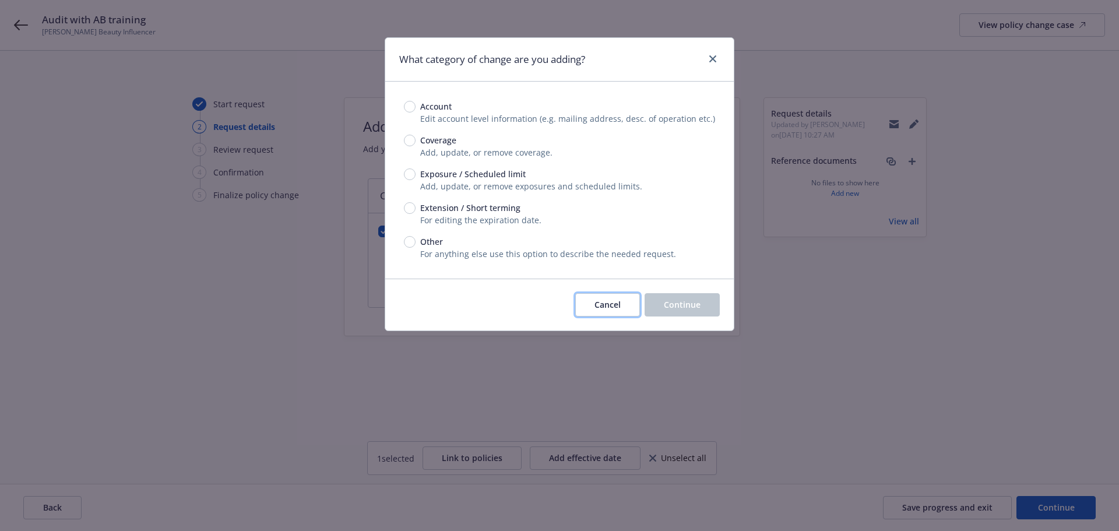
click at [610, 308] on span "Cancel" at bounding box center [607, 304] width 26 height 11
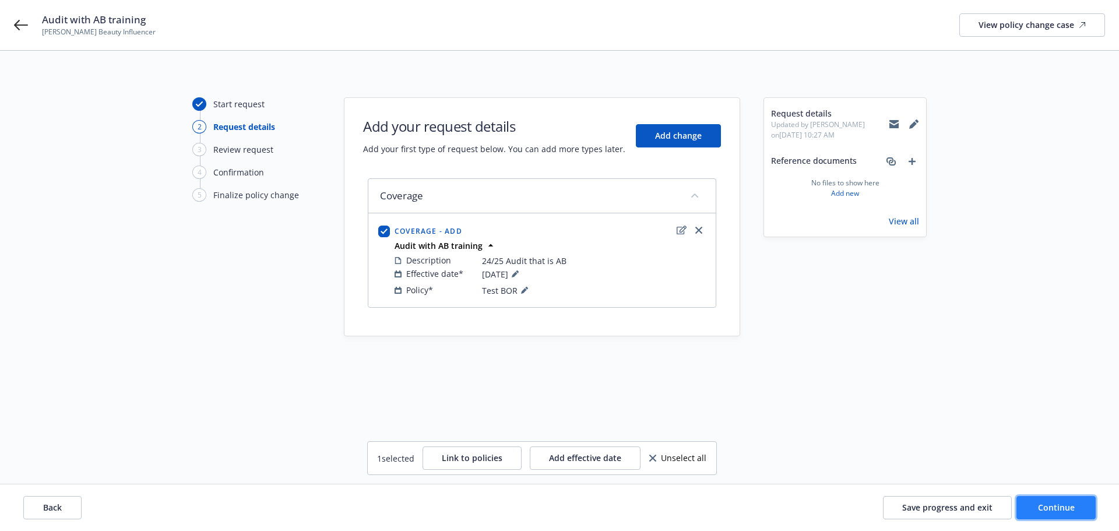
click at [1058, 510] on span "Continue" at bounding box center [1056, 507] width 37 height 11
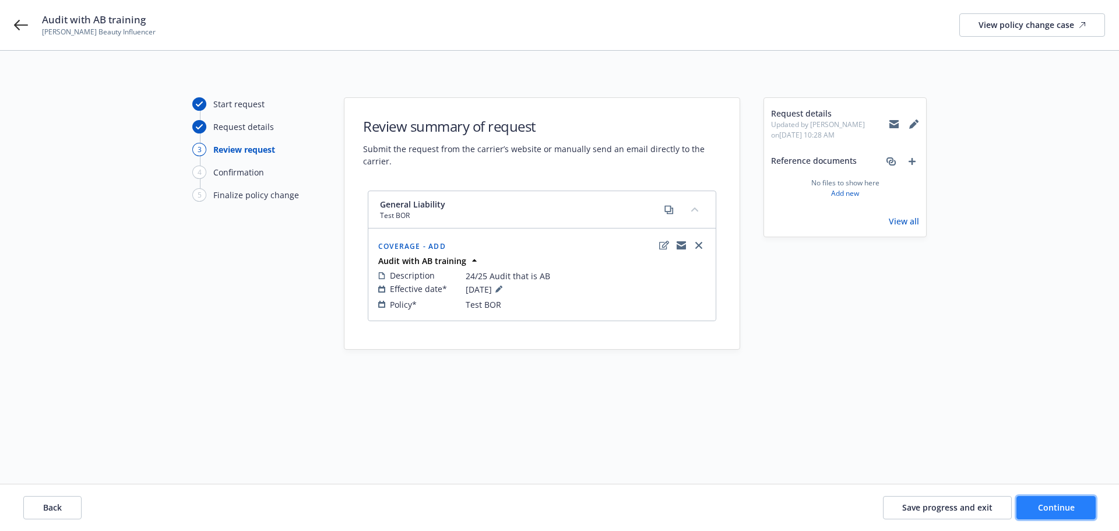
click at [1064, 510] on span "Continue" at bounding box center [1056, 507] width 37 height 11
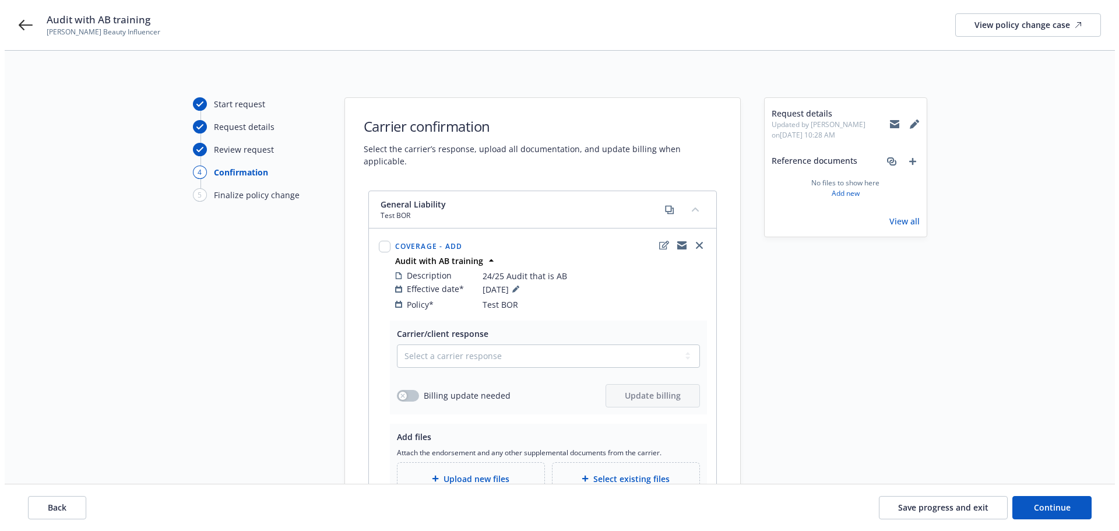
scroll to position [58, 0]
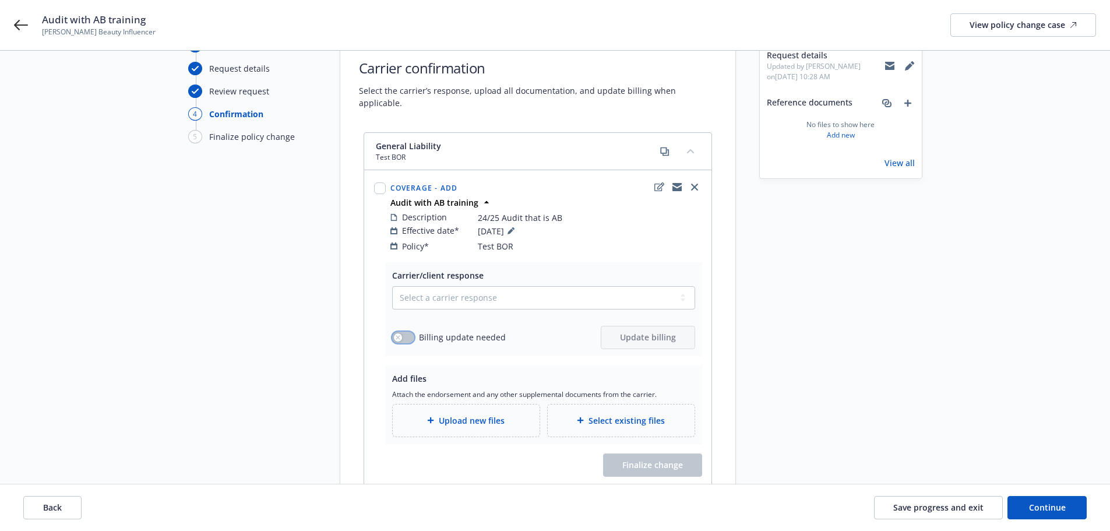
click at [403, 332] on button "button" at bounding box center [403, 338] width 22 height 12
click at [624, 332] on span "Update billing" at bounding box center [648, 337] width 56 height 11
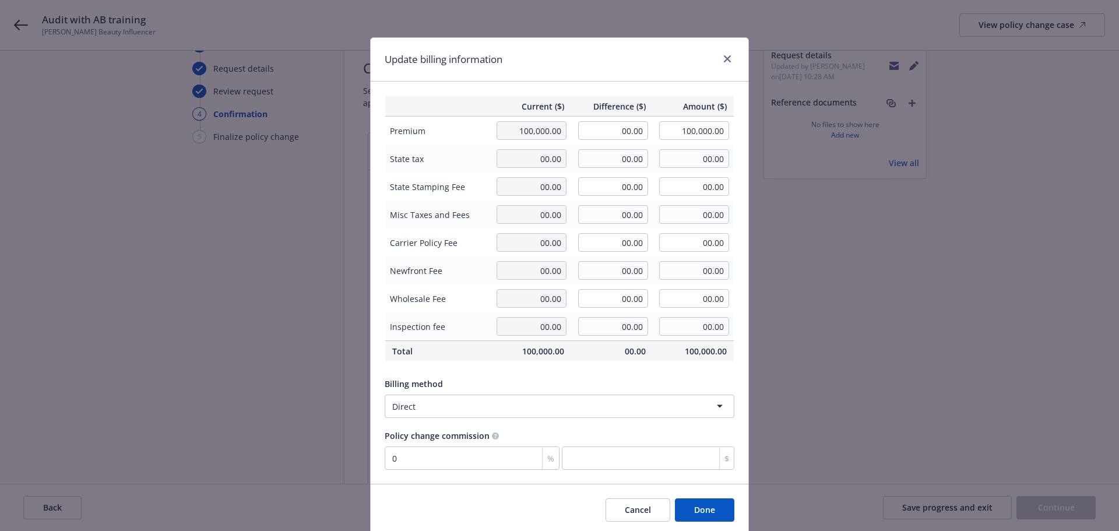
drag, startPoint x: 641, startPoint y: 507, endPoint x: 604, endPoint y: 456, distance: 63.9
click at [641, 506] on button "Cancel" at bounding box center [637, 509] width 65 height 23
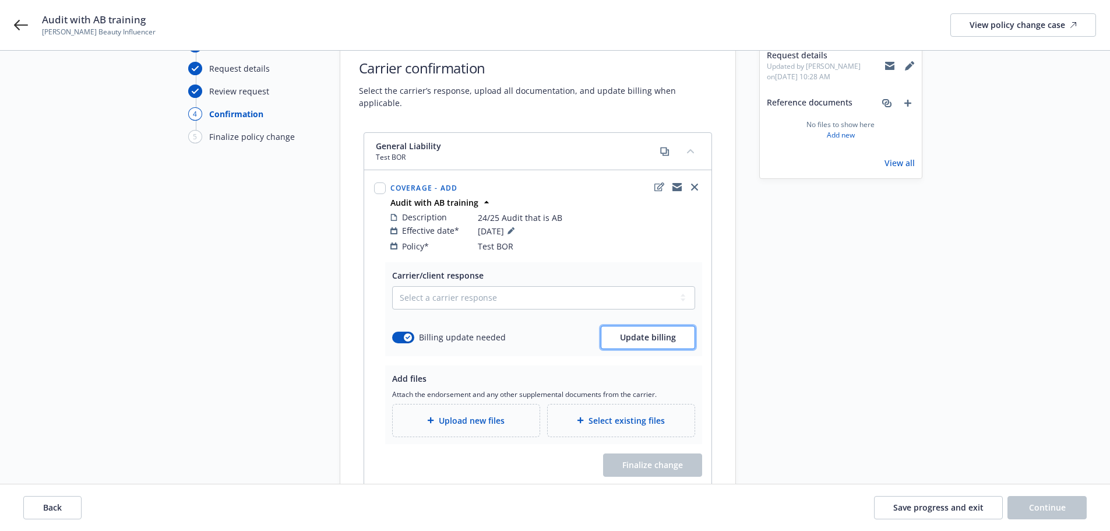
click at [633, 332] on span "Update billing" at bounding box center [648, 337] width 56 height 11
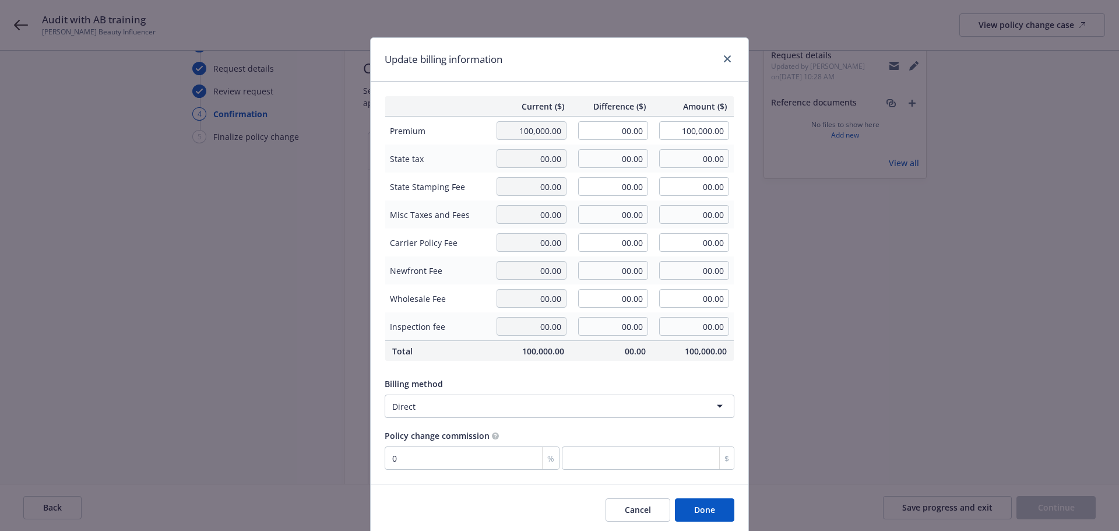
click at [619, 512] on button "Cancel" at bounding box center [637, 509] width 65 height 23
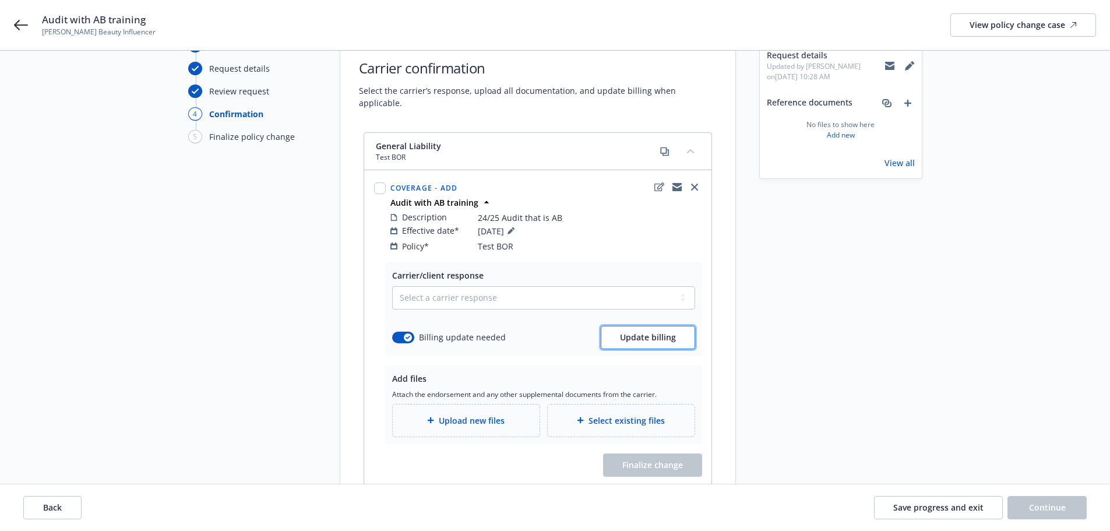
click at [639, 332] on span "Update billing" at bounding box center [648, 337] width 56 height 11
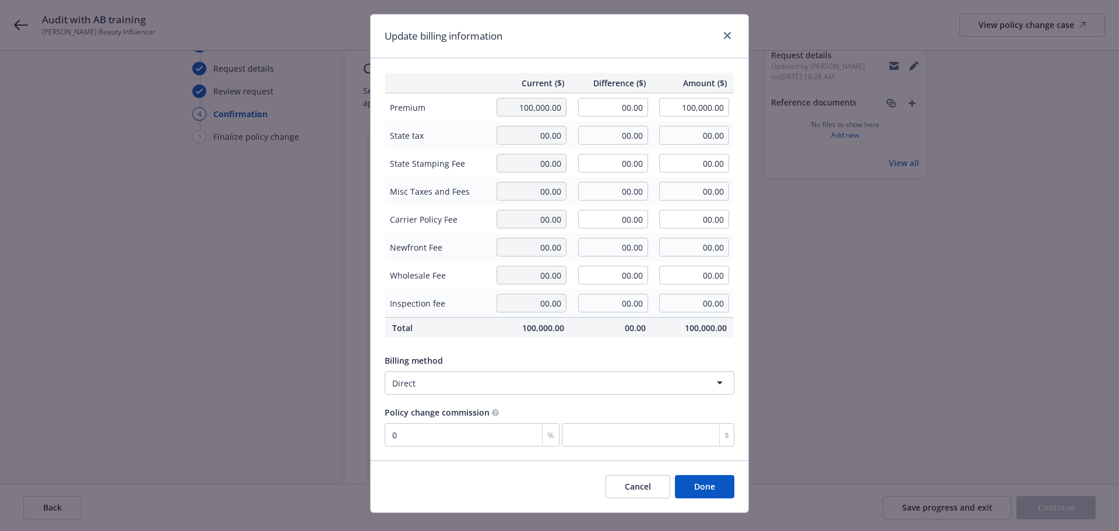
scroll to position [43, 0]
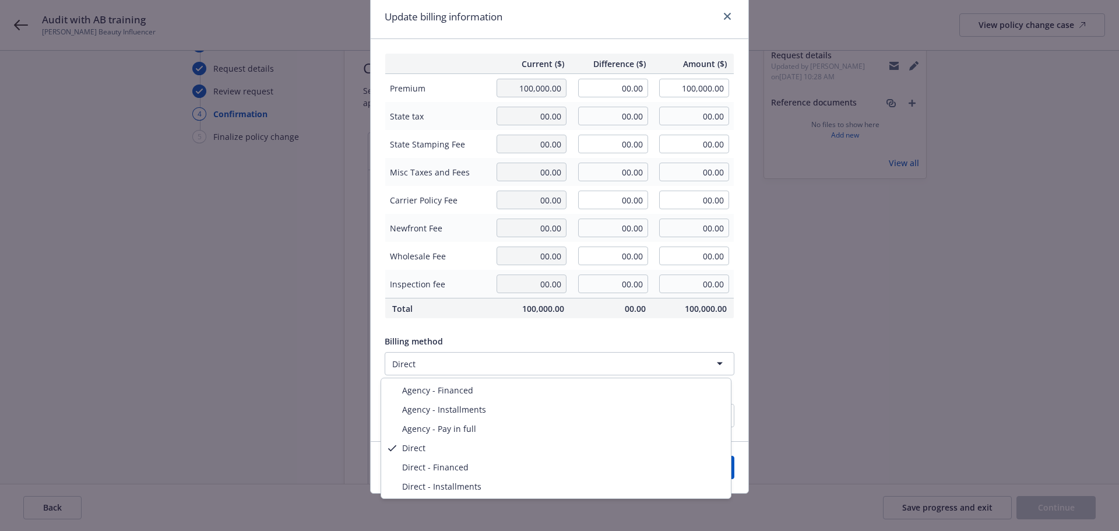
click at [461, 371] on html "Audit with AB training Dawn Beasley Beauty Influencer View policy change case S…" at bounding box center [559, 207] width 1119 height 531
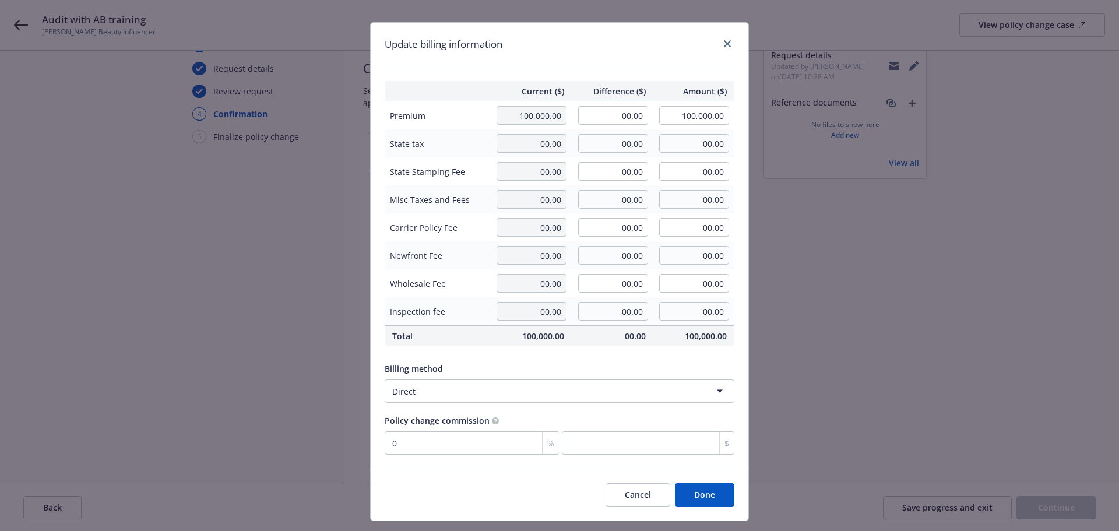
scroll to position [0, 0]
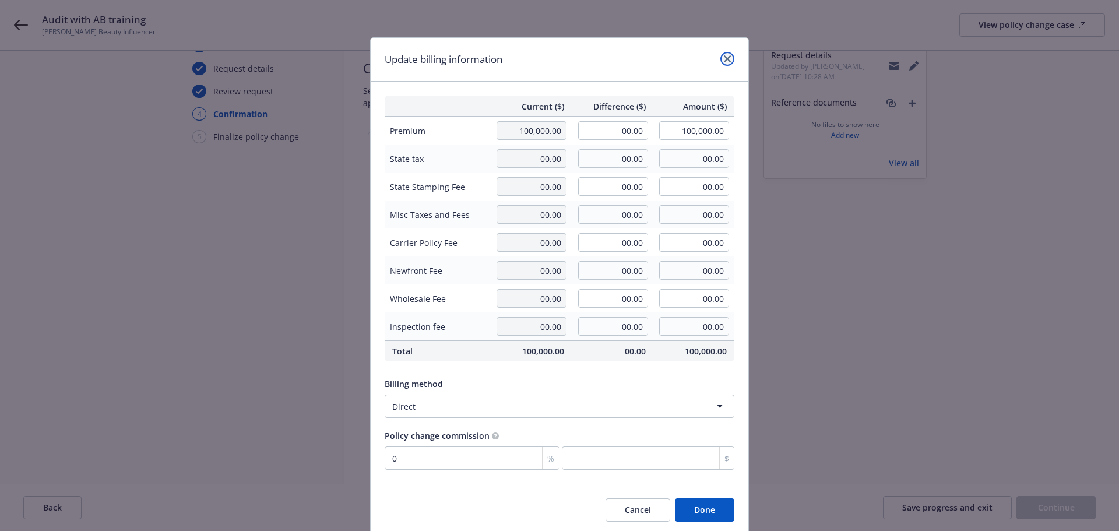
click at [724, 57] on icon "close" at bounding box center [727, 58] width 7 height 7
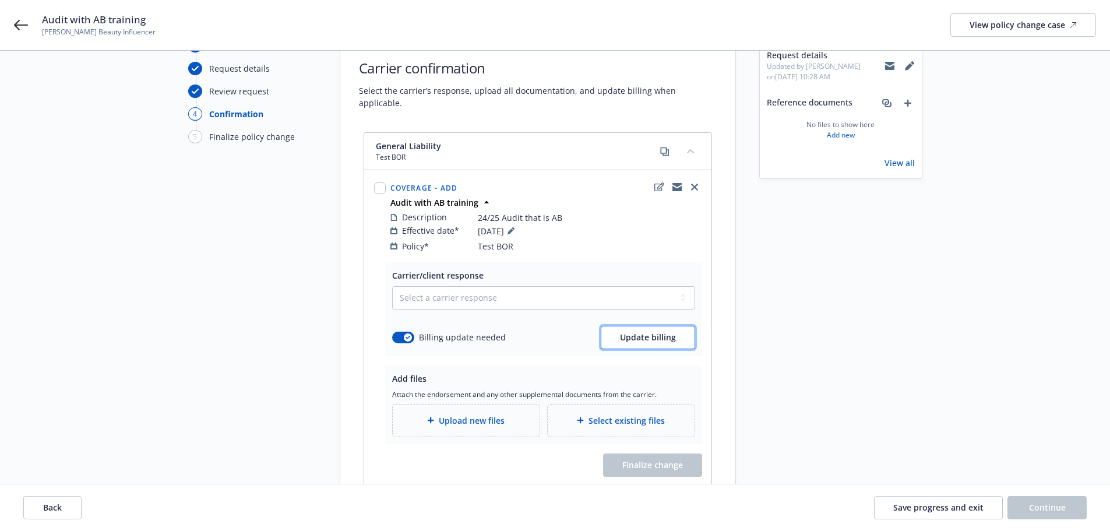
click at [651, 332] on span "Update billing" at bounding box center [648, 337] width 56 height 11
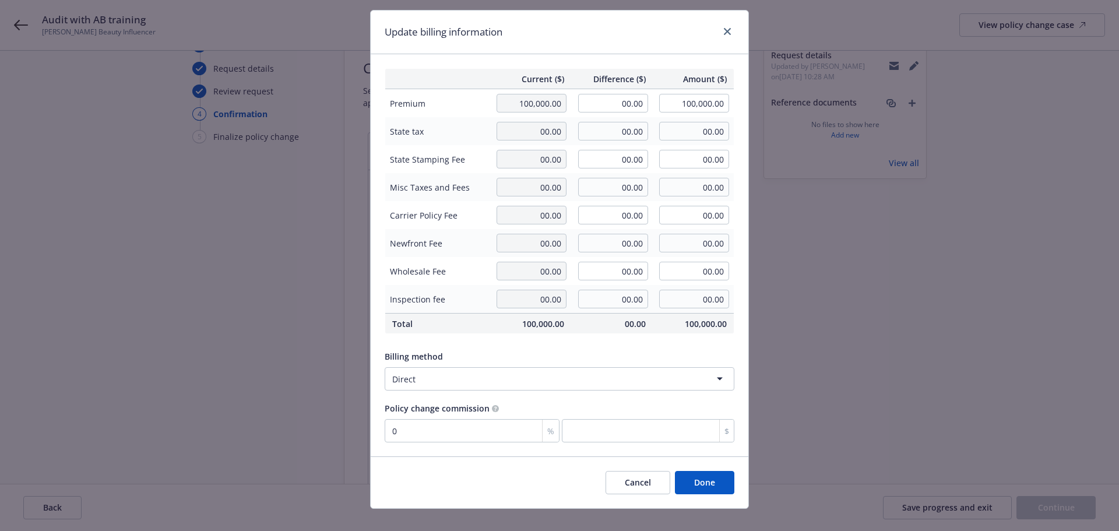
scroll to position [43, 0]
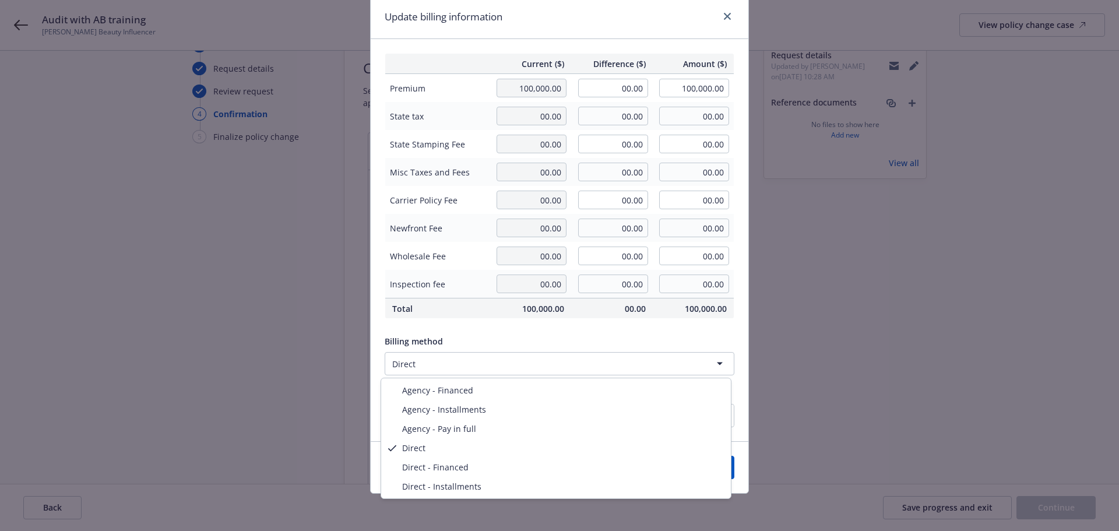
click at [434, 366] on html "Audit with AB training Dawn Beasley Beauty Influencer View policy change case S…" at bounding box center [559, 207] width 1119 height 531
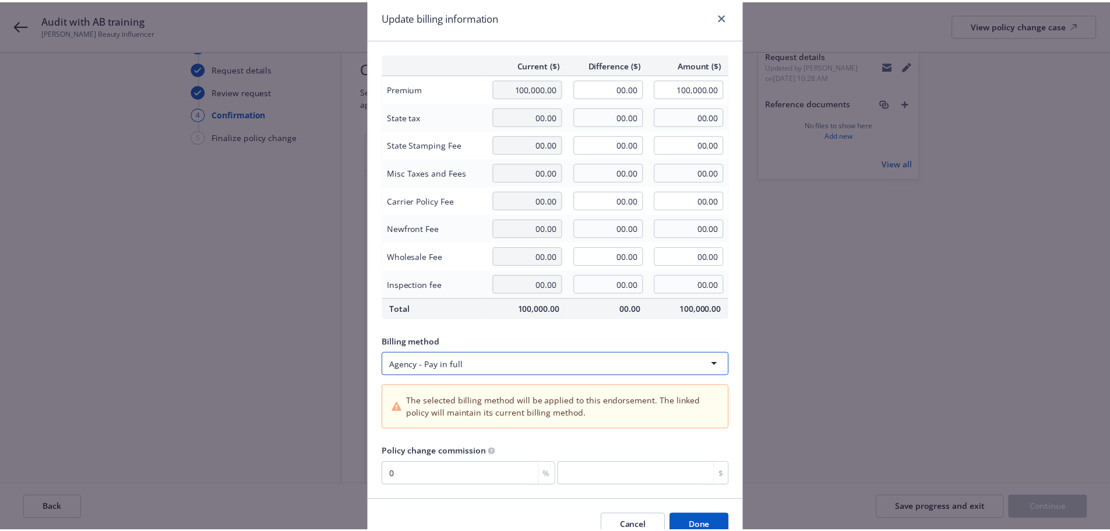
scroll to position [101, 0]
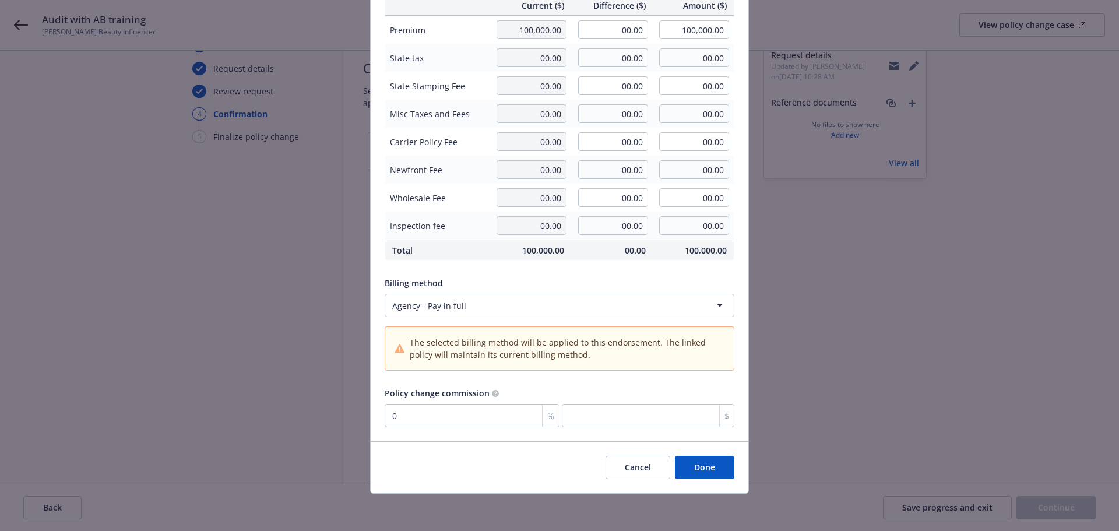
click at [692, 466] on button "Done" at bounding box center [704, 467] width 59 height 23
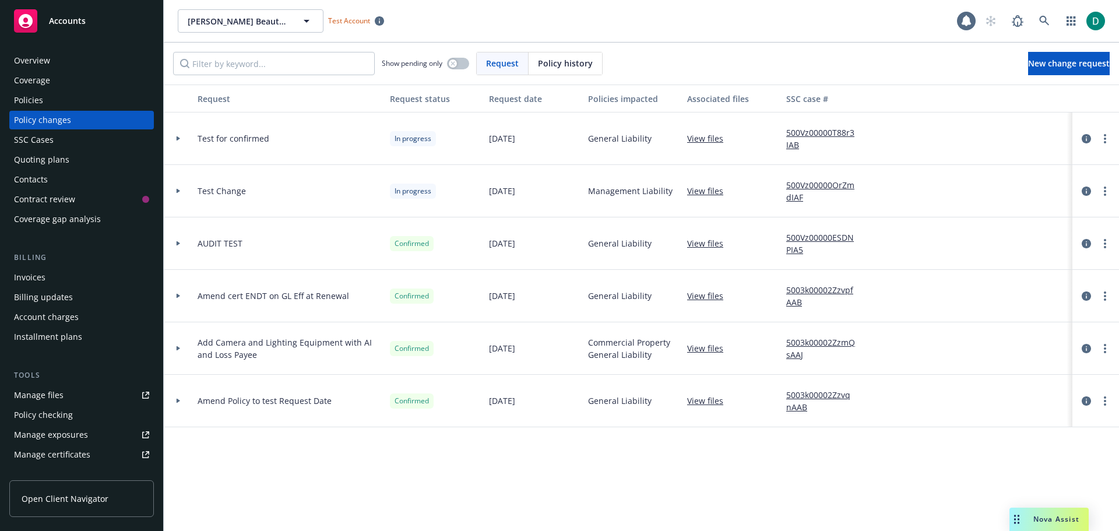
drag, startPoint x: 34, startPoint y: 103, endPoint x: 66, endPoint y: 108, distance: 31.8
click at [35, 103] on div "Policies" at bounding box center [28, 100] width 29 height 19
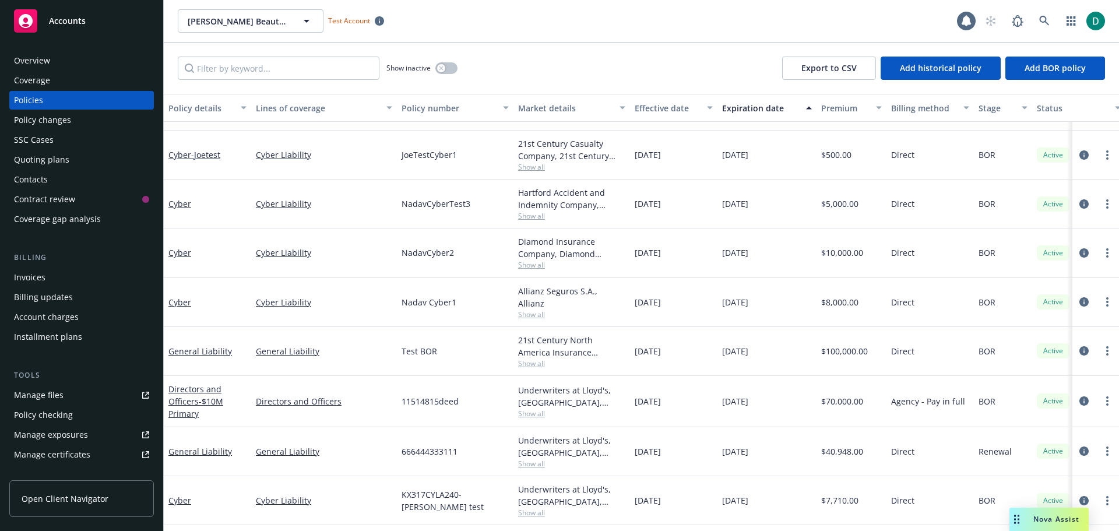
scroll to position [218, 0]
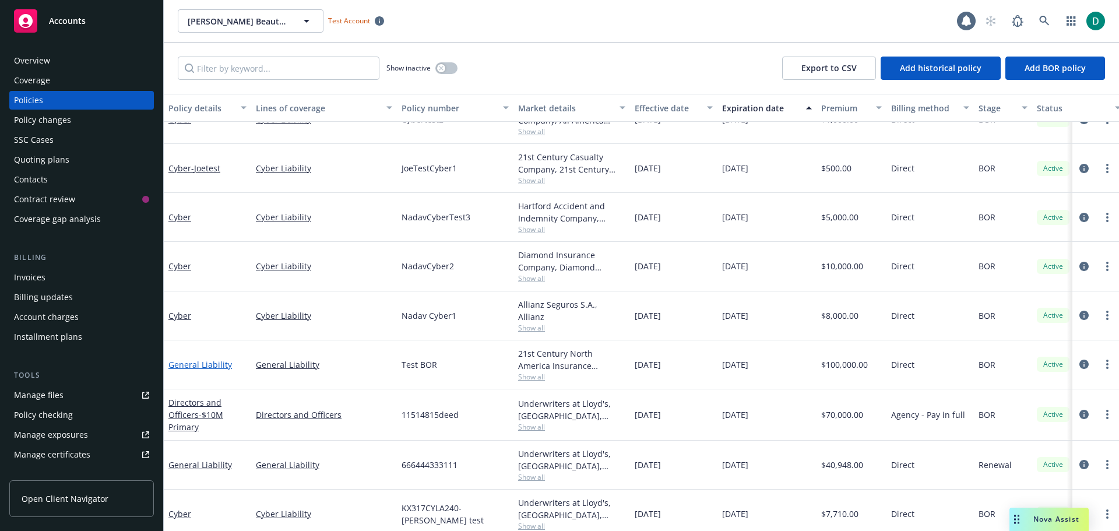
click at [204, 364] on link "General Liability" at bounding box center [200, 364] width 64 height 11
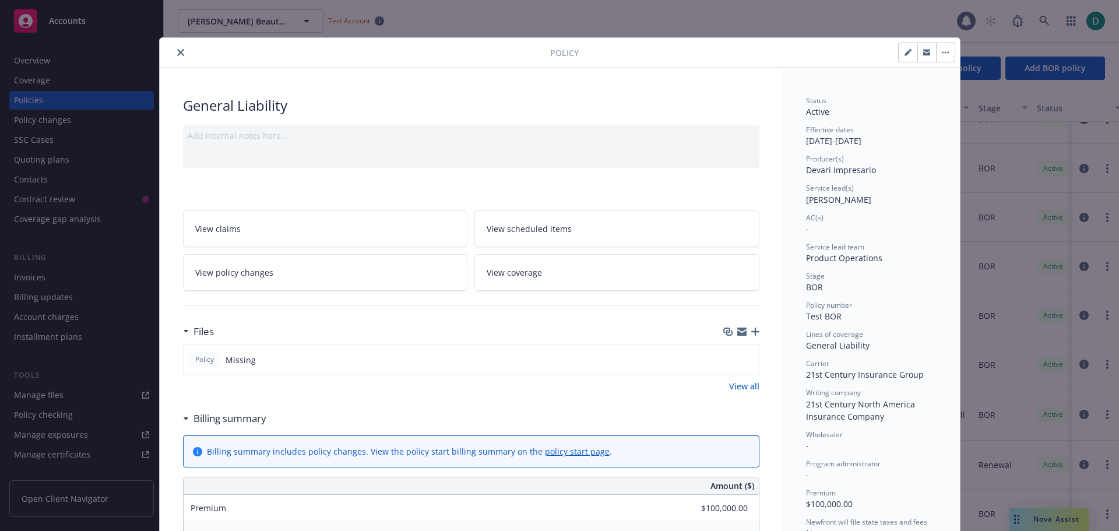
click at [247, 274] on span "View policy changes" at bounding box center [234, 272] width 78 height 12
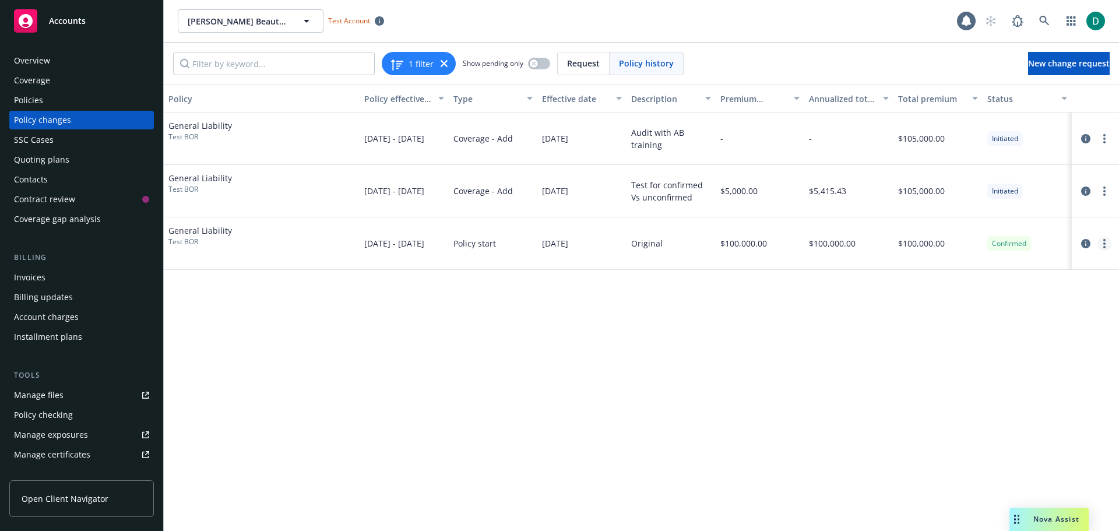
click at [1108, 243] on link "more" at bounding box center [1104, 244] width 14 height 14
click at [979, 336] on link "Edit billing info" at bounding box center [1011, 337] width 200 height 23
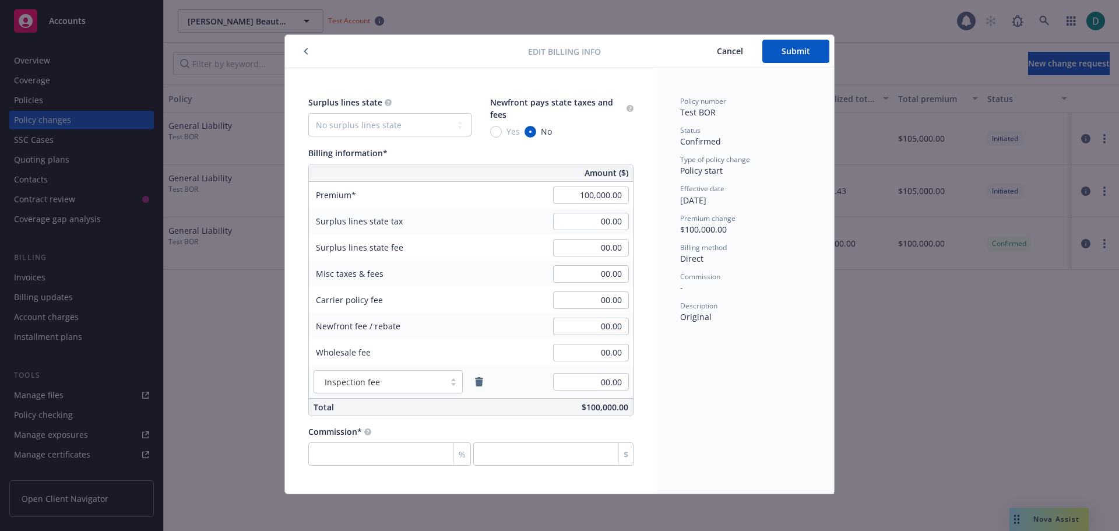
scroll to position [3, 0]
click at [733, 50] on span "Cancel" at bounding box center [730, 50] width 26 height 11
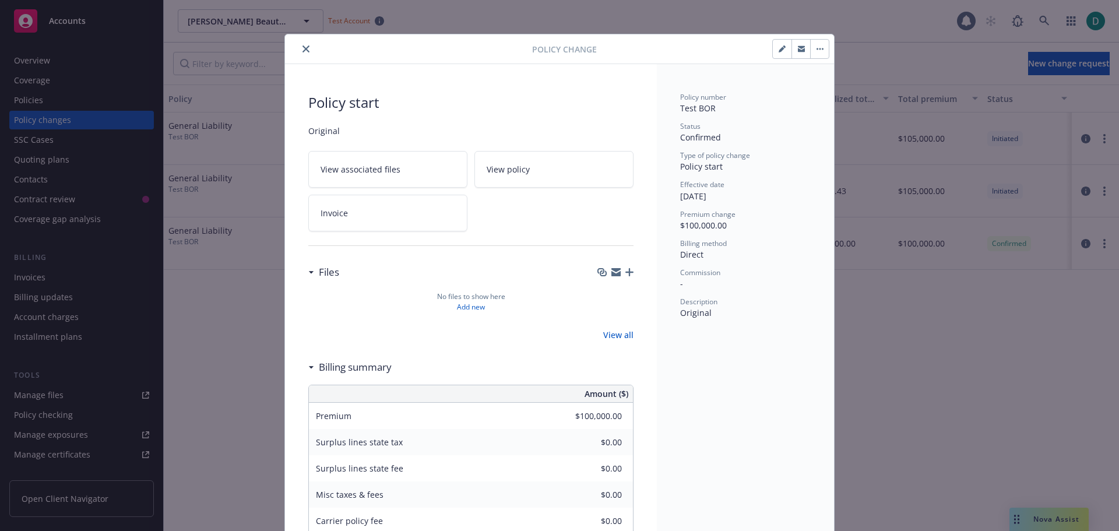
click at [306, 53] on button "close" at bounding box center [306, 49] width 14 height 14
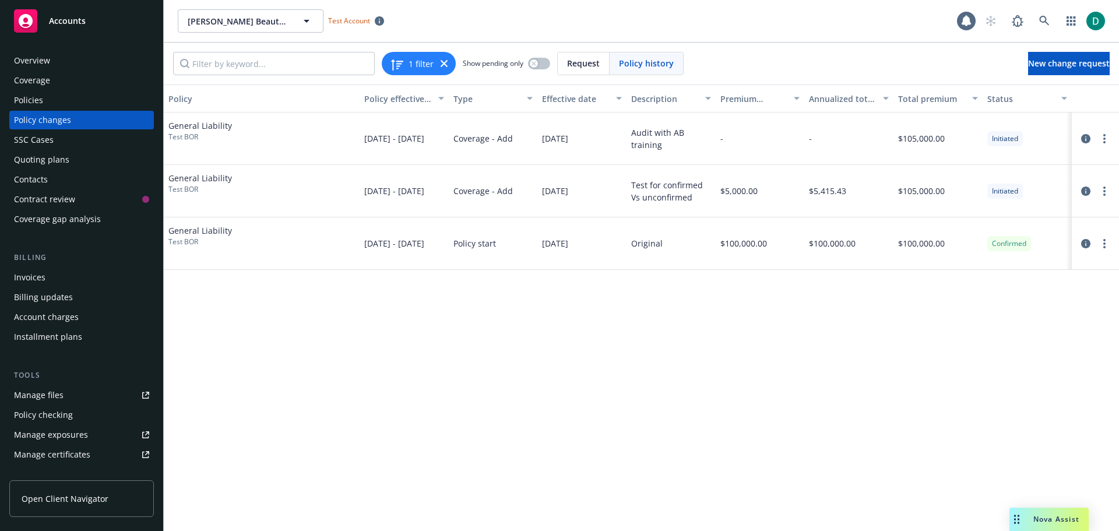
click at [24, 99] on div "Policies" at bounding box center [28, 100] width 29 height 19
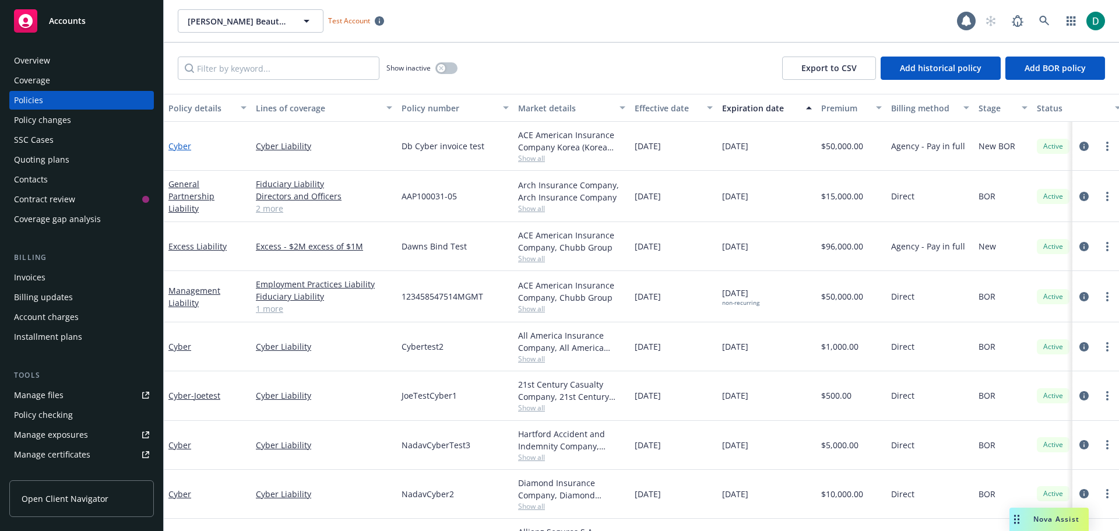
click at [177, 146] on link "Cyber" at bounding box center [179, 145] width 23 height 11
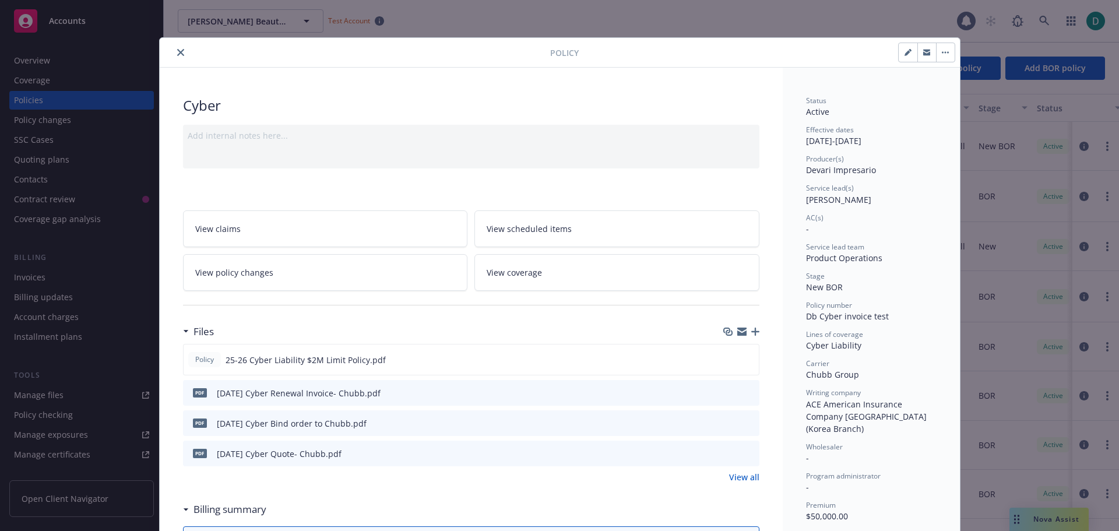
click at [282, 276] on link "View policy changes" at bounding box center [325, 272] width 285 height 37
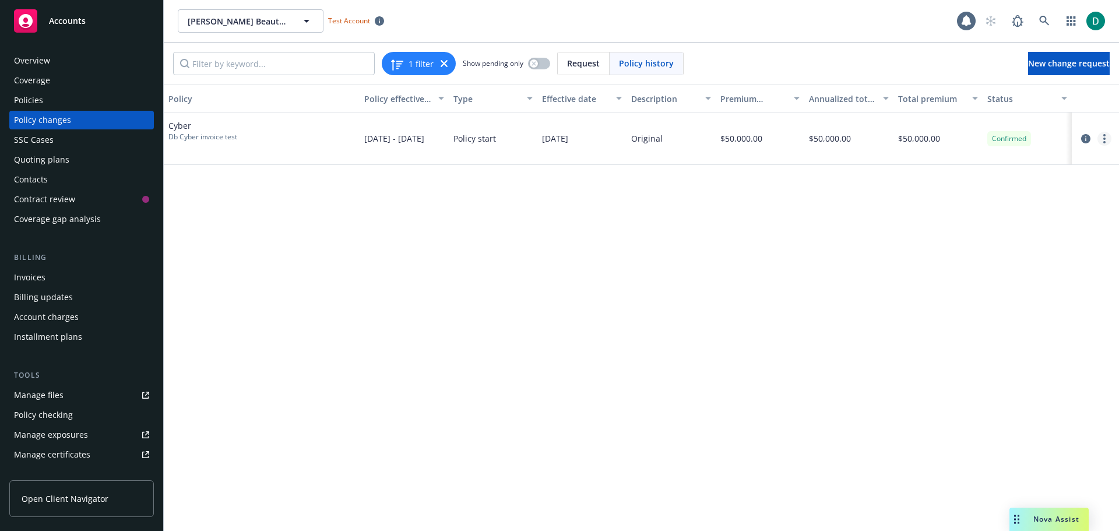
click at [1105, 139] on circle "more" at bounding box center [1104, 138] width 2 height 2
click at [974, 227] on link "Edit billing info" at bounding box center [1011, 232] width 200 height 23
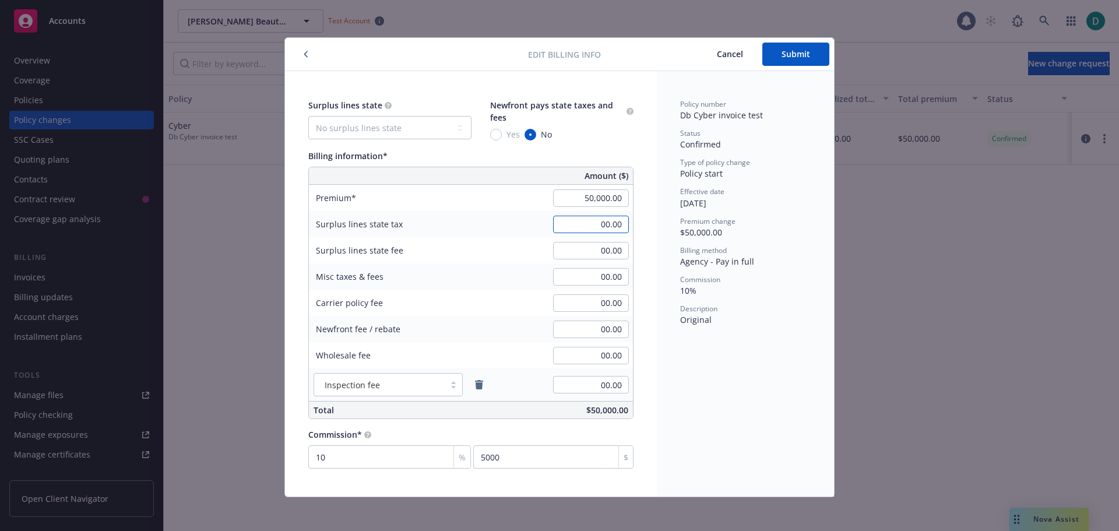
click at [585, 224] on input "00.00" at bounding box center [591, 224] width 76 height 17
click at [590, 301] on input "00.00" at bounding box center [591, 302] width 76 height 17
type input "1,000.00"
click at [649, 304] on div "Surplus lines state No surplus lines state Alaska Alabama Arkansas Arizona Cali…" at bounding box center [471, 283] width 372 height 425
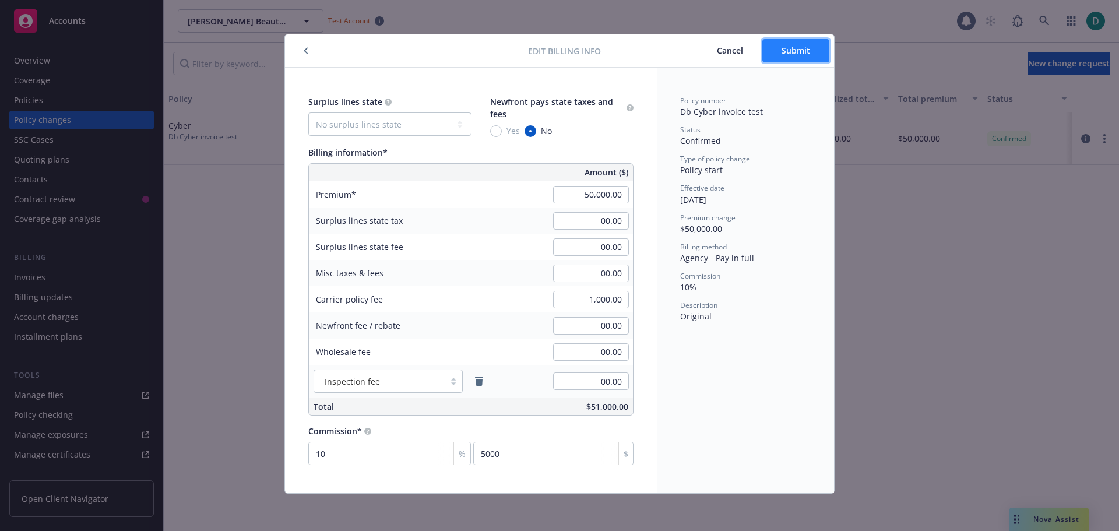
click at [781, 57] on button "Submit" at bounding box center [795, 50] width 67 height 23
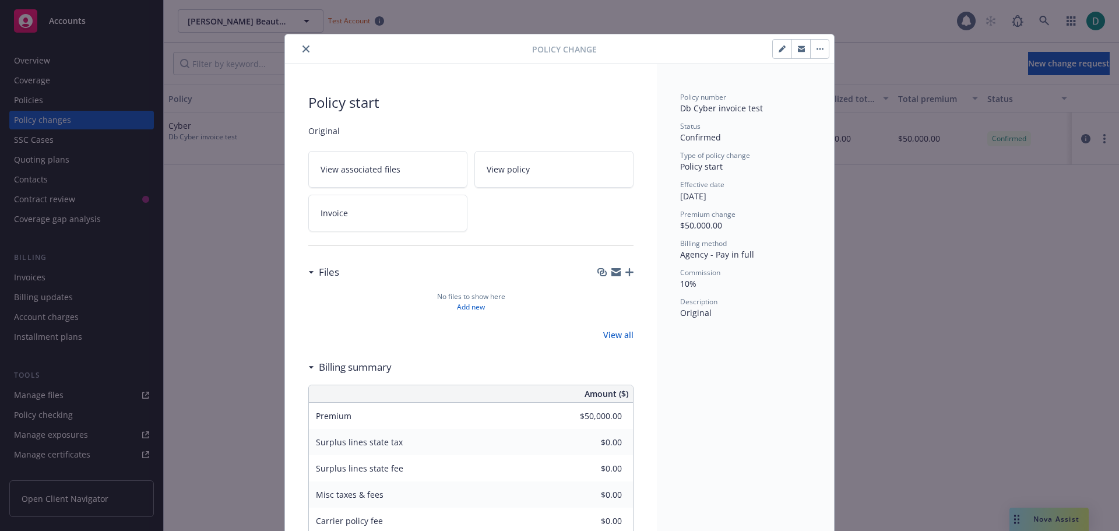
type input "$1,000.00"
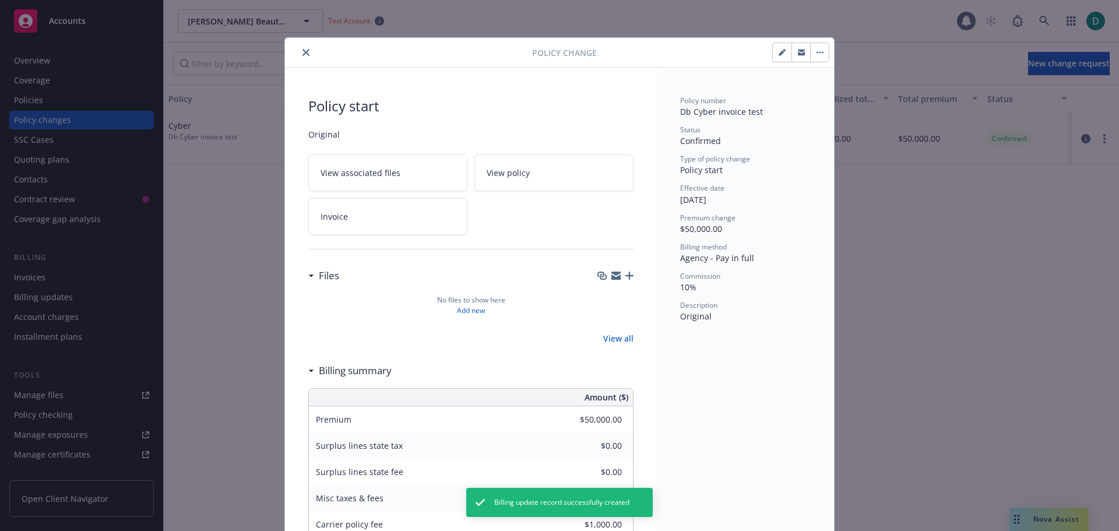
click at [304, 49] on icon "close" at bounding box center [305, 52] width 7 height 7
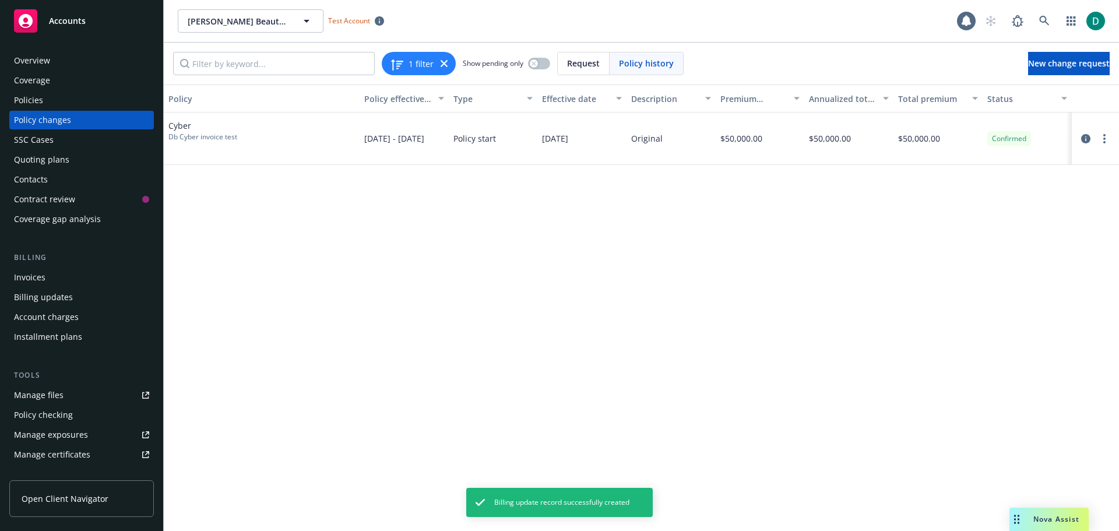
click at [47, 274] on div "Invoices" at bounding box center [81, 277] width 135 height 19
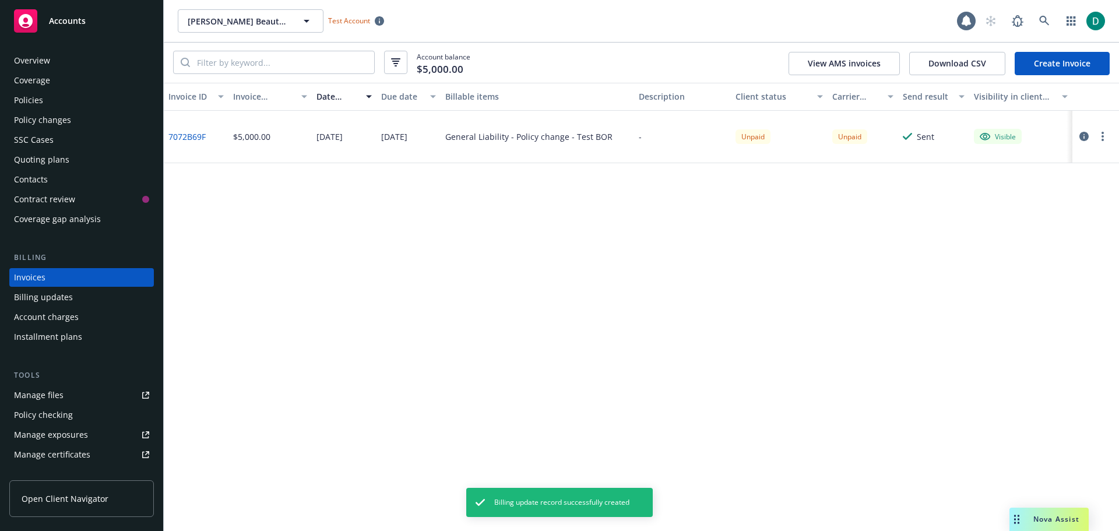
click at [1056, 66] on link "Create Invoice" at bounding box center [1061, 63] width 95 height 23
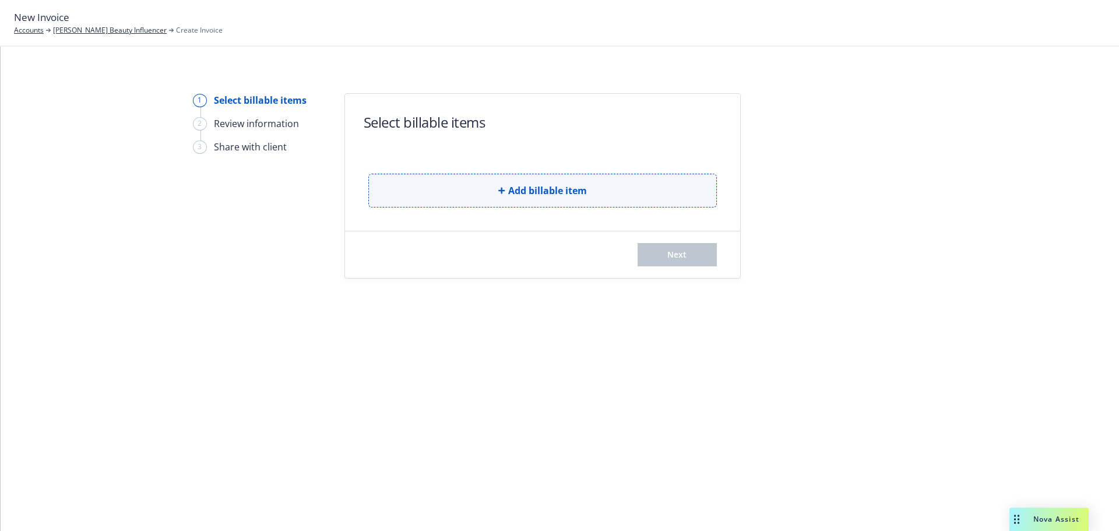
click at [558, 186] on span "Add billable item" at bounding box center [547, 191] width 79 height 14
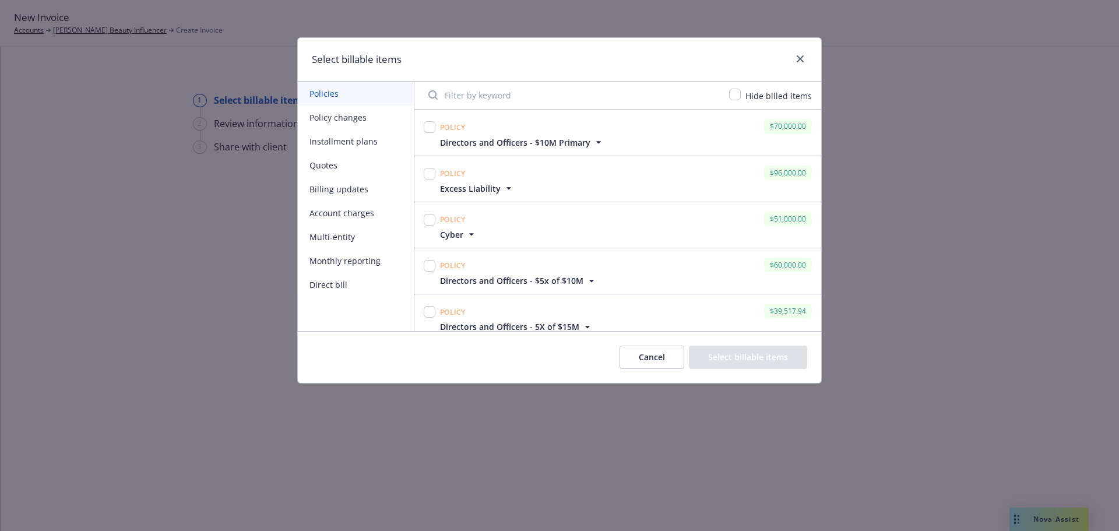
click at [359, 191] on button "Billing updates" at bounding box center [356, 189] width 116 height 24
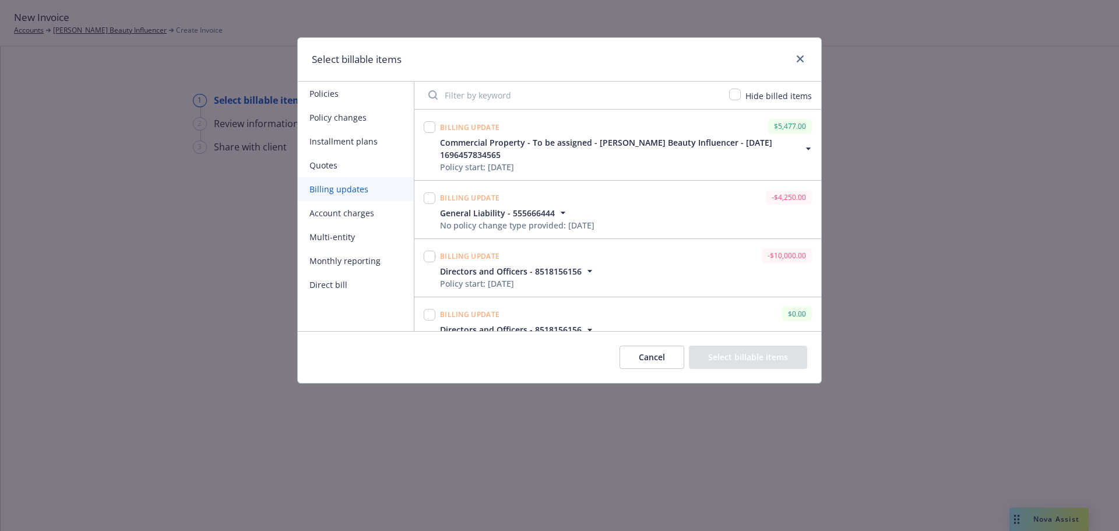
scroll to position [199, 0]
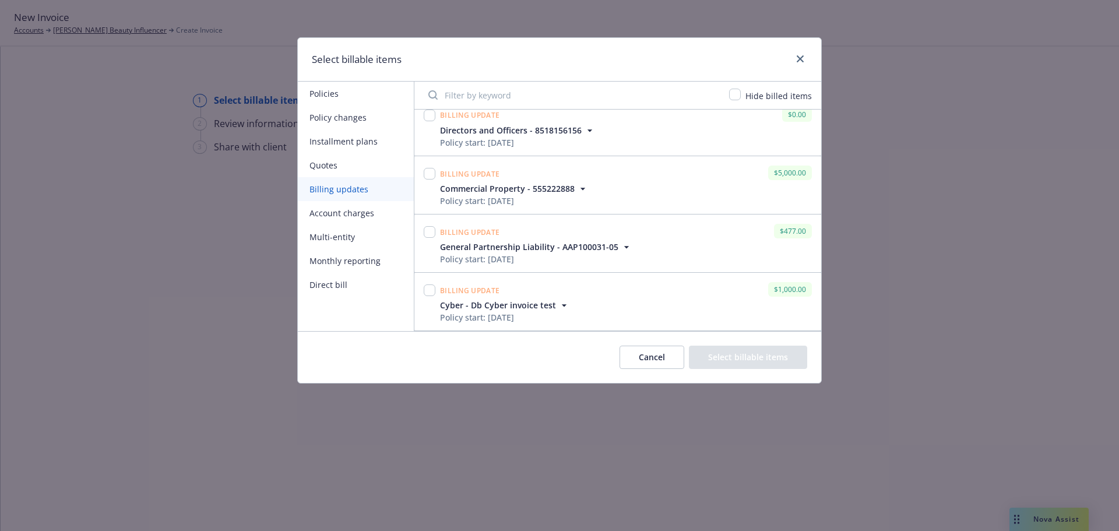
click at [662, 357] on button "Cancel" at bounding box center [651, 356] width 65 height 23
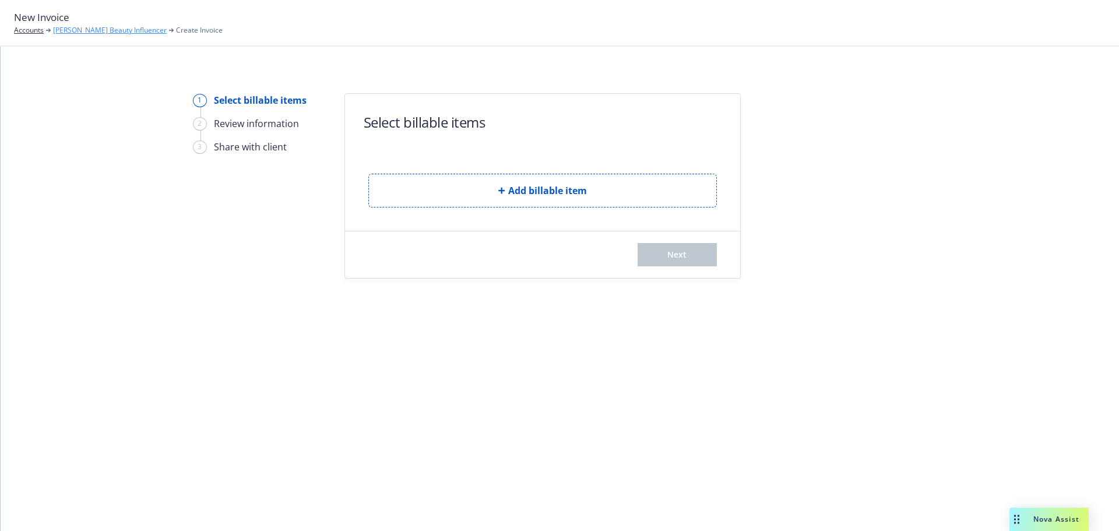
click at [117, 28] on link "[PERSON_NAME] Beauty Influencer" at bounding box center [110, 30] width 114 height 10
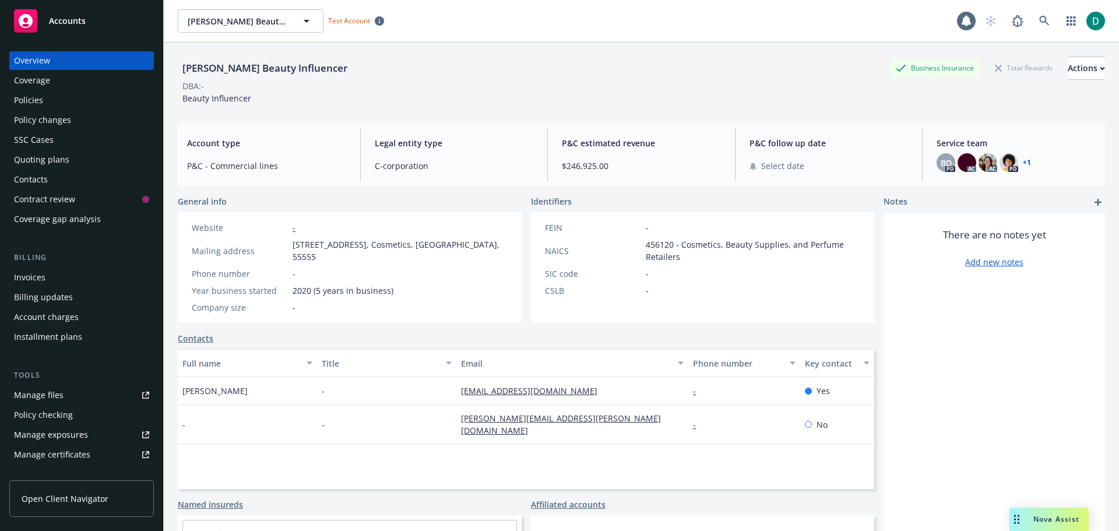
click at [44, 97] on div "Policies" at bounding box center [81, 100] width 135 height 19
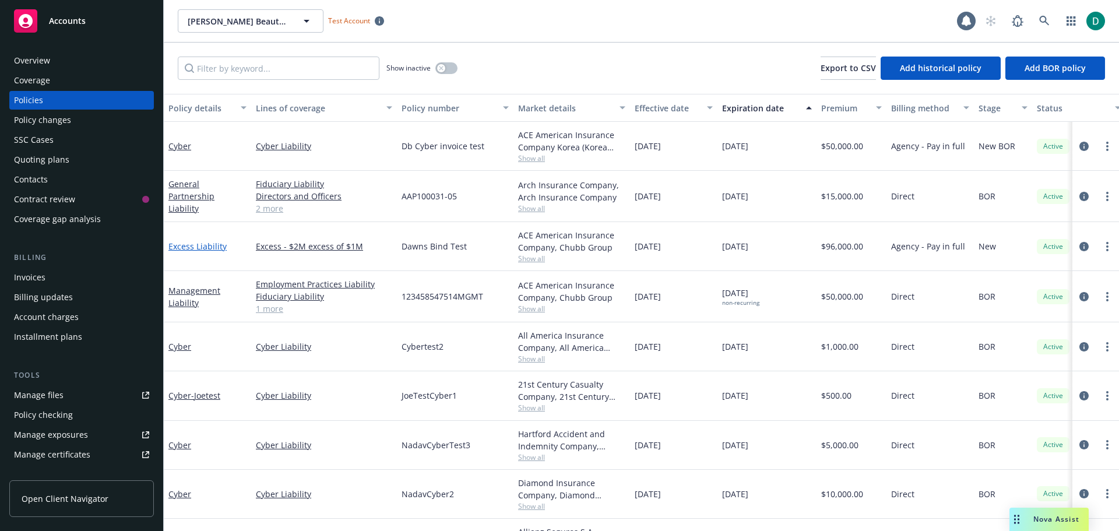
click at [199, 248] on link "Excess Liability" at bounding box center [197, 246] width 58 height 11
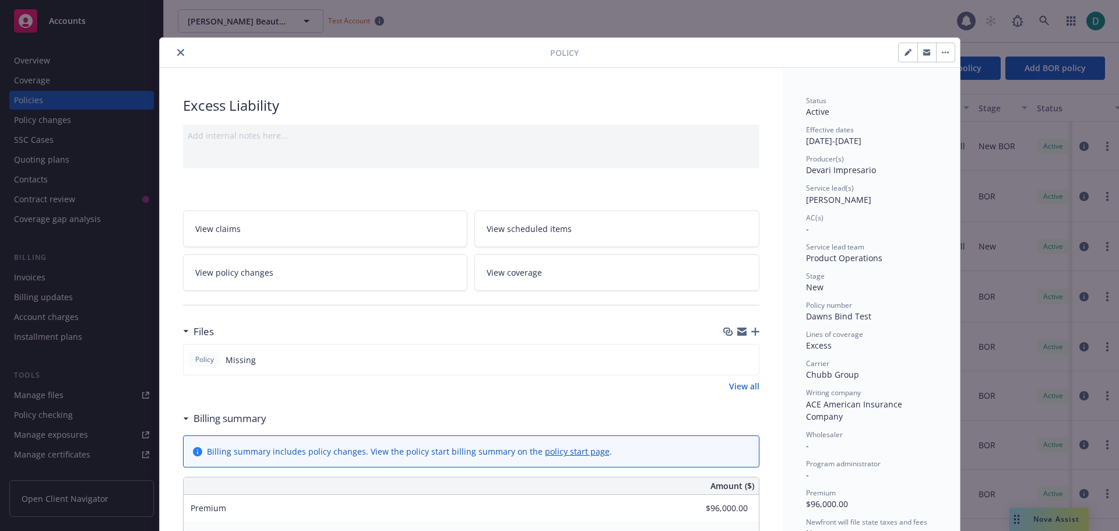
click at [289, 283] on link "View policy changes" at bounding box center [325, 272] width 285 height 37
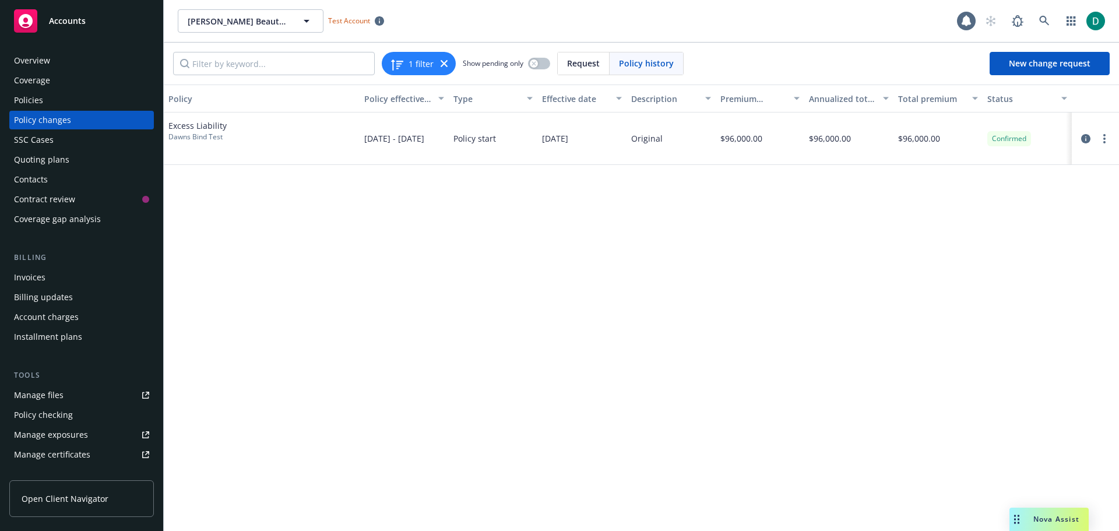
click at [59, 99] on div "Policies" at bounding box center [81, 100] width 135 height 19
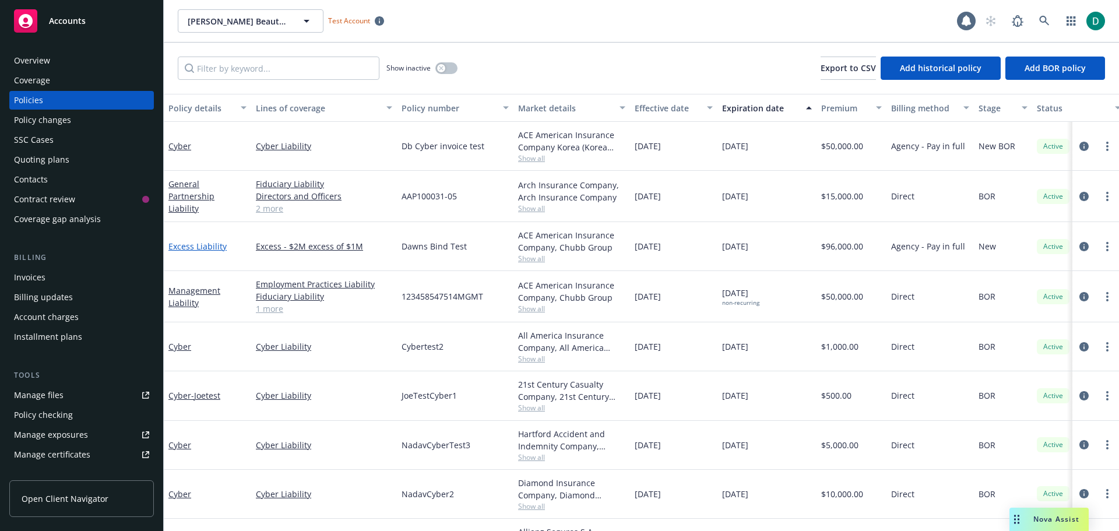
click at [212, 248] on link "Excess Liability" at bounding box center [197, 246] width 58 height 11
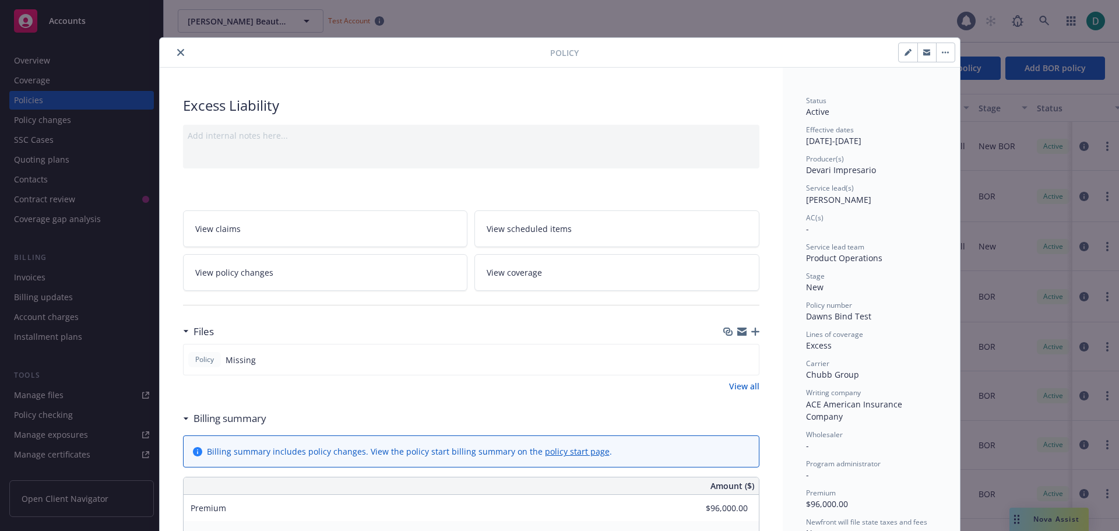
scroll to position [35, 0]
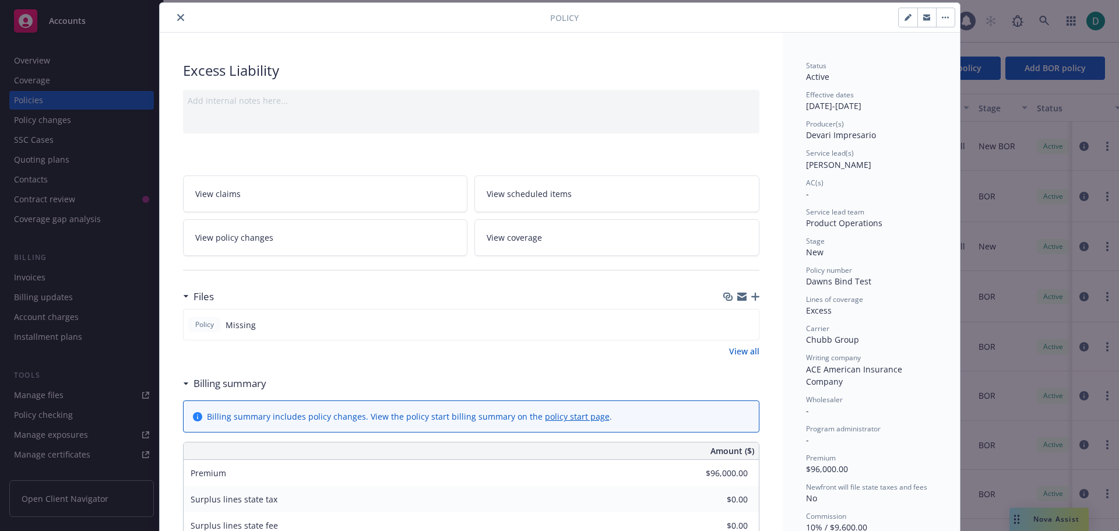
click at [263, 242] on span "View policy changes" at bounding box center [234, 237] width 78 height 12
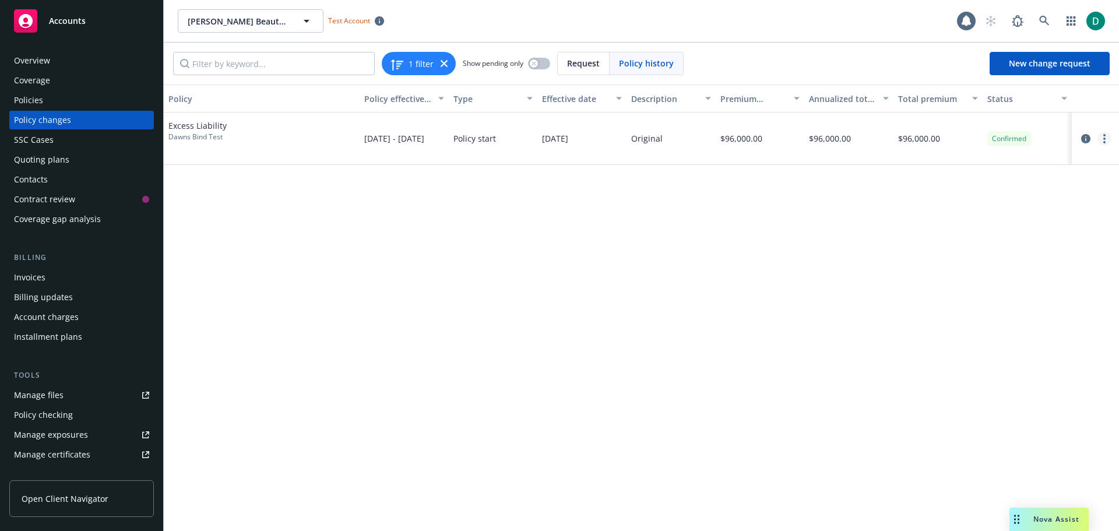
click at [1103, 139] on circle "more" at bounding box center [1104, 138] width 2 height 2
click at [967, 231] on link "Edit billing info" at bounding box center [1011, 232] width 200 height 23
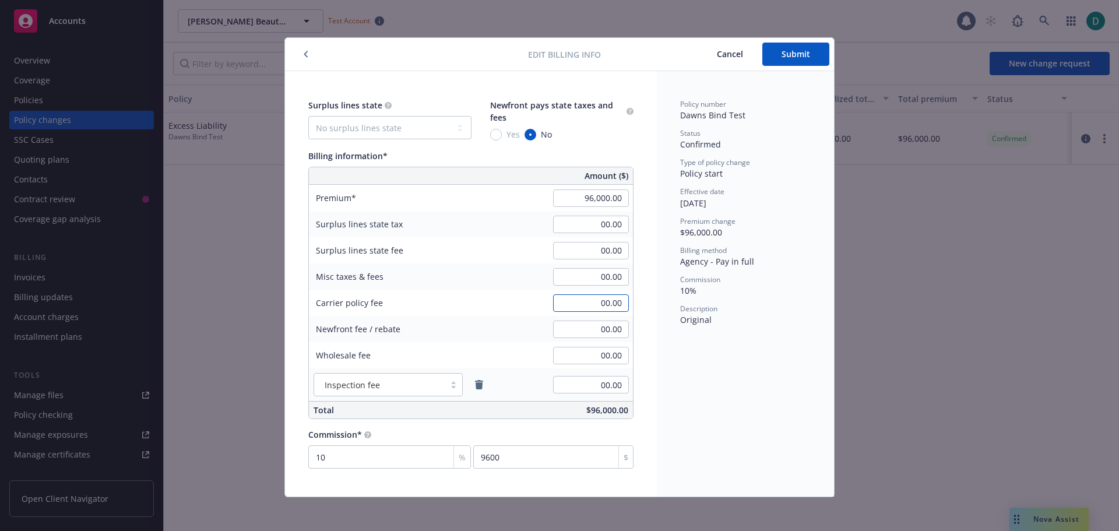
click at [581, 301] on input "00.00" at bounding box center [591, 302] width 76 height 17
type input "1,000.00"
click at [807, 54] on button "Submit" at bounding box center [795, 54] width 67 height 23
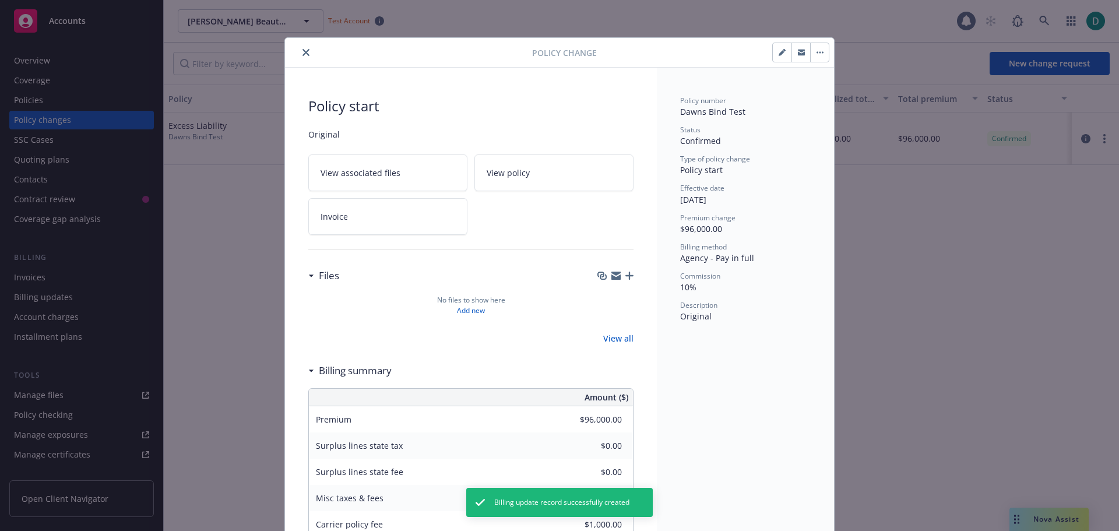
click at [302, 52] on icon "close" at bounding box center [305, 52] width 7 height 7
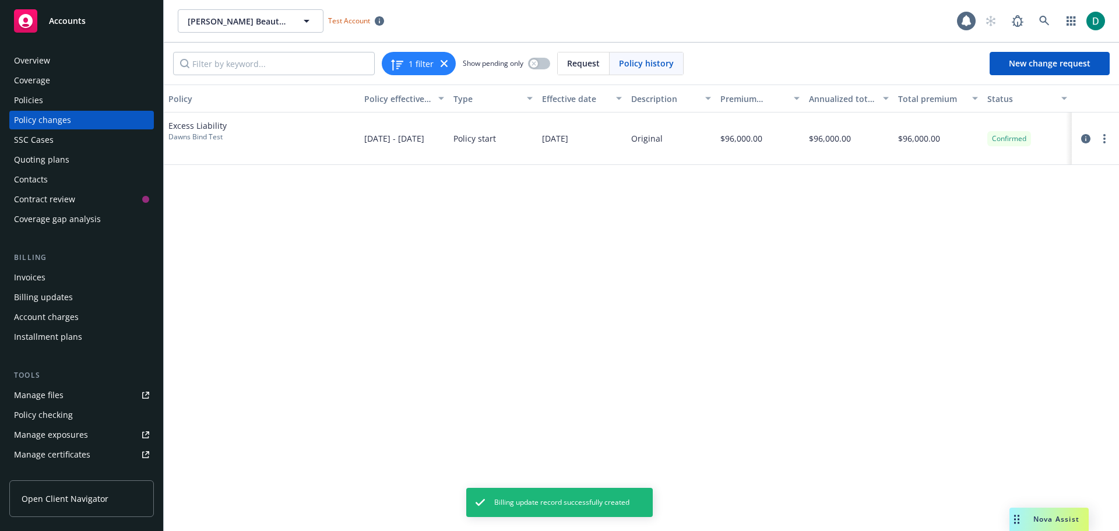
drag, startPoint x: 26, startPoint y: 281, endPoint x: 46, endPoint y: 277, distance: 20.2
click at [26, 281] on div "Invoices" at bounding box center [29, 277] width 31 height 19
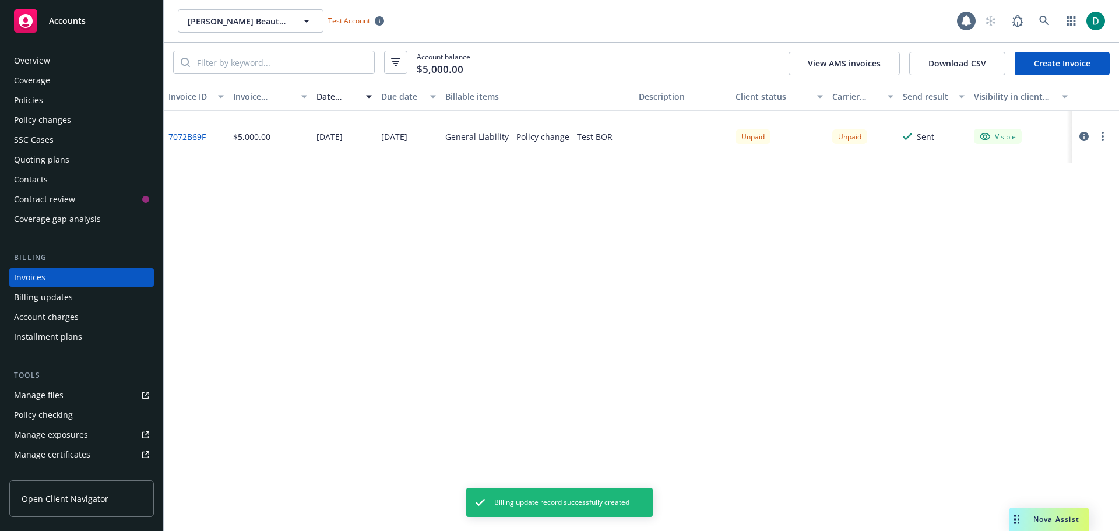
click at [1035, 62] on link "Create Invoice" at bounding box center [1061, 63] width 95 height 23
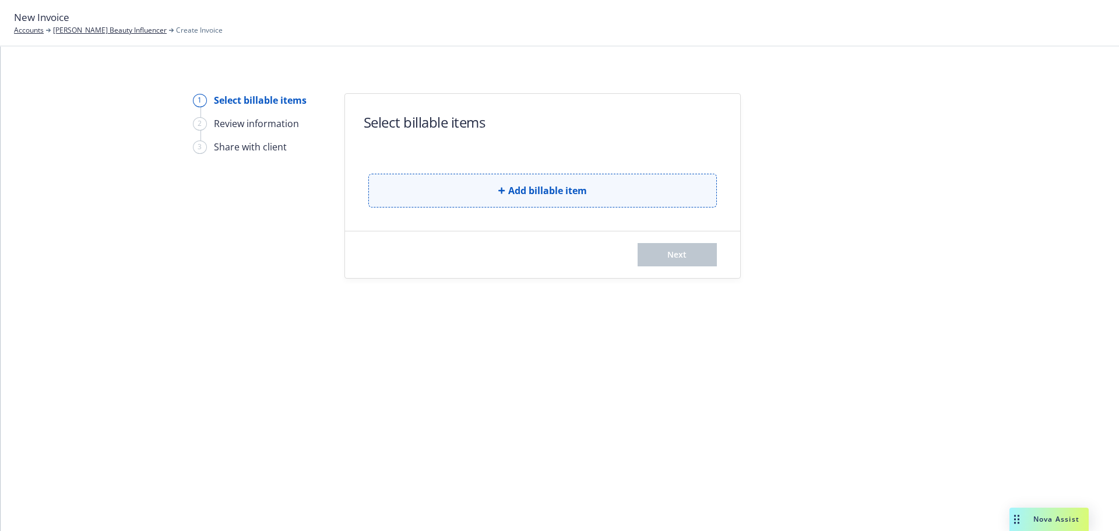
click at [496, 196] on button "Add billable item" at bounding box center [542, 191] width 348 height 34
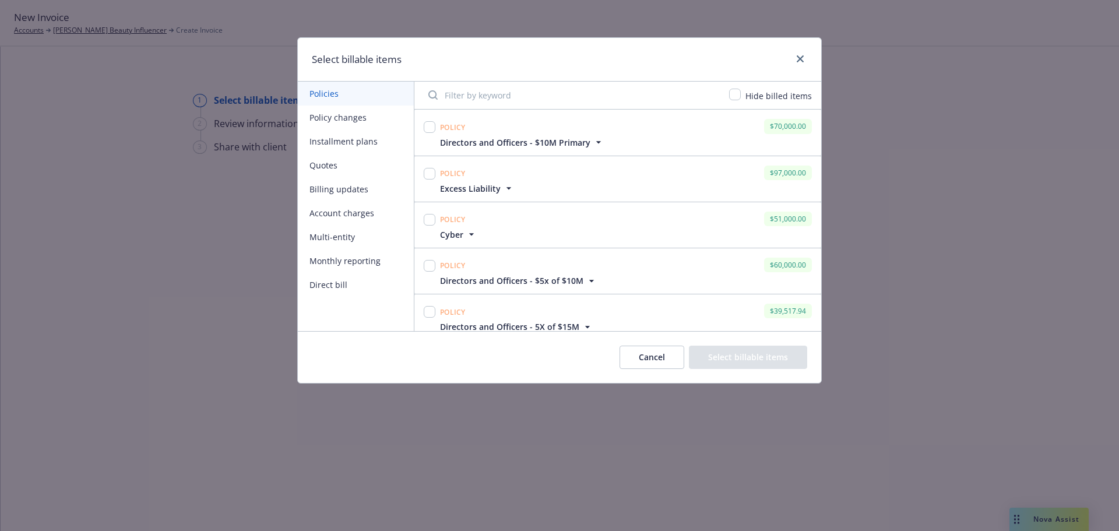
click at [341, 191] on button "Billing updates" at bounding box center [356, 189] width 116 height 24
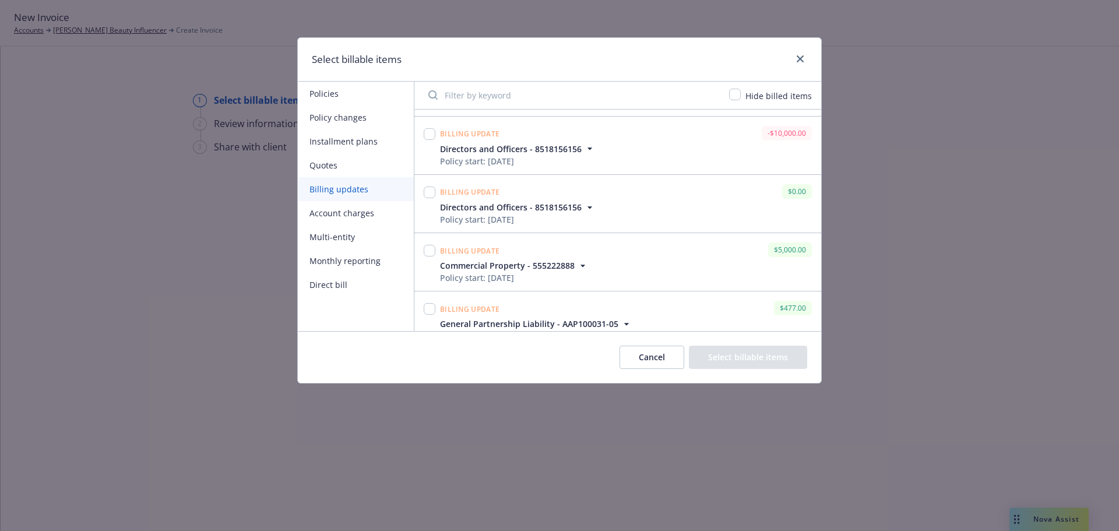
scroll to position [258, 0]
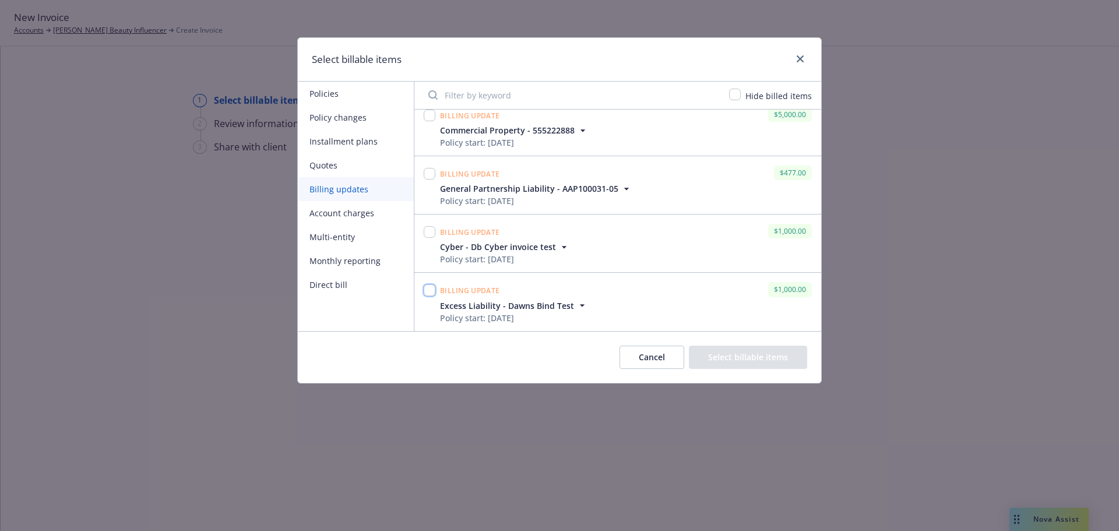
click at [430, 291] on input "checkbox" at bounding box center [430, 290] width 12 height 12
checkbox input "true"
click at [725, 352] on button "Select billable items" at bounding box center [748, 356] width 118 height 23
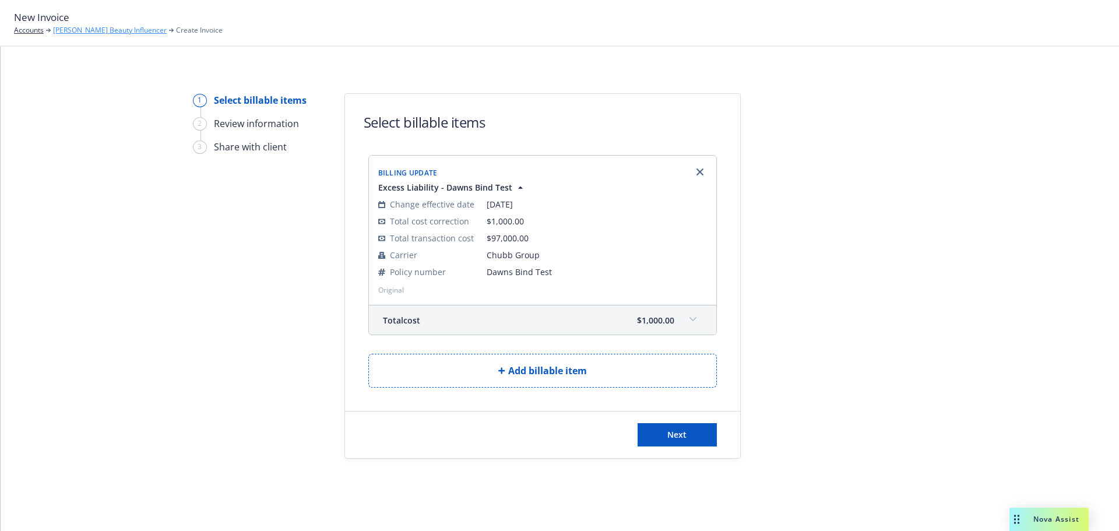
click at [96, 32] on link "[PERSON_NAME] Beauty Influencer" at bounding box center [110, 30] width 114 height 10
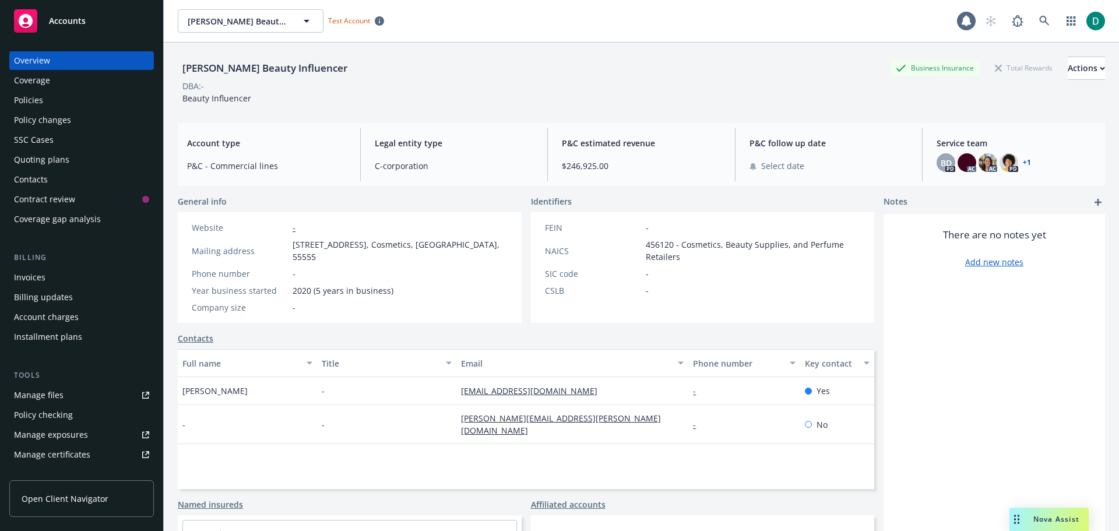
click at [1043, 520] on span "Nova Assist" at bounding box center [1056, 519] width 46 height 10
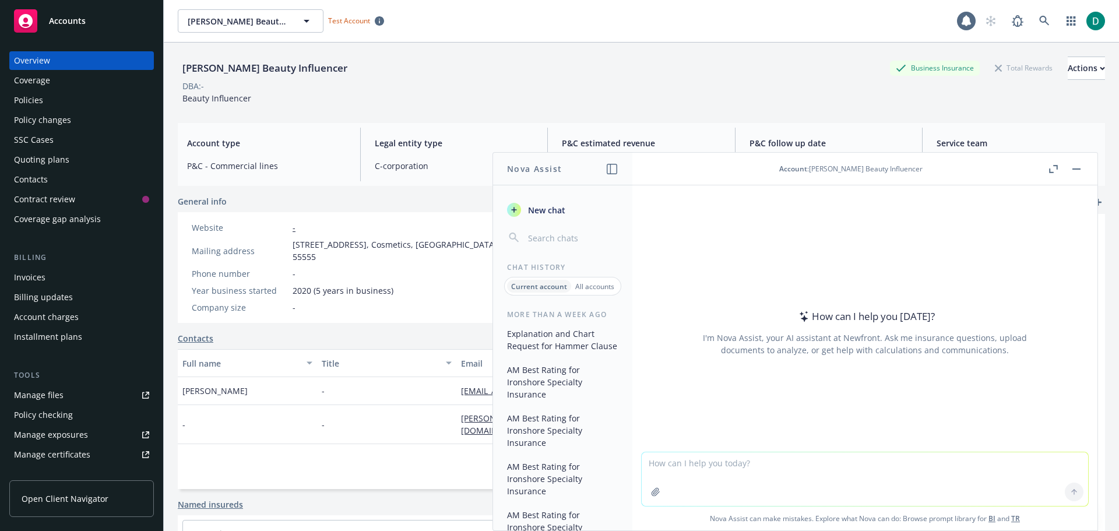
click at [668, 467] on textarea at bounding box center [864, 479] width 446 height 54
click at [1071, 166] on button "button" at bounding box center [1076, 169] width 14 height 14
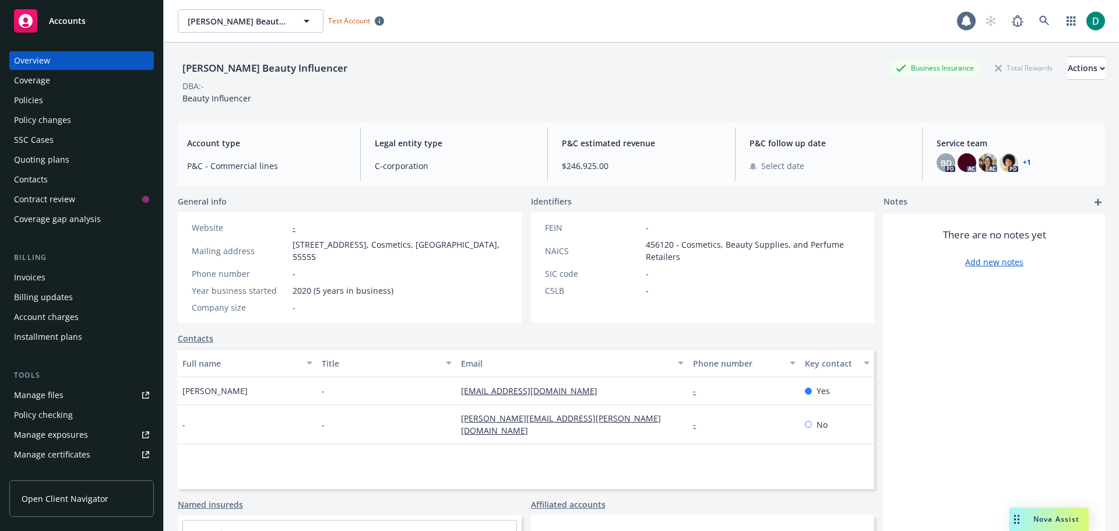
click at [58, 159] on div "Quoting plans" at bounding box center [41, 159] width 55 height 19
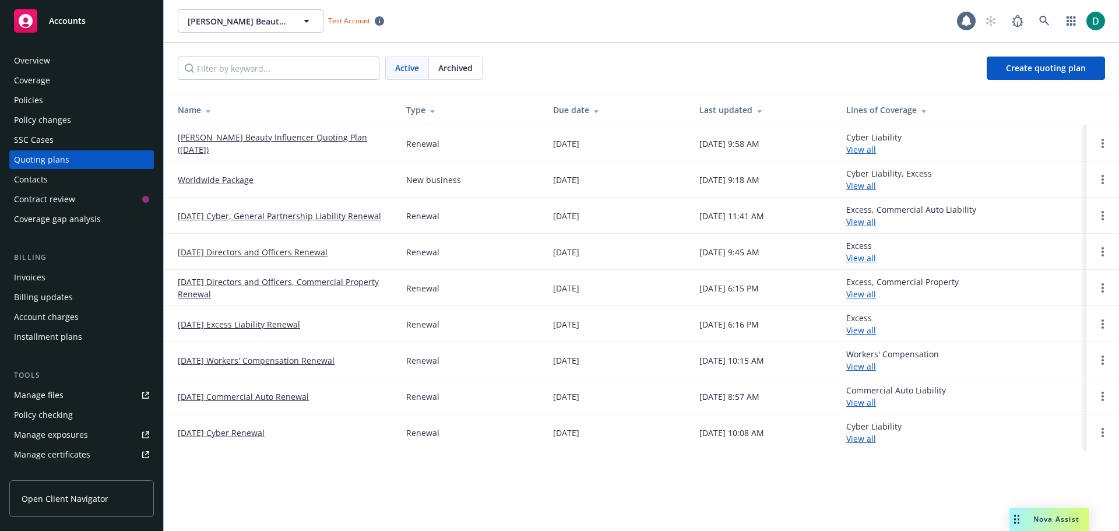
click at [302, 136] on link "[PERSON_NAME] Beauty Influencer Quoting Plan ([DATE])" at bounding box center [283, 143] width 210 height 24
click at [218, 217] on link "[DATE] Cyber, General Partnership Liability Renewal" at bounding box center [279, 216] width 203 height 12
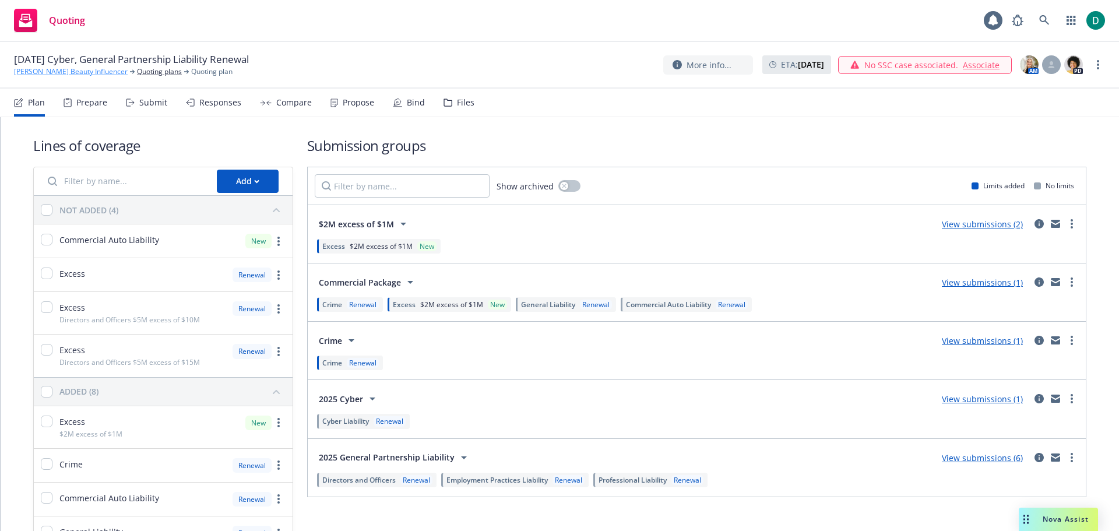
click at [91, 69] on link "[PERSON_NAME] Beauty Influencer" at bounding box center [71, 71] width 114 height 10
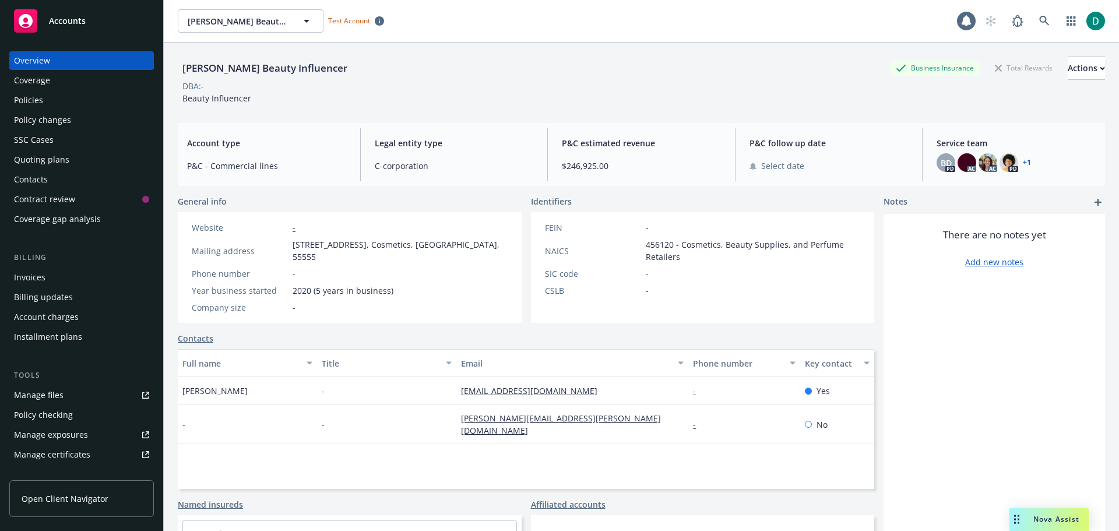
click at [1046, 519] on span "Nova Assist" at bounding box center [1056, 519] width 46 height 10
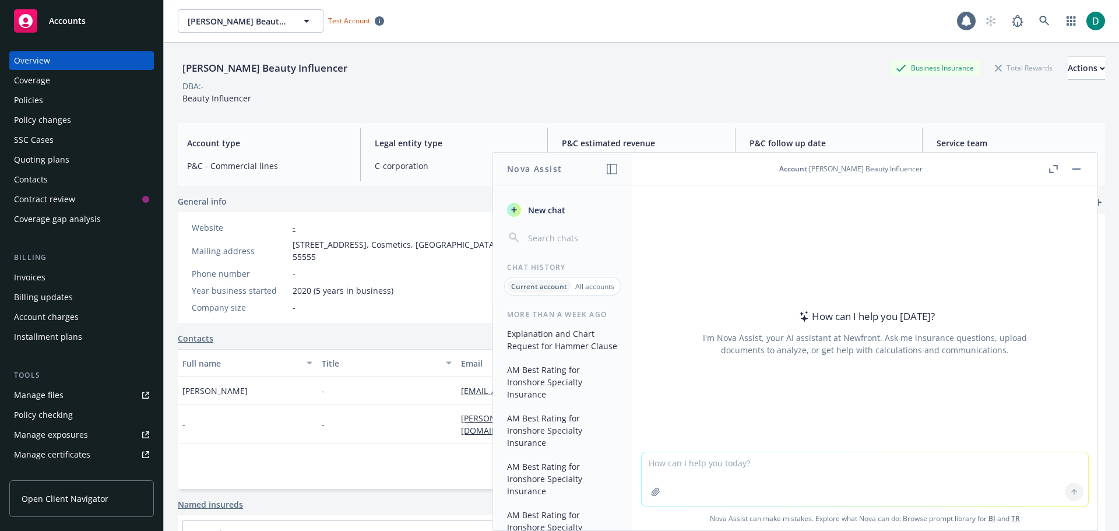
click at [697, 461] on textarea at bounding box center [864, 479] width 446 height 54
type textarea "W"
type textarea "In this account, which General Partnership carriers have I not received quotes …"
drag, startPoint x: 1013, startPoint y: 464, endPoint x: 635, endPoint y: 460, distance: 377.5
click at [635, 460] on div "In this account, which General Partnership carriers have I not received quotes …" at bounding box center [864, 490] width 465 height 80
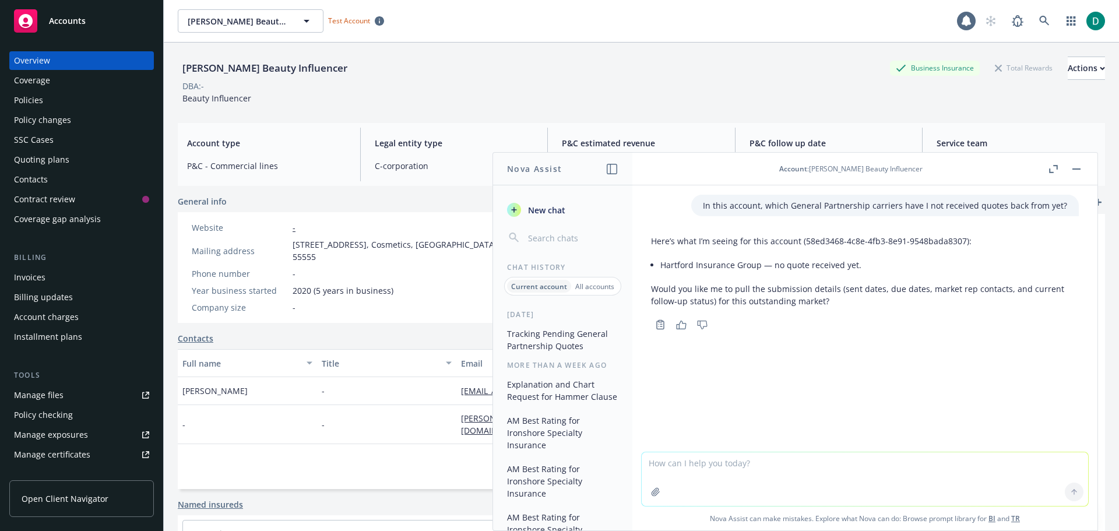
click at [1081, 171] on button "button" at bounding box center [1076, 169] width 14 height 14
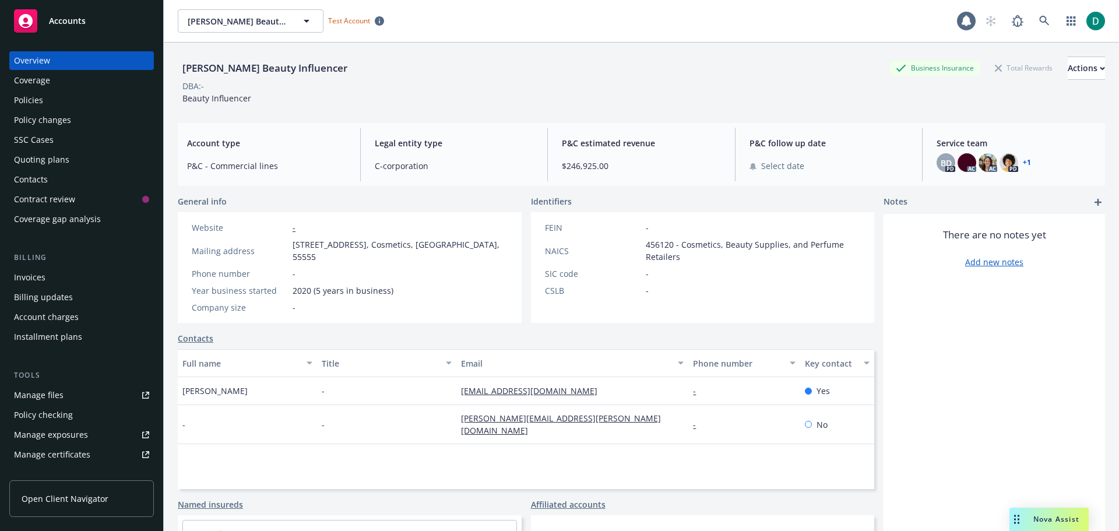
click at [1043, 519] on span "Nova Assist" at bounding box center [1056, 519] width 46 height 10
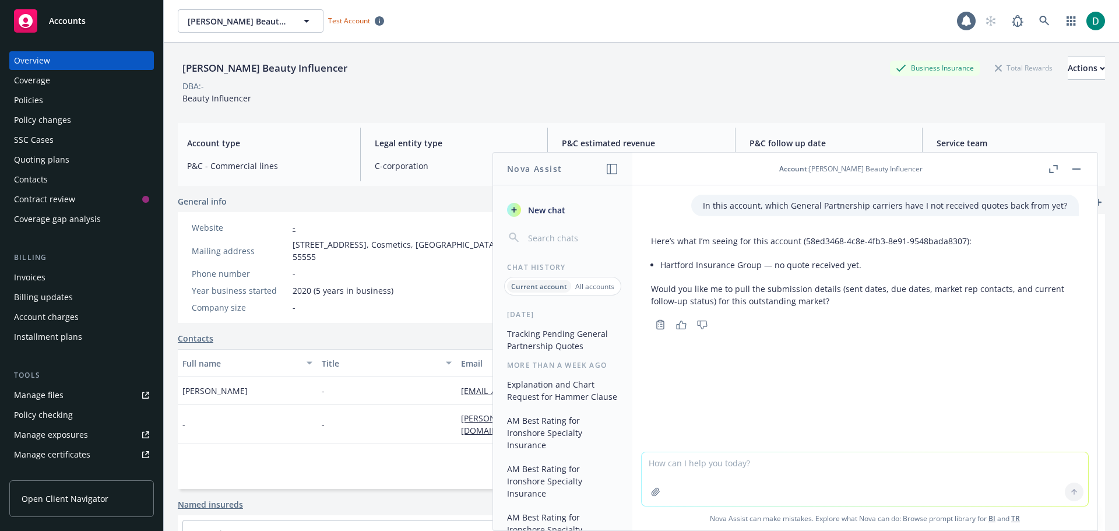
click at [1080, 164] on button "button" at bounding box center [1076, 169] width 14 height 14
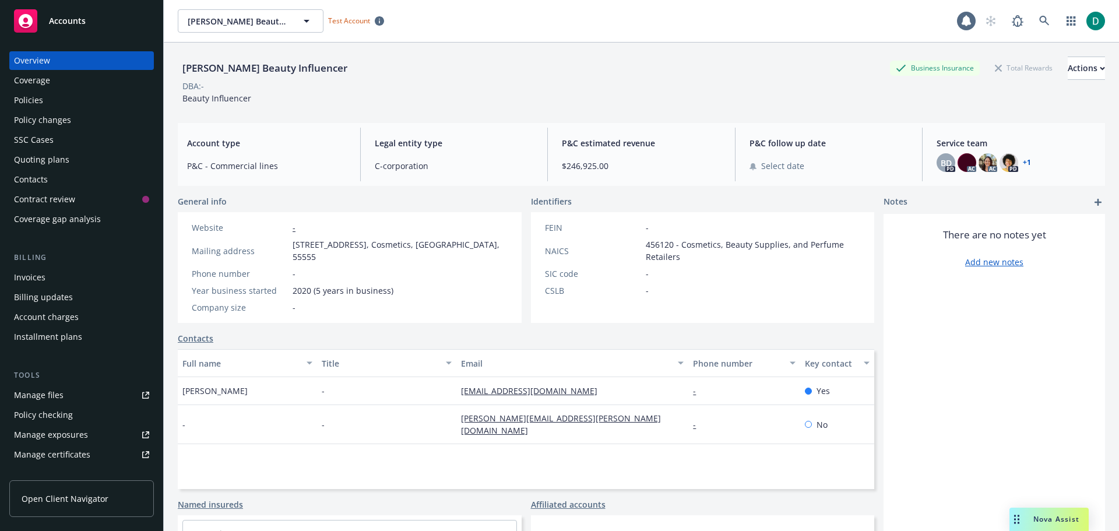
click at [1036, 522] on span "Nova Assist" at bounding box center [1056, 519] width 46 height 10
